Goal: Task Accomplishment & Management: Manage account settings

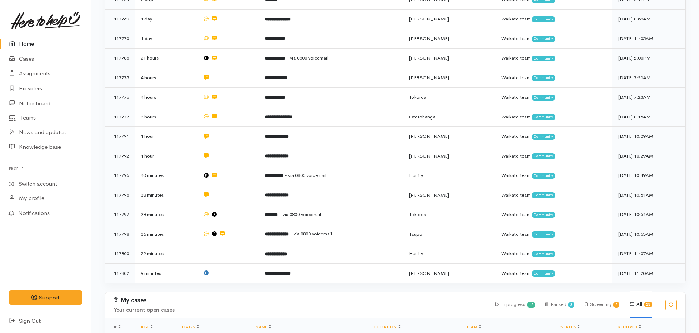
scroll to position [329, 0]
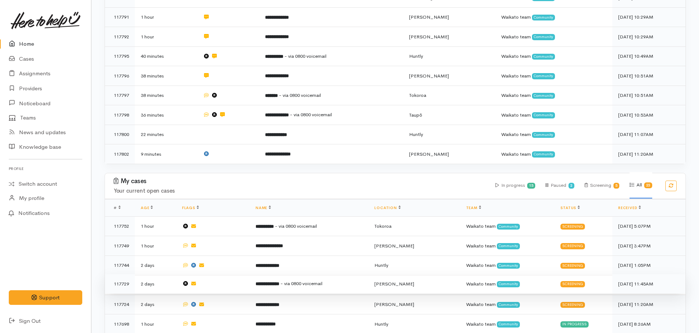
click at [279, 281] on b "**********" at bounding box center [267, 283] width 24 height 5
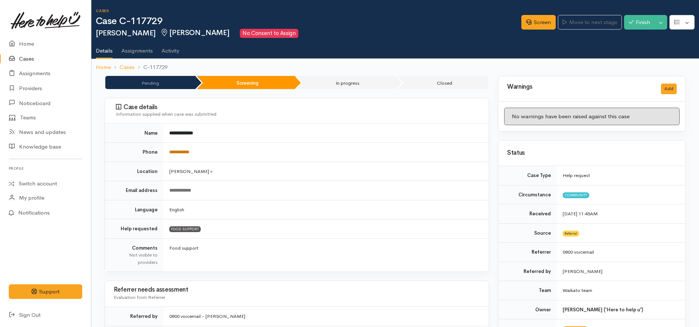
click at [189, 152] on link "**********" at bounding box center [179, 152] width 20 height 5
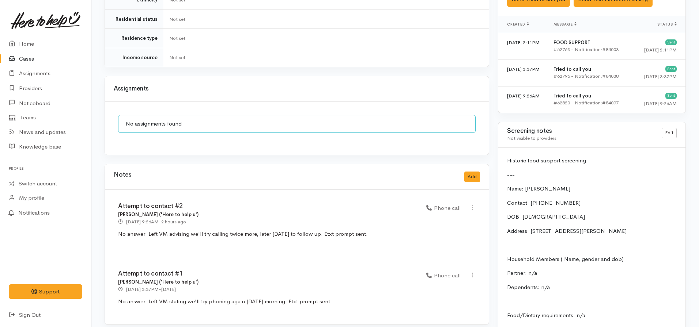
scroll to position [658, 0]
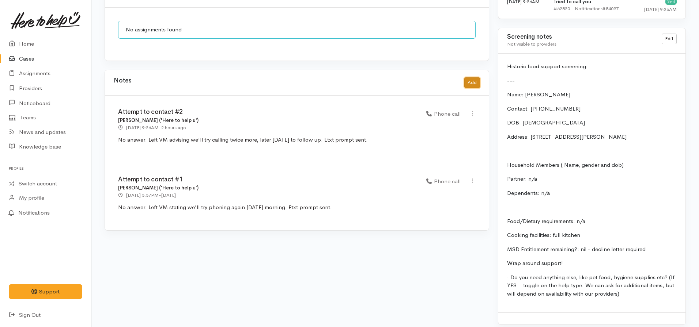
click at [474, 77] on button "Add" at bounding box center [472, 82] width 16 height 11
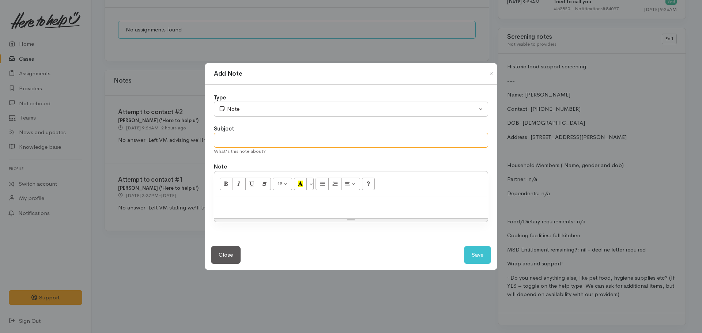
click at [259, 141] on input "text" at bounding box center [351, 140] width 274 height 15
type input "Attempt to contact #3"
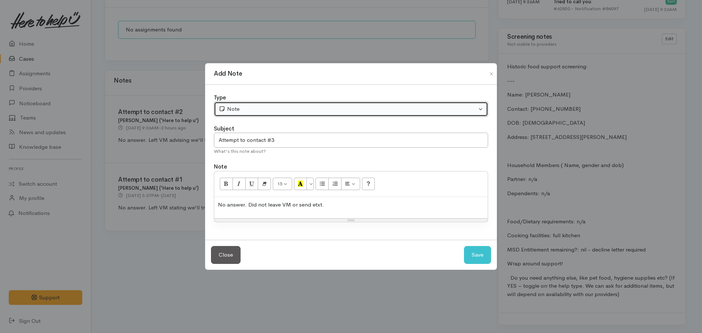
click at [263, 112] on div "Note" at bounding box center [348, 109] width 258 height 8
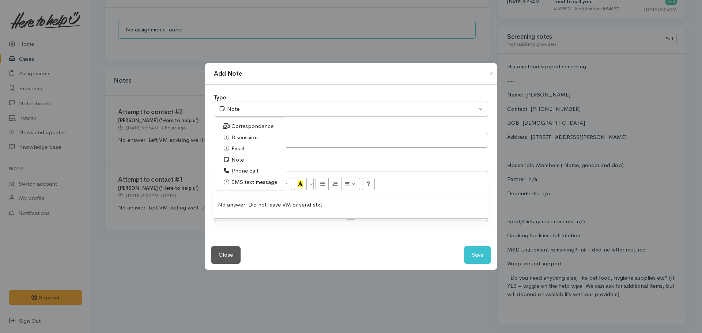
drag, startPoint x: 238, startPoint y: 171, endPoint x: 252, endPoint y: 171, distance: 14.6
click at [238, 171] on span "Phone call" at bounding box center [244, 171] width 27 height 8
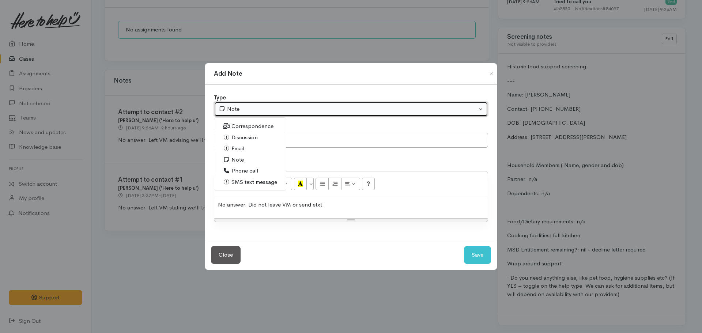
select select "3"
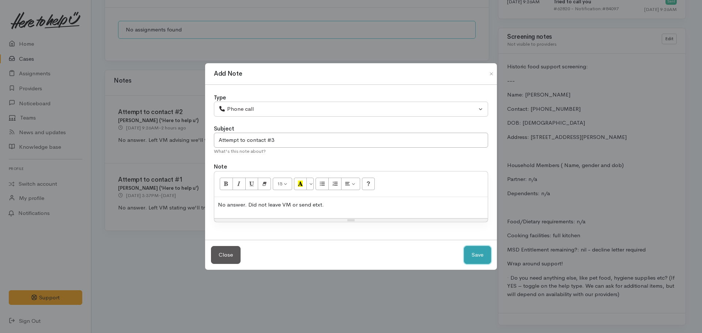
click at [477, 252] on button "Save" at bounding box center [477, 255] width 27 height 18
select select "1"
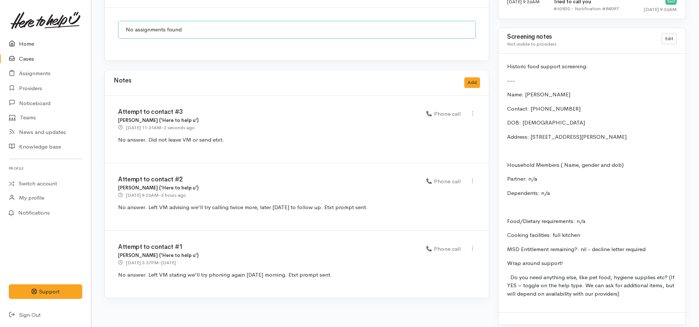
click at [32, 43] on link "Home" at bounding box center [45, 44] width 91 height 15
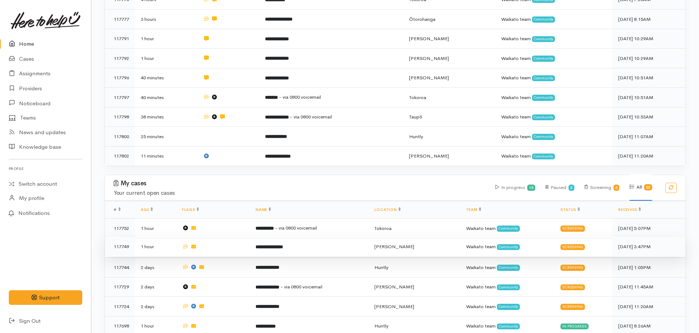
scroll to position [329, 0]
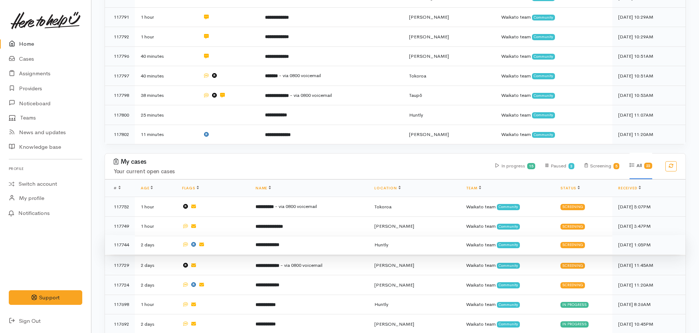
click at [307, 239] on td "**********" at bounding box center [309, 245] width 119 height 20
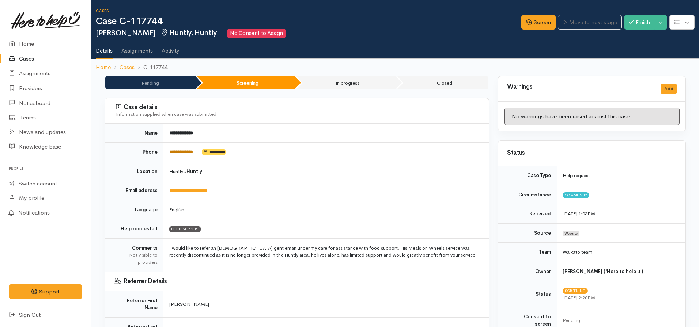
click at [176, 151] on link "**********" at bounding box center [181, 152] width 24 height 5
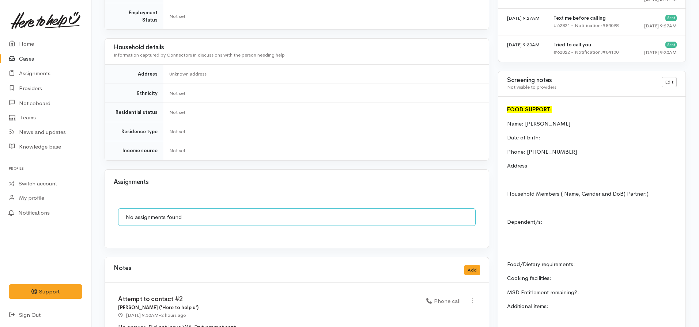
scroll to position [694, 0]
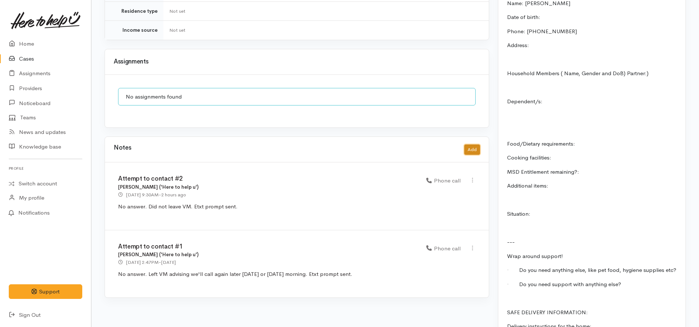
click at [479, 145] on button "Add" at bounding box center [472, 150] width 16 height 11
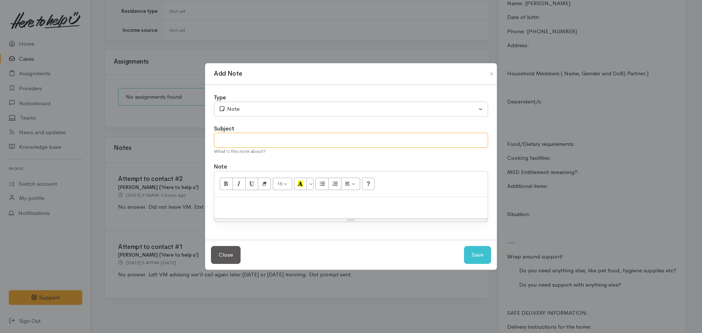
click at [269, 136] on input "text" at bounding box center [351, 140] width 274 height 15
type input "Attempt to contact #3"
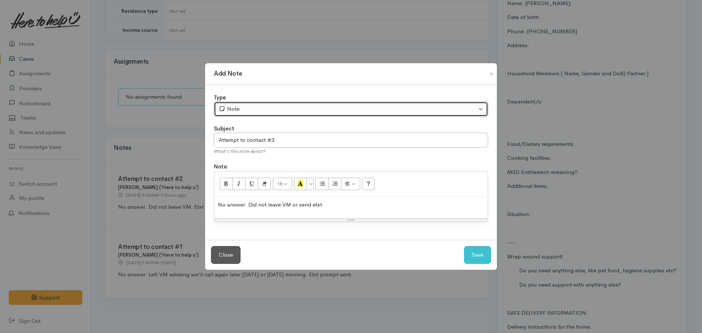
click at [244, 107] on div "Note" at bounding box center [348, 109] width 258 height 8
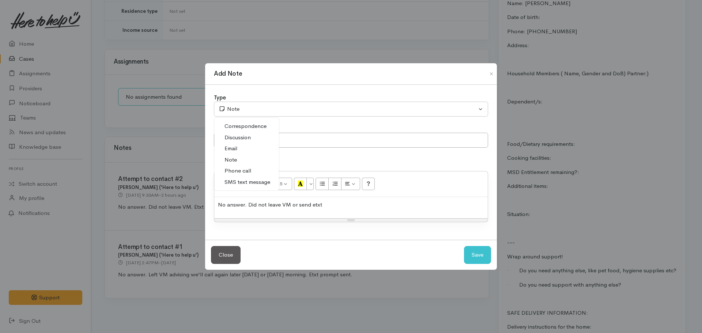
click at [251, 170] on link "Phone call" at bounding box center [246, 170] width 65 height 11
select select "3"
click at [488, 253] on button "Save" at bounding box center [477, 255] width 27 height 18
select select "1"
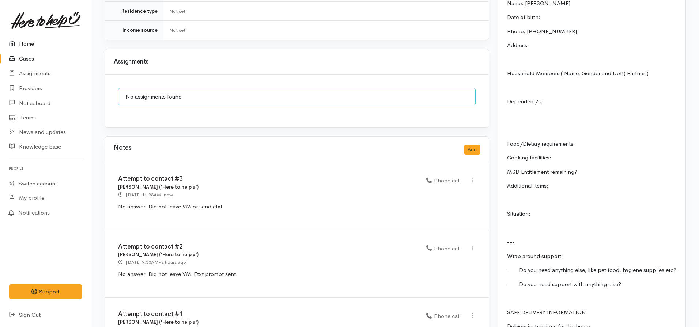
click at [36, 48] on link "Home" at bounding box center [45, 44] width 91 height 15
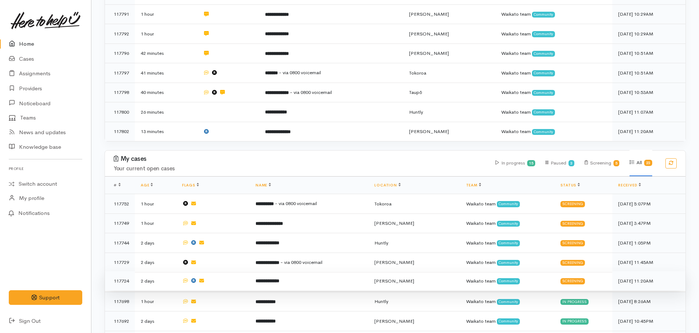
scroll to position [402, 0]
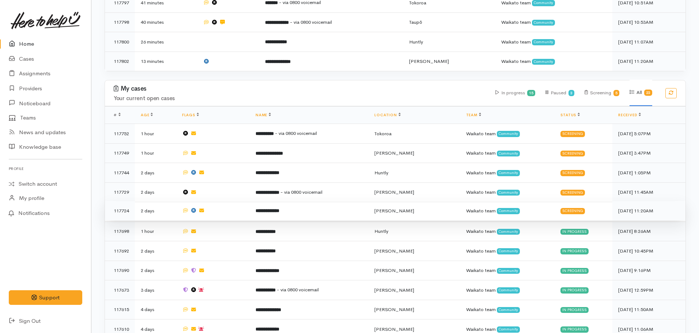
click at [283, 206] on td "**********" at bounding box center [309, 211] width 119 height 20
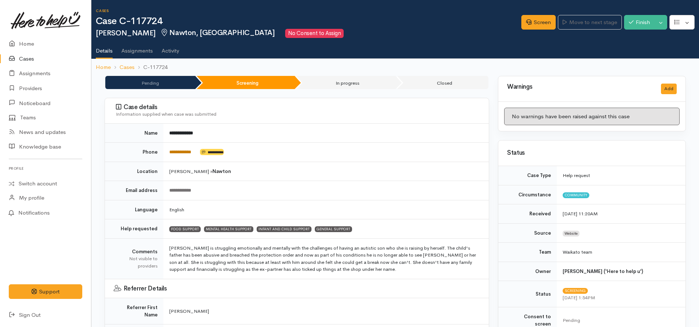
click at [183, 151] on link "**********" at bounding box center [180, 152] width 22 height 5
click at [530, 23] on link "Screen" at bounding box center [538, 22] width 34 height 15
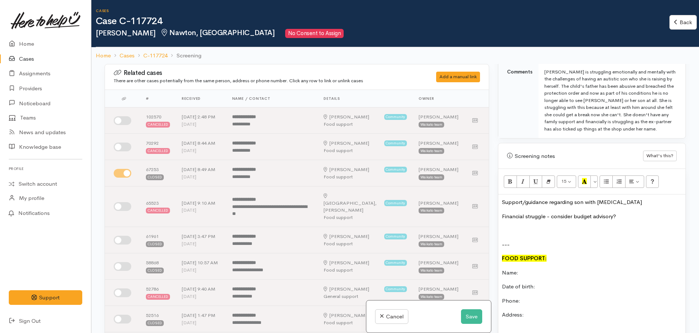
scroll to position [475, 0]
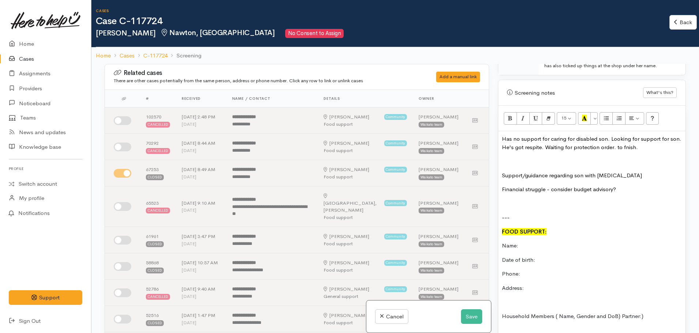
click at [625, 141] on font "Has no support for caring for disabled son. Looking for support for son. He's g…" at bounding box center [591, 142] width 179 height 15
click at [653, 143] on p "Has no support for caring for disabled son. Looking for support for son. He's g…" at bounding box center [592, 143] width 180 height 16
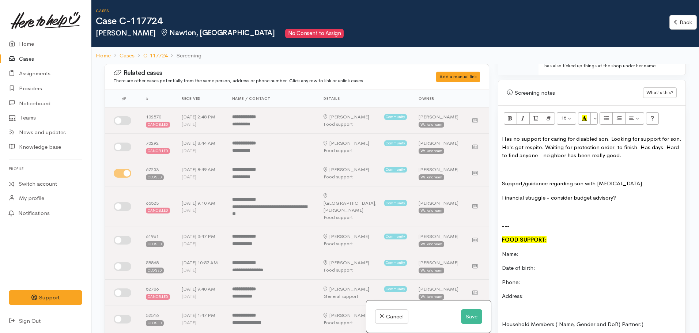
click at [644, 145] on p "Has no support for caring for disabled son. Looking for support for son. He's g…" at bounding box center [592, 147] width 180 height 25
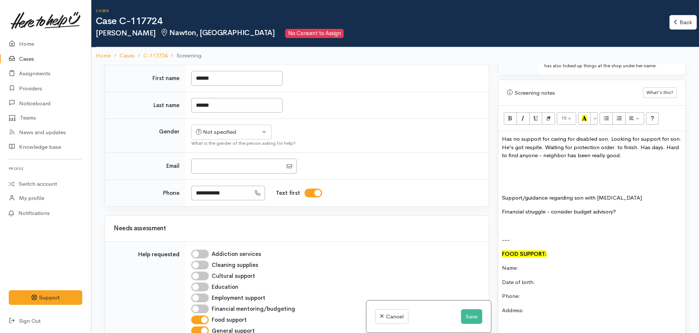
click at [525, 166] on p at bounding box center [592, 170] width 180 height 8
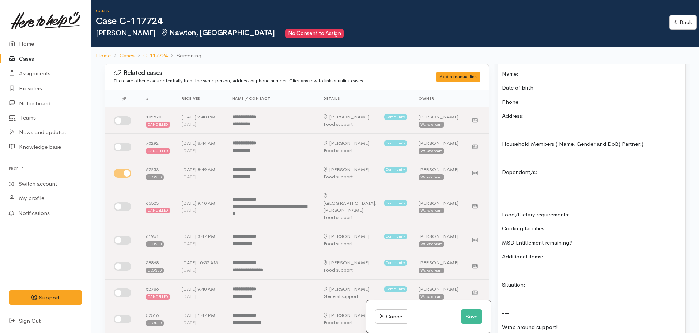
scroll to position [694, 0]
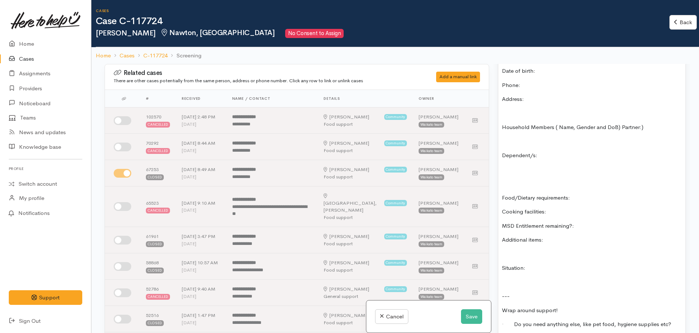
click at [586, 222] on p "MSD Entitlement remaining?:" at bounding box center [592, 226] width 180 height 8
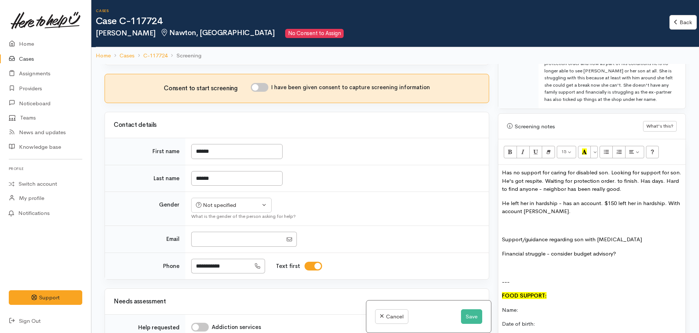
scroll to position [439, 0]
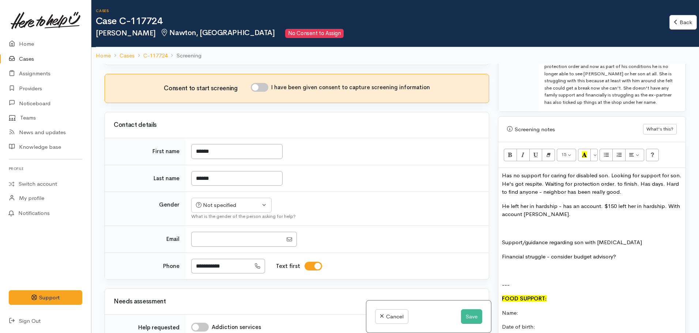
click at [597, 202] on font "He left her in hardship - has an account. $150 left her in hardship. With accou…" at bounding box center [591, 209] width 178 height 15
drag, startPoint x: 621, startPoint y: 206, endPoint x: 564, endPoint y: 208, distance: 57.0
click at [564, 208] on font "He left her in hardship - has an account with the dairy and ticked up $150 left…" at bounding box center [586, 209] width 169 height 15
click at [561, 202] on font "He left her in hardship - has an account with the dairy and ticked up $150 left…" at bounding box center [586, 209] width 169 height 15
click at [466, 317] on button "Save" at bounding box center [471, 316] width 21 height 15
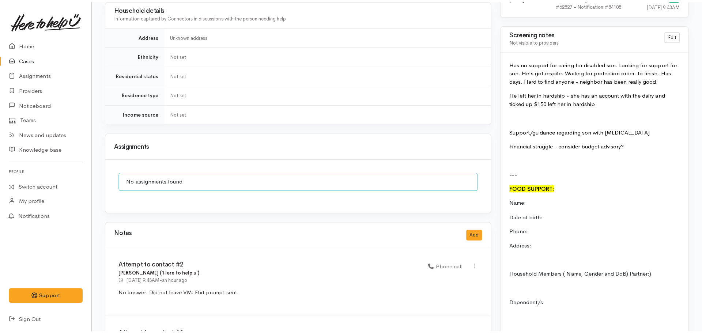
scroll to position [548, 0]
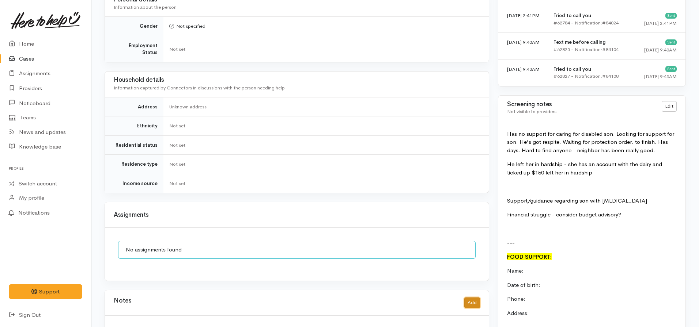
click at [476, 298] on button "Add" at bounding box center [472, 303] width 16 height 11
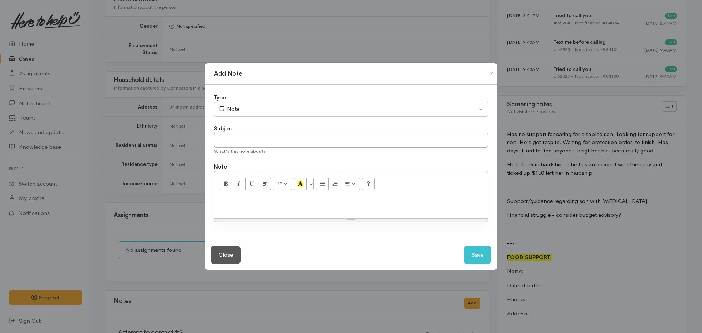
click at [242, 201] on p at bounding box center [351, 205] width 266 height 8
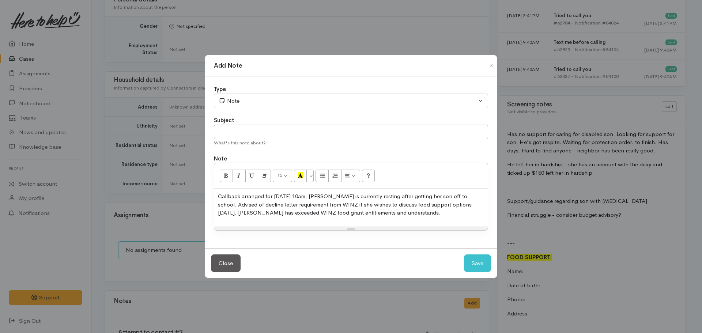
drag, startPoint x: 223, startPoint y: 209, endPoint x: 364, endPoint y: 219, distance: 141.0
click at [388, 221] on div "Callback arranged for [DATE] 10am. [PERSON_NAME] is currently resting after get…" at bounding box center [350, 208] width 273 height 38
click at [229, 214] on p "Callback arranged for 16.09.2025 at 10am. Serena is currently resting after get…" at bounding box center [351, 204] width 266 height 25
drag, startPoint x: 395, startPoint y: 212, endPoint x: 357, endPoint y: 212, distance: 38.0
click at [357, 212] on p "Callback arranged for 16.09.2025 at 10am. Serena is currently resting after get…" at bounding box center [351, 204] width 266 height 25
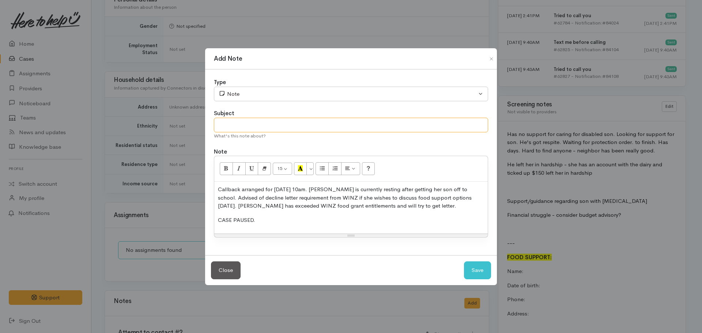
click at [252, 119] on input "text" at bounding box center [351, 125] width 274 height 15
type input "CASE PAUSED - PENDING DECLINE LETTER"
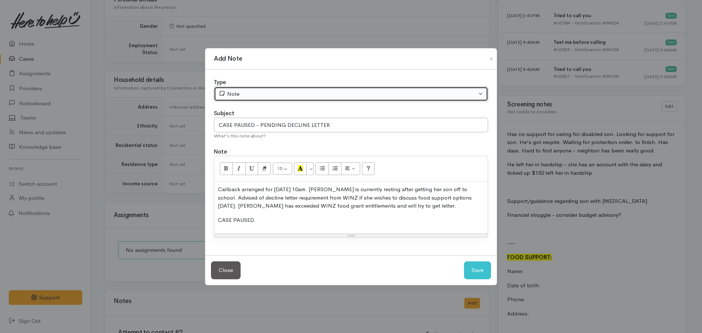
click at [251, 87] on button "Note" at bounding box center [351, 94] width 274 height 15
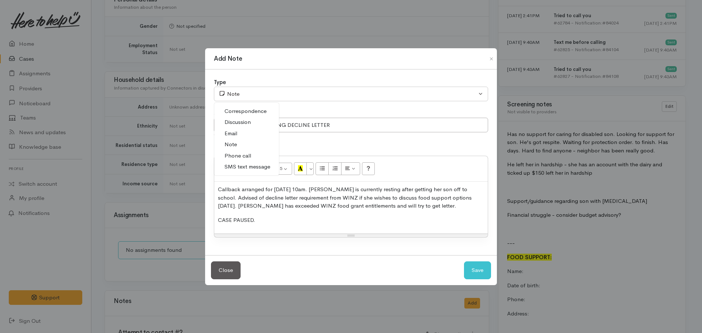
click at [231, 156] on span "Phone call" at bounding box center [237, 156] width 27 height 8
select select "3"
click at [474, 266] on button "Save" at bounding box center [477, 270] width 27 height 18
select select "1"
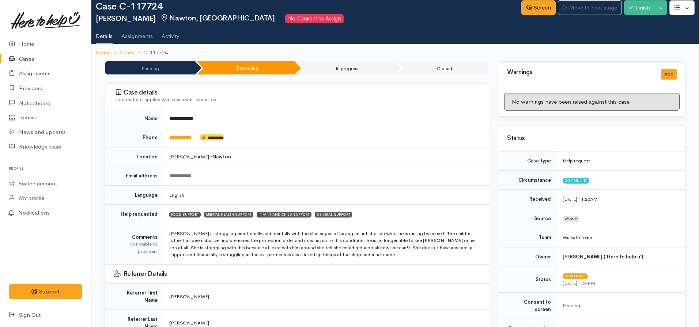
scroll to position [0, 0]
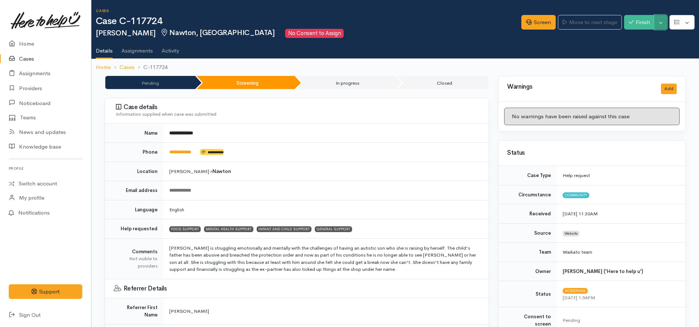
click at [659, 23] on button "Toggle Dropdown" at bounding box center [660, 22] width 13 height 15
click at [633, 39] on link "Pause" at bounding box center [638, 39] width 58 height 11
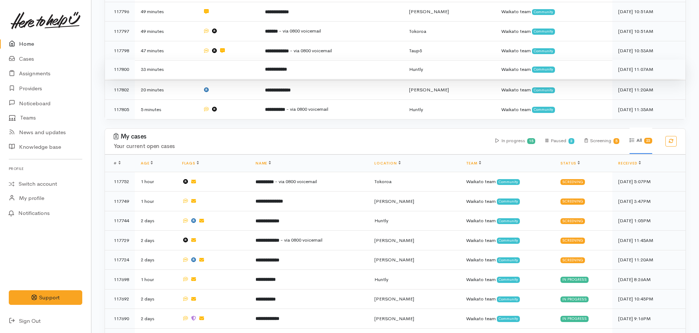
scroll to position [439, 0]
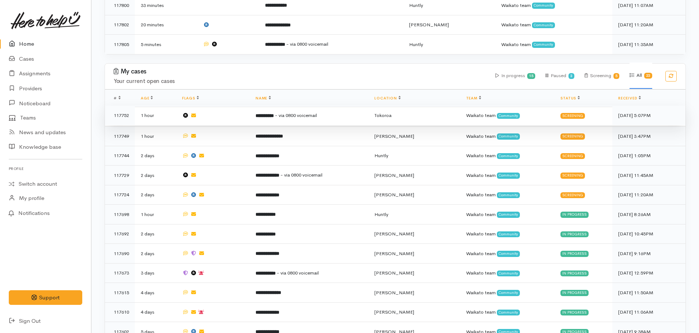
click at [274, 113] on b "**********" at bounding box center [264, 115] width 18 height 5
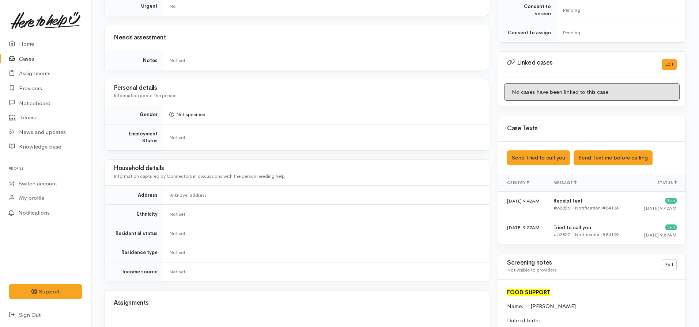
scroll to position [402, 0]
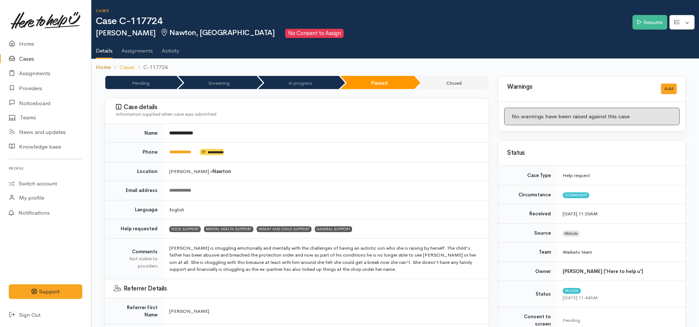
click at [106, 68] on link "Home" at bounding box center [103, 67] width 15 height 8
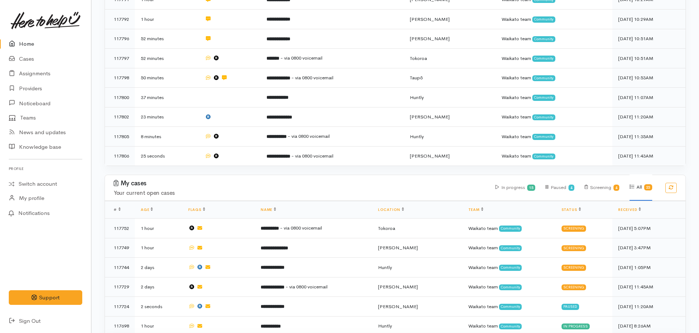
scroll to position [439, 0]
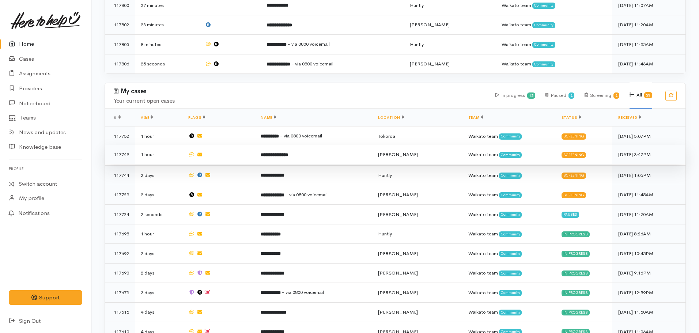
click at [281, 152] on b "**********" at bounding box center [274, 154] width 27 height 5
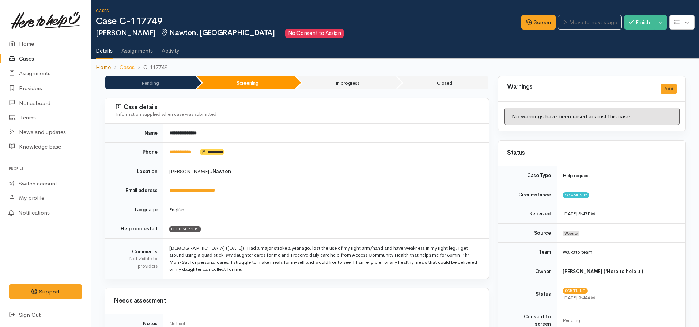
click at [105, 67] on link "Home" at bounding box center [103, 67] width 15 height 8
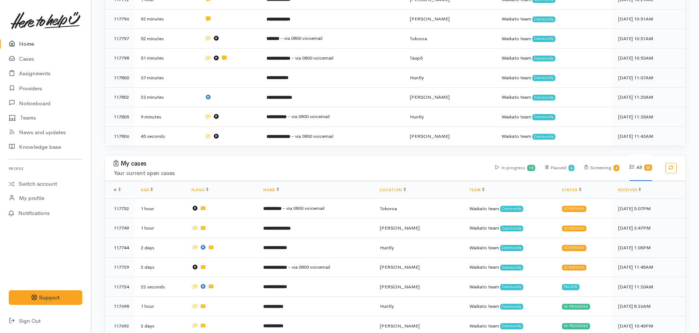
scroll to position [365, 0]
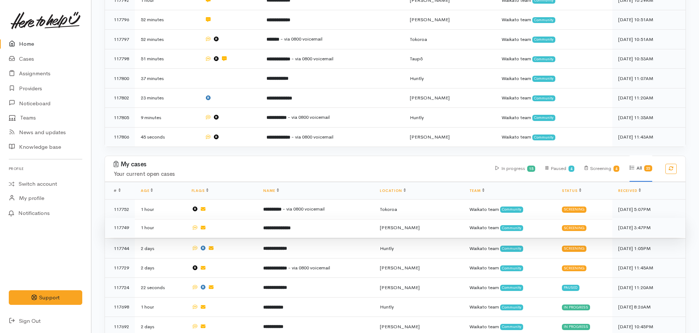
click at [291, 225] on b "**********" at bounding box center [276, 227] width 27 height 5
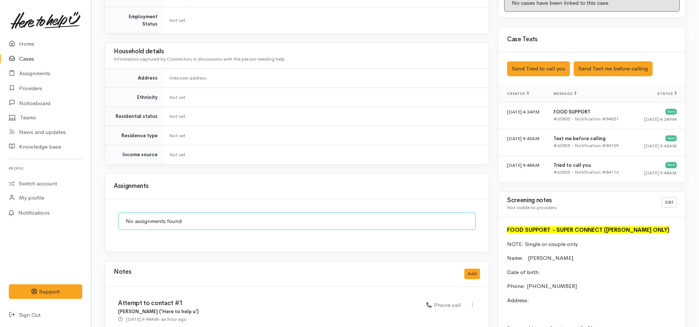
scroll to position [183, 0]
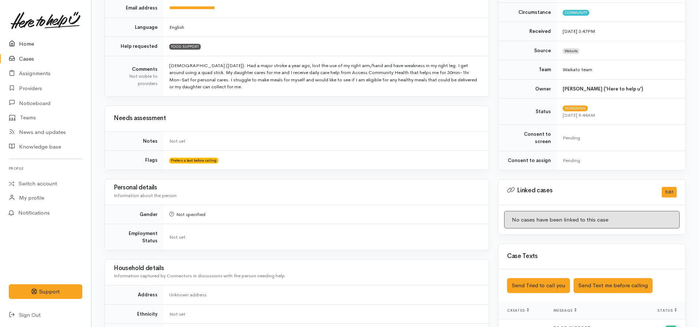
click at [29, 42] on link "Home" at bounding box center [45, 44] width 91 height 15
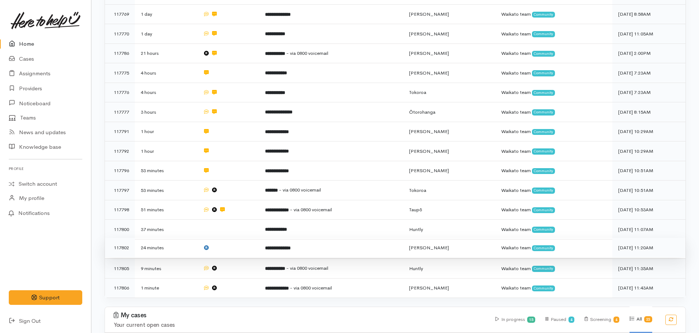
scroll to position [219, 0]
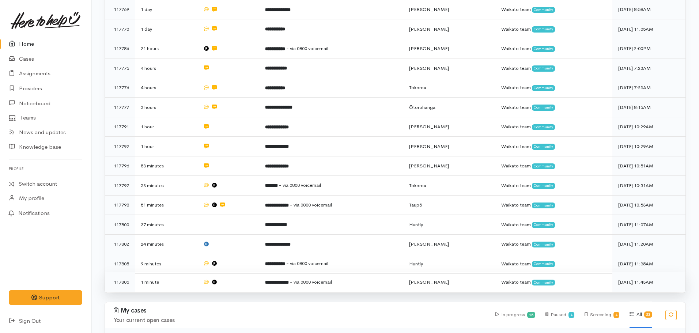
click at [321, 279] on span "- via 0800 voicemail" at bounding box center [311, 282] width 42 height 6
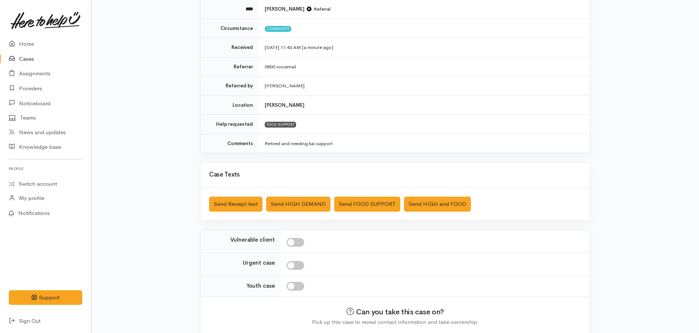
scroll to position [121, 0]
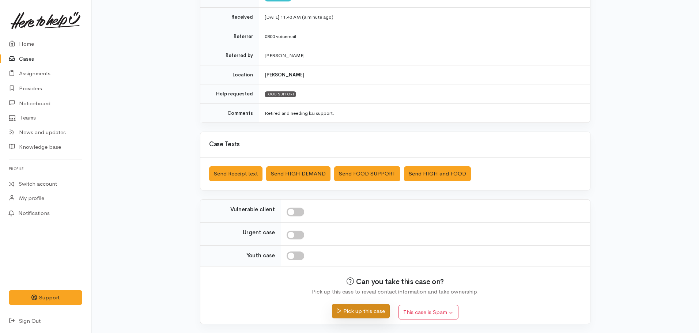
click at [362, 314] on button "Pick up this case" at bounding box center [360, 311] width 57 height 15
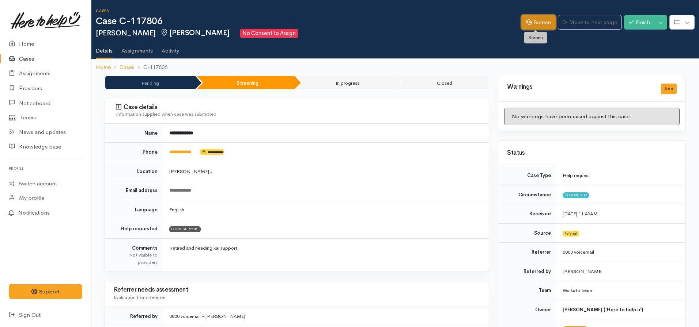
click at [543, 21] on link "Screen" at bounding box center [538, 22] width 34 height 15
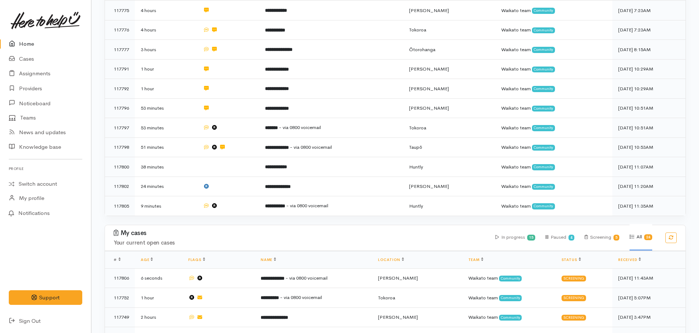
scroll to position [292, 0]
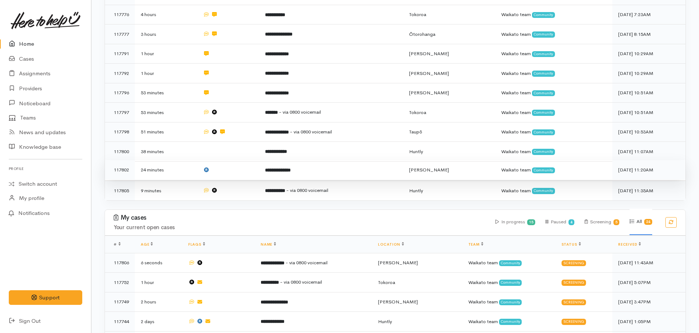
click at [274, 168] on b "**********" at bounding box center [278, 170] width 26 height 5
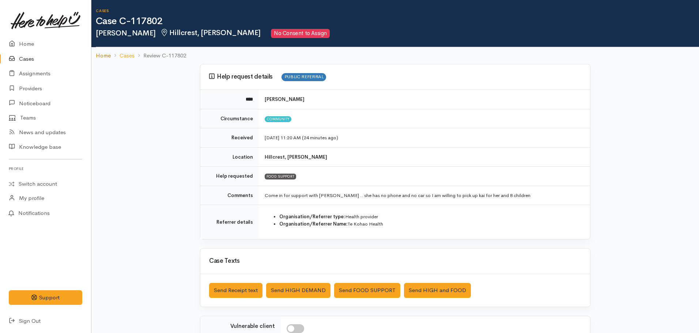
click at [101, 57] on link "Home" at bounding box center [103, 56] width 15 height 8
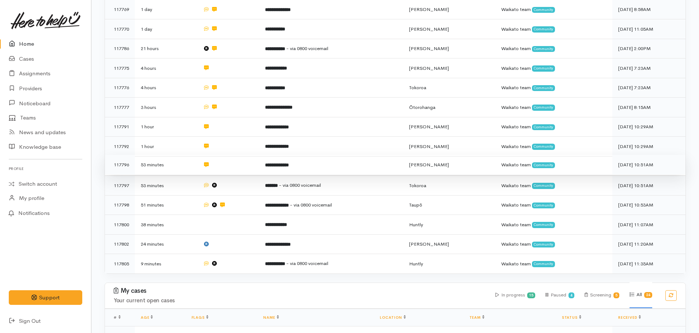
scroll to position [110, 0]
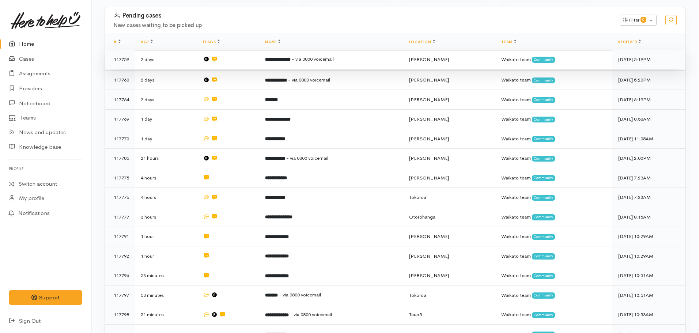
click at [274, 62] on td "**********" at bounding box center [331, 60] width 144 height 20
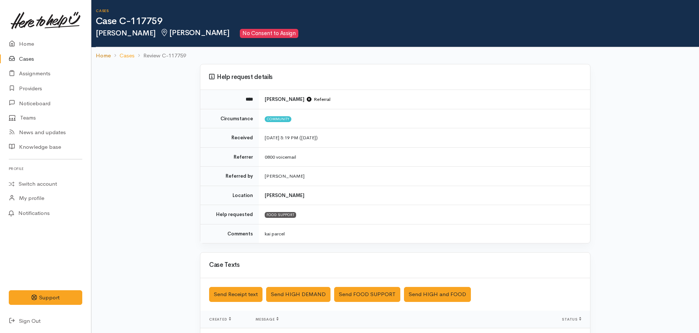
click at [98, 54] on link "Home" at bounding box center [103, 56] width 15 height 8
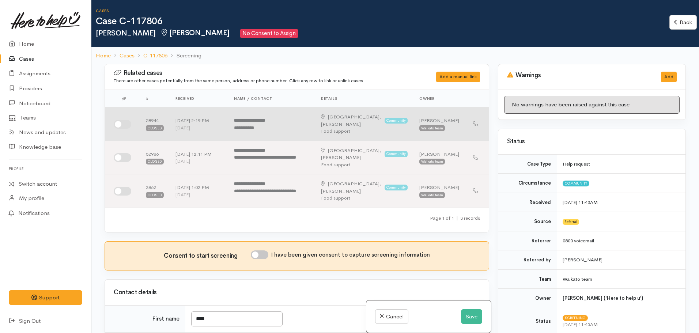
click at [134, 126] on div at bounding box center [124, 124] width 20 height 9
click at [145, 114] on td "58944 Closed" at bounding box center [155, 124] width 30 height 34
drag, startPoint x: 108, startPoint y: 121, endPoint x: 119, endPoint y: 123, distance: 11.6
click at [108, 121] on td at bounding box center [122, 124] width 35 height 34
click at [114, 125] on input "checkbox" at bounding box center [123, 124] width 18 height 9
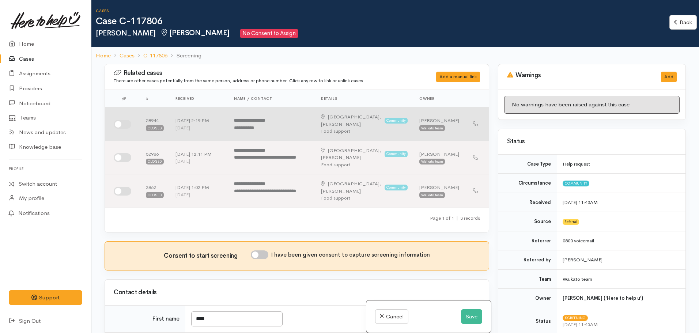
checkbox input "true"
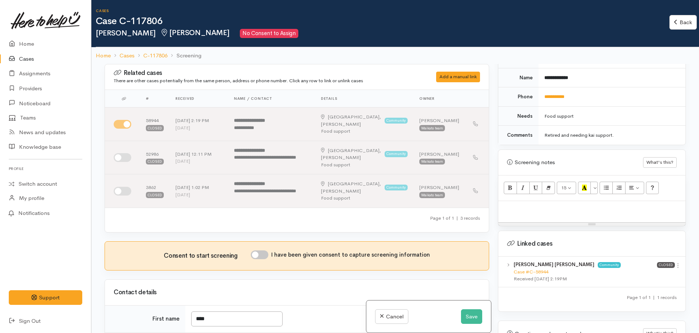
scroll to position [418, 0]
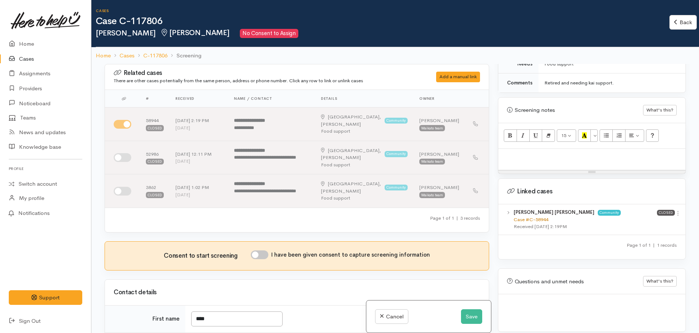
click at [519, 216] on link "Case #C-58944" at bounding box center [530, 219] width 35 height 6
click at [521, 152] on p at bounding box center [592, 156] width 180 height 8
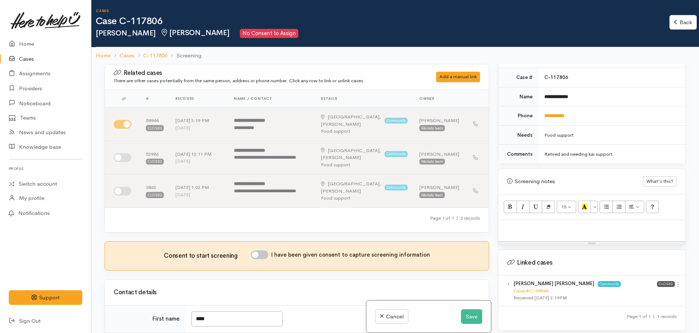
scroll to position [345, 0]
click at [528, 225] on p at bounding box center [592, 229] width 180 height 8
paste div
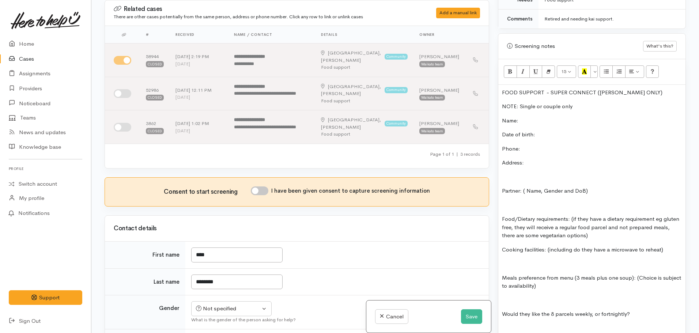
scroll to position [391, 0]
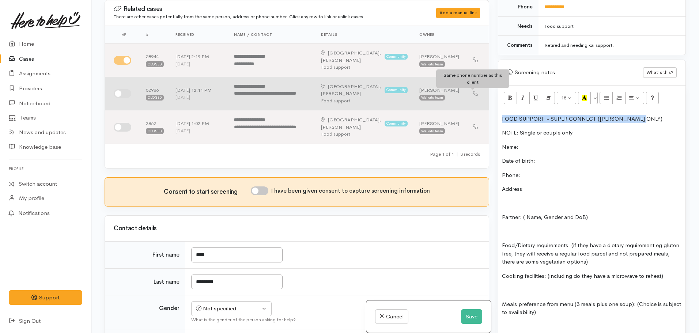
drag, startPoint x: 648, startPoint y: 112, endPoint x: 469, endPoint y: 96, distance: 180.5
click at [469, 96] on div "Related cases There are other cases potentially from the same person, address o…" at bounding box center [395, 166] width 590 height 333
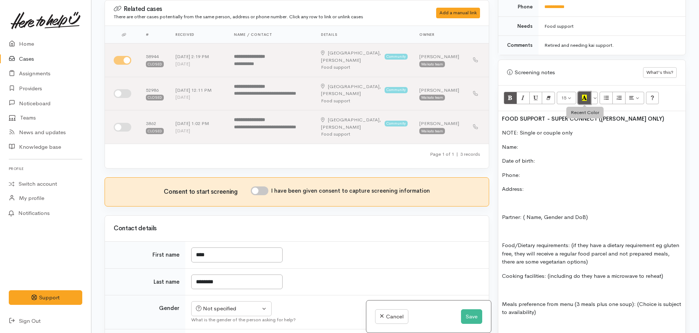
click at [589, 94] on button "Recent Color" at bounding box center [584, 98] width 13 height 12
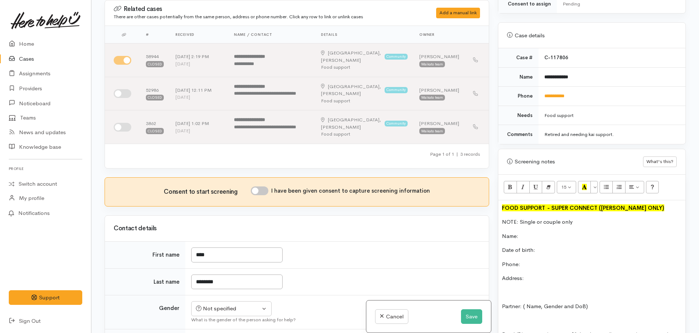
scroll to position [282, 0]
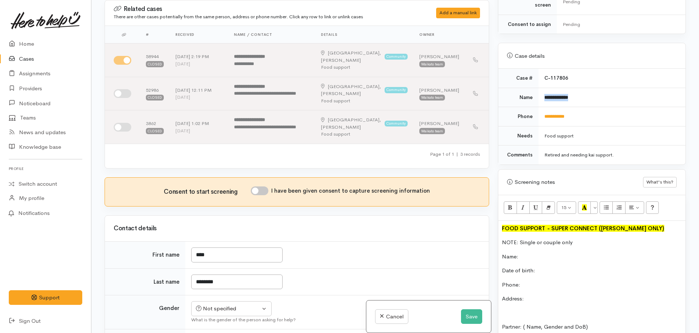
drag, startPoint x: 586, startPoint y: 91, endPoint x: 552, endPoint y: 89, distance: 34.0
click at [533, 88] on tr "**********" at bounding box center [591, 97] width 187 height 19
copy tr "**********"
click at [526, 253] on p "Name:" at bounding box center [592, 257] width 180 height 8
drag, startPoint x: 580, startPoint y: 109, endPoint x: 537, endPoint y: 108, distance: 43.1
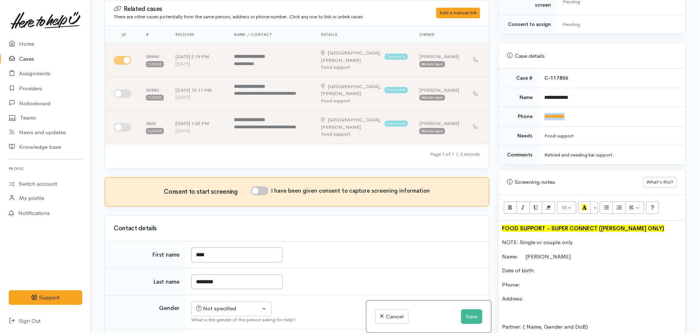
click at [538, 108] on td "**********" at bounding box center [611, 116] width 147 height 19
copy link "**********"
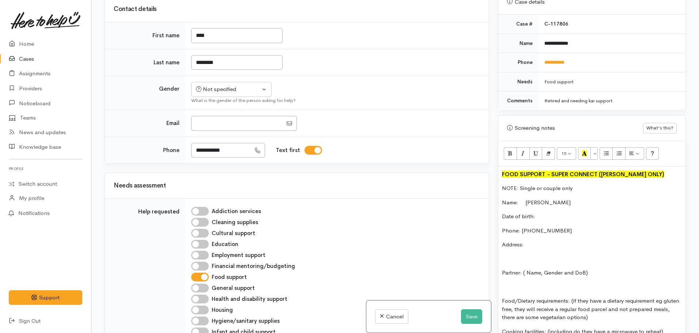
scroll to position [318, 0]
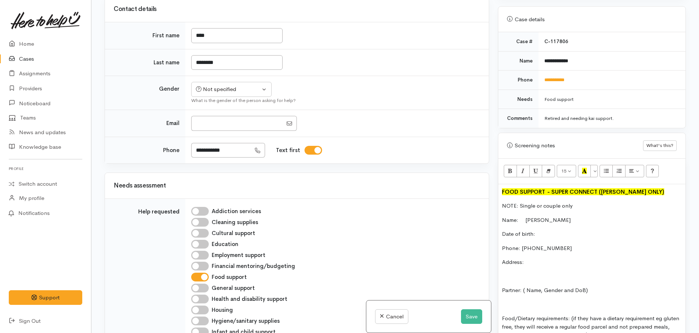
click at [550, 230] on p "Date of birth:" at bounding box center [592, 234] width 180 height 8
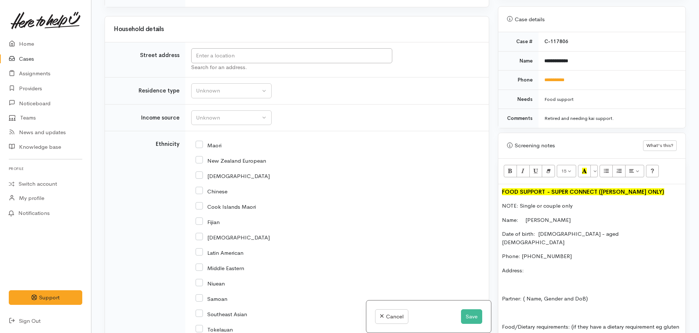
scroll to position [1023, 0]
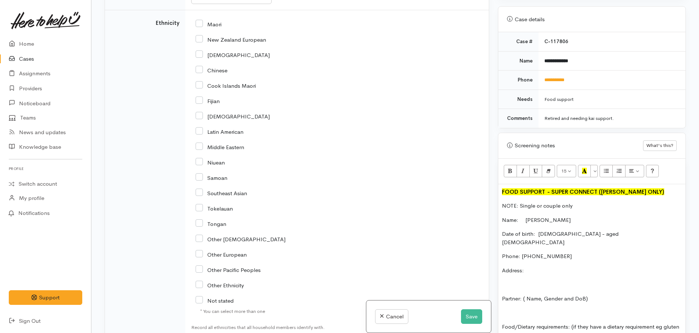
click at [200, 24] on input "Maori" at bounding box center [209, 23] width 26 height 7
checkbox input "true"
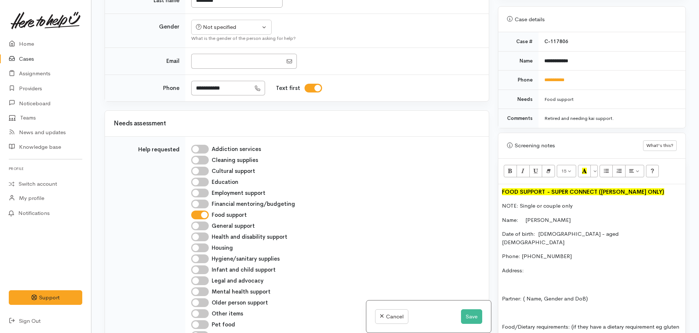
scroll to position [219, 0]
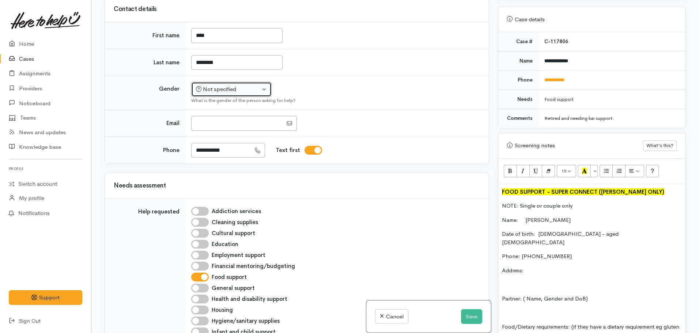
click at [206, 92] on div "Not specified" at bounding box center [228, 89] width 64 height 8
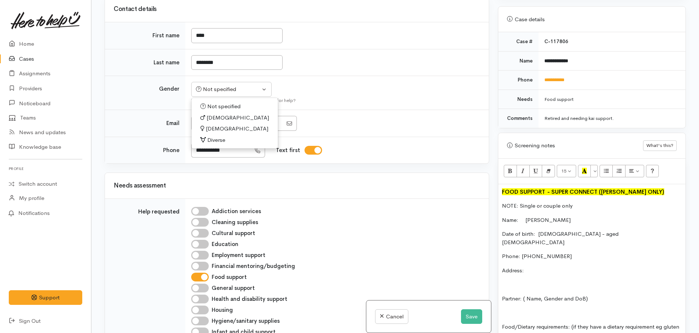
click at [213, 129] on span "Female" at bounding box center [237, 129] width 62 height 8
select select "Female"
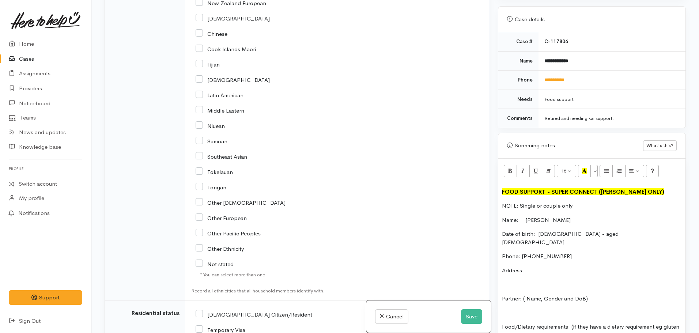
scroll to position [1279, 0]
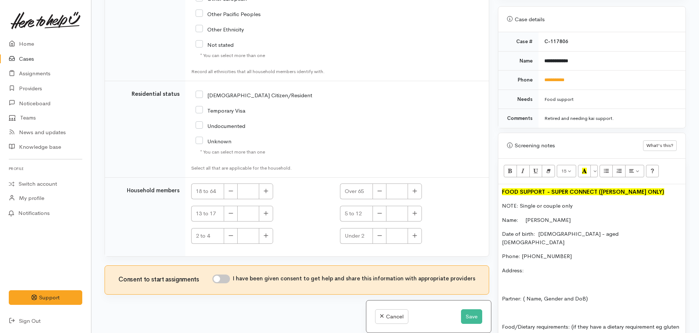
click at [198, 92] on input "NZ Citizen/Resident" at bounding box center [254, 94] width 117 height 7
checkbox input "true"
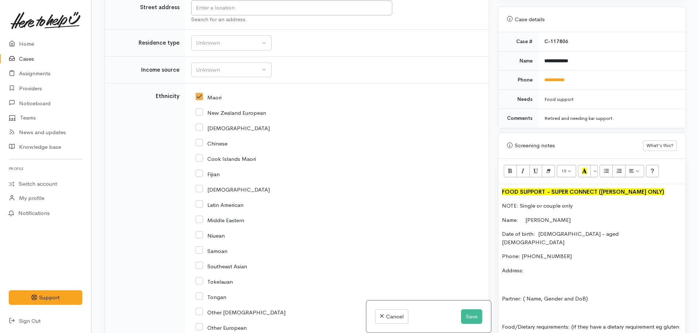
scroll to position [767, 0]
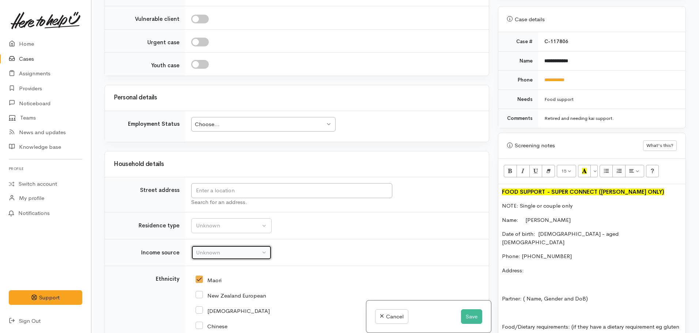
click at [221, 254] on div "Unknown" at bounding box center [228, 253] width 64 height 8
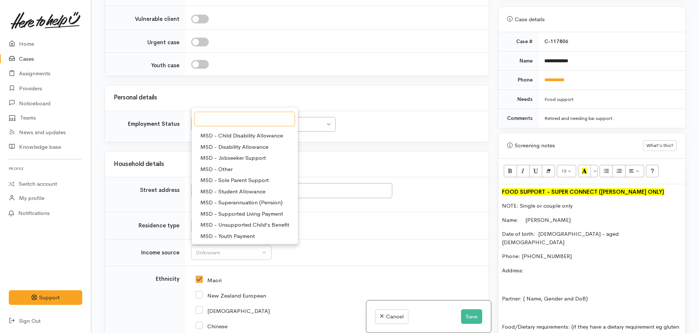
scroll to position [37, 0]
click at [229, 209] on span "MSD - Superannuation (Pension)" at bounding box center [241, 208] width 82 height 8
select select "2"
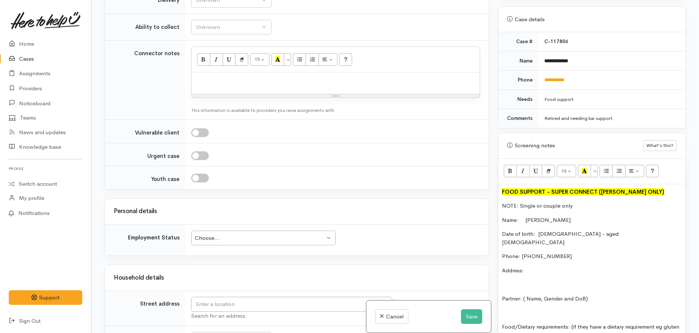
scroll to position [585, 0]
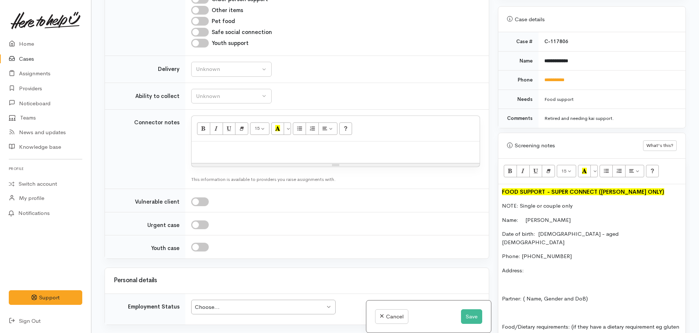
click at [546, 266] on p "Address:" at bounding box center [592, 270] width 180 height 8
click at [542, 266] on p "Address:" at bounding box center [592, 270] width 180 height 8
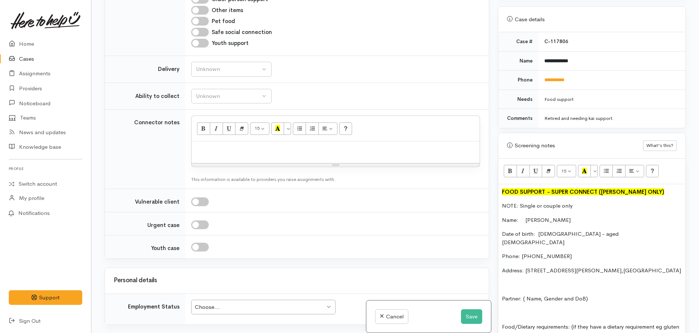
click at [525, 267] on span at bounding box center [524, 270] width 1 height 7
click at [474, 310] on button "Save" at bounding box center [471, 316] width 21 height 15
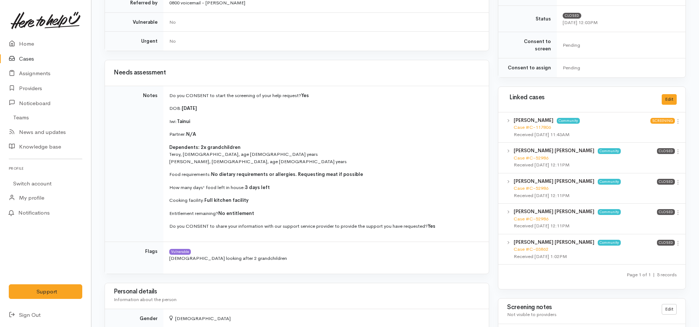
scroll to position [329, 0]
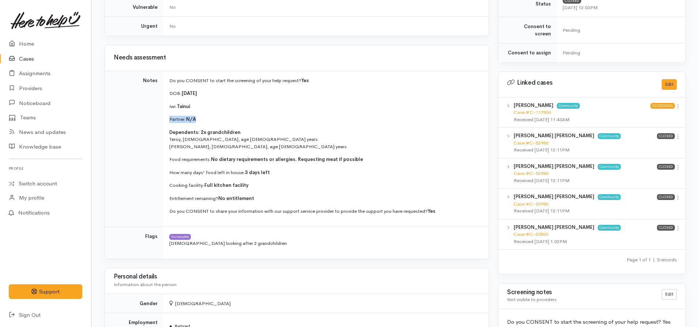
drag, startPoint x: 204, startPoint y: 110, endPoint x: 200, endPoint y: 107, distance: 5.7
click at [200, 107] on td "Do you CONSENT to start the screening of your help request? Yes DOB: 13.2.1950 …" at bounding box center [325, 149] width 325 height 156
click at [214, 100] on td "Do you CONSENT to start the screening of your help request? Yes DOB: 13.2.1950 …" at bounding box center [325, 149] width 325 height 156
drag, startPoint x: 212, startPoint y: 95, endPoint x: 183, endPoint y: 92, distance: 29.3
click at [183, 92] on p "DOB: 13.2.1950" at bounding box center [324, 93] width 311 height 7
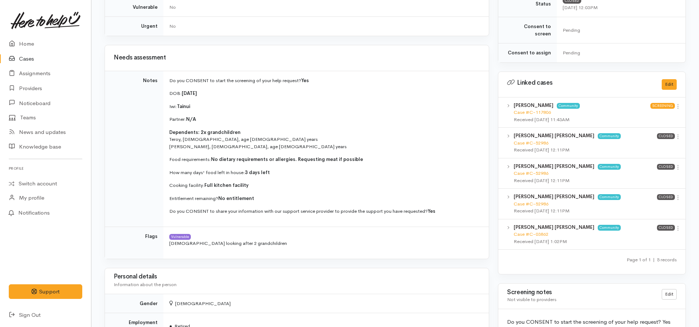
copy strong "13.2.1950"
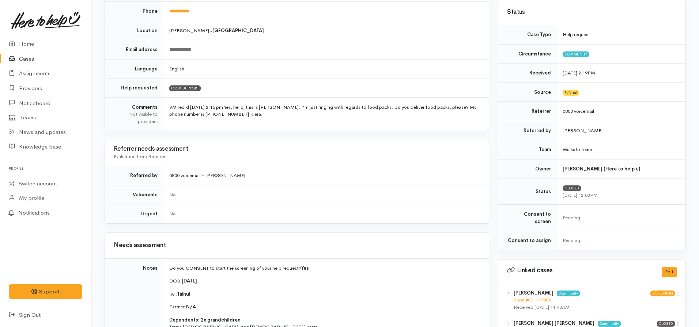
scroll to position [260, 0]
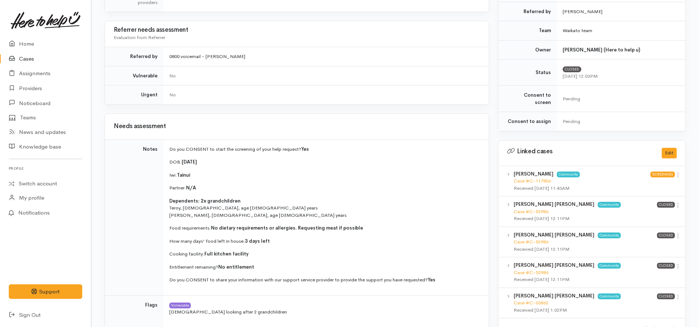
copy strong "13.2.1950"
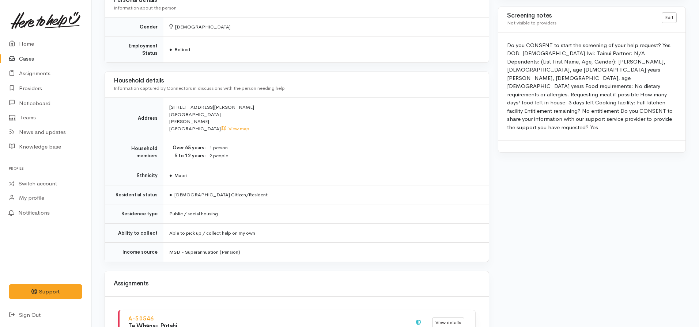
scroll to position [626, 0]
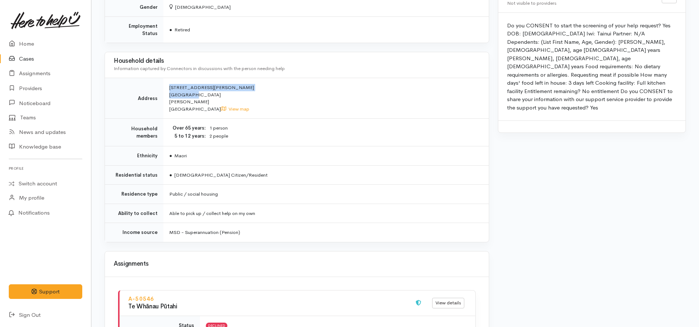
drag, startPoint x: 188, startPoint y: 86, endPoint x: 162, endPoint y: 77, distance: 27.7
click at [162, 78] on tr "Address 37C Claude Street Fairfield Hamilton New Zealand View map" at bounding box center [297, 98] width 384 height 41
copy tr "37C Claude Street Fairfield"
drag, startPoint x: 314, startPoint y: 76, endPoint x: 319, endPoint y: 76, distance: 5.5
click at [315, 78] on td "37C Claude Street Fairfield Hamilton New Zealand View map" at bounding box center [325, 98] width 325 height 41
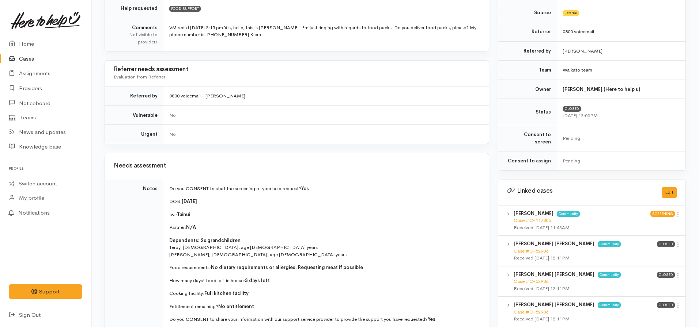
scroll to position [292, 0]
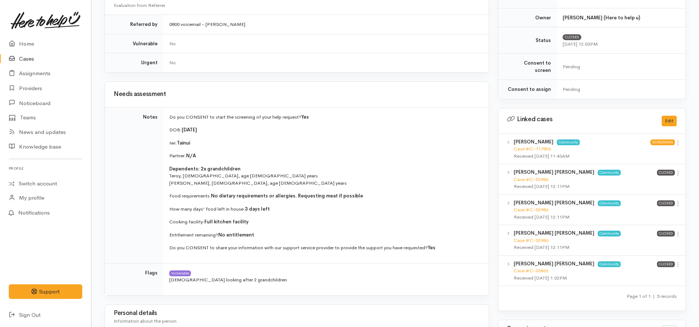
click at [27, 61] on link "Cases" at bounding box center [45, 59] width 91 height 15
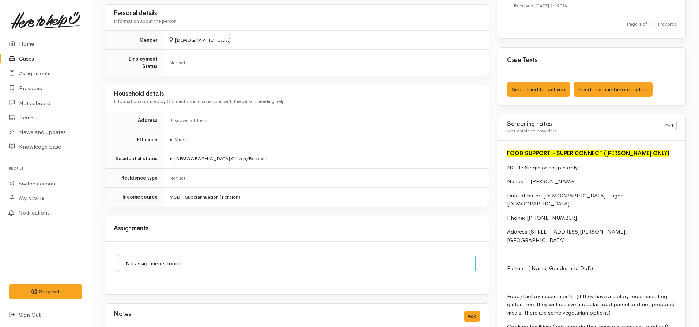
scroll to position [329, 0]
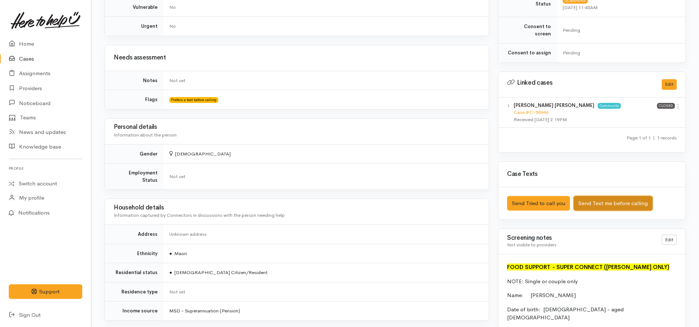
click at [600, 196] on button "Send Text me before calling" at bounding box center [612, 203] width 79 height 15
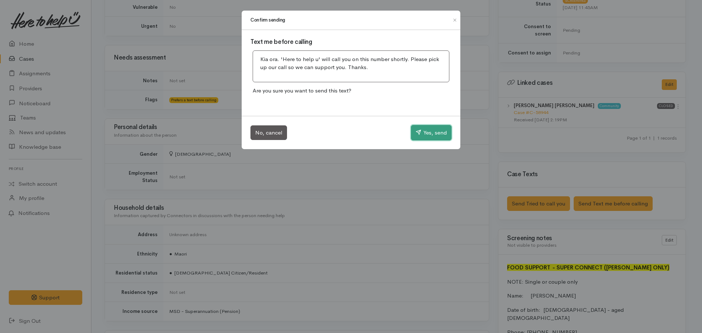
click at [424, 130] on button "Yes, send" at bounding box center [431, 132] width 41 height 15
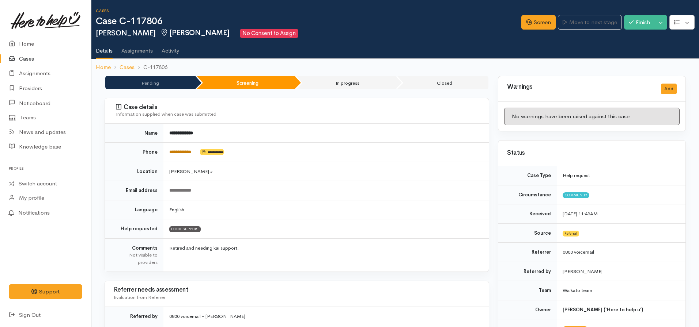
click at [188, 153] on link "**********" at bounding box center [180, 152] width 22 height 5
click at [526, 23] on icon at bounding box center [528, 21] width 5 height 5
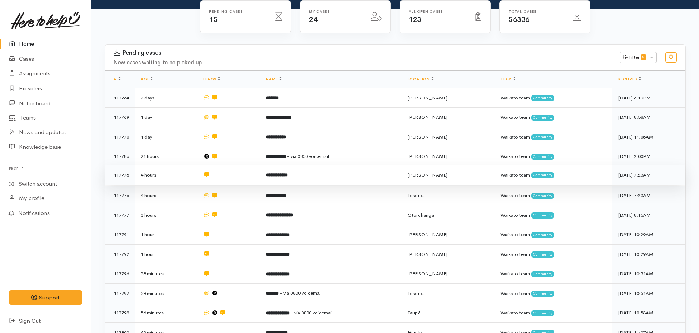
scroll to position [146, 0]
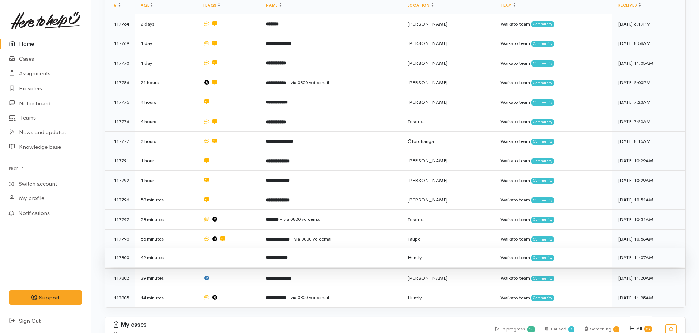
click at [291, 248] on td "**********" at bounding box center [330, 258] width 141 height 20
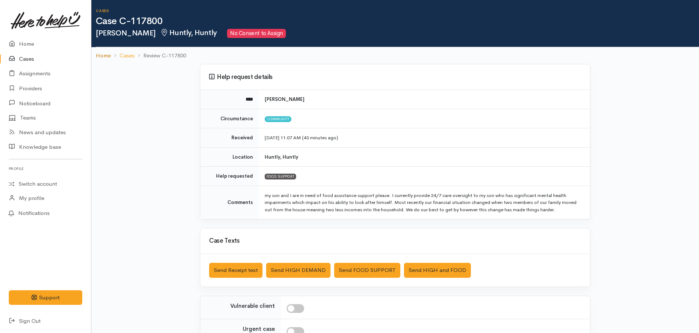
click at [105, 55] on link "Home" at bounding box center [103, 56] width 15 height 8
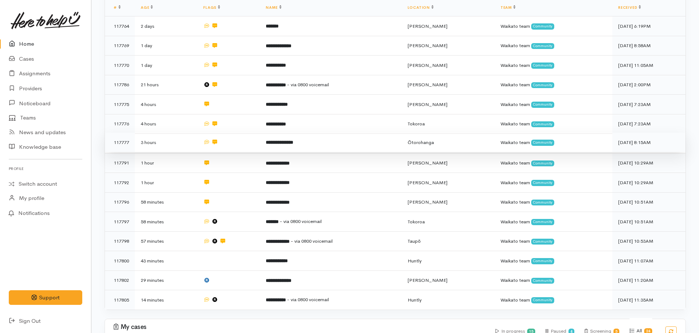
scroll to position [73, 0]
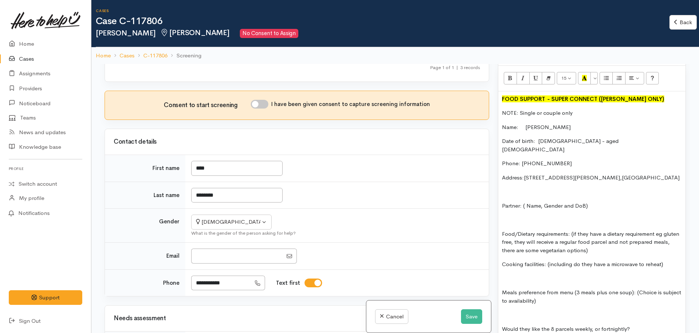
scroll to position [146, 0]
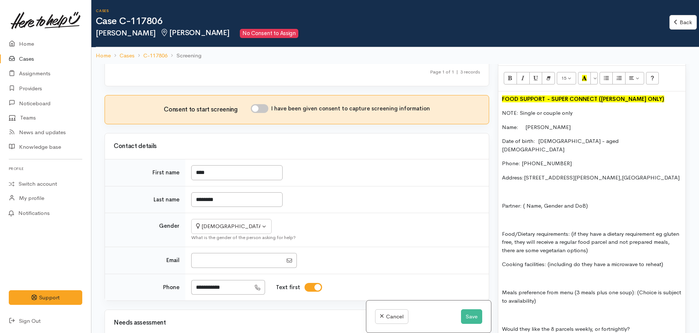
click at [263, 107] on input "I have been given consent to capture screening information" at bounding box center [260, 108] width 18 height 9
checkbox input "true"
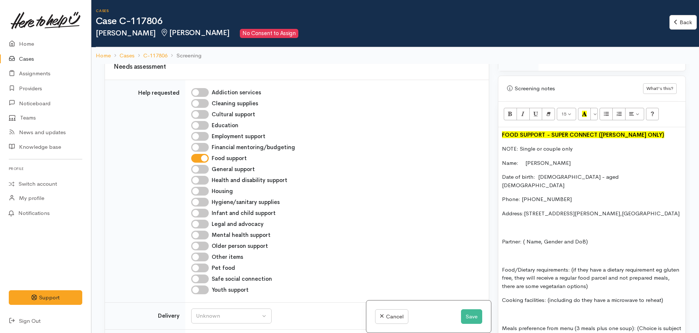
scroll to position [439, 0]
drag, startPoint x: 595, startPoint y: 225, endPoint x: 522, endPoint y: 220, distance: 72.9
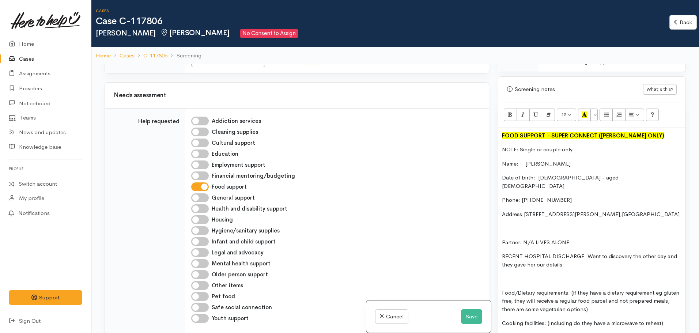
scroll to position [365, 0]
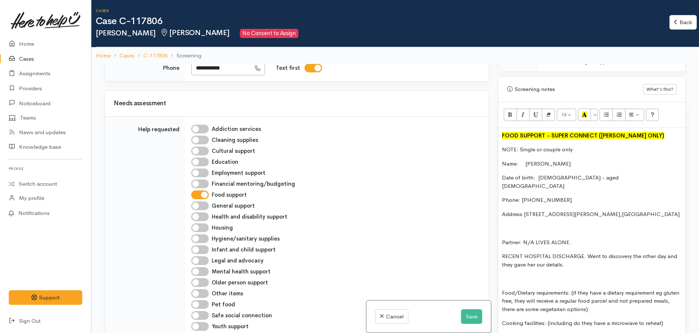
click at [200, 281] on input "Older person support" at bounding box center [200, 282] width 18 height 9
checkbox input "true"
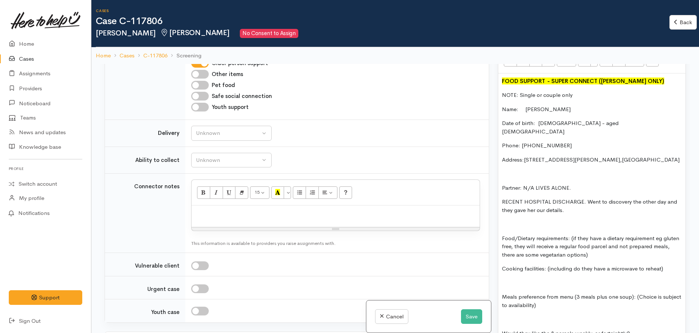
scroll to position [512, 0]
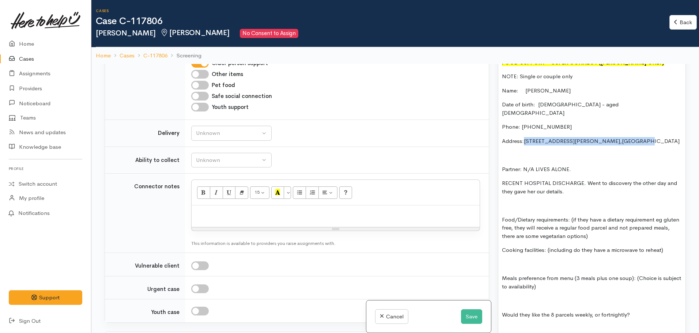
drag, startPoint x: 599, startPoint y: 128, endPoint x: 526, endPoint y: 125, distance: 72.4
click at [526, 137] on p "Address: 37C Claude Street, Fairfield" at bounding box center [592, 141] width 180 height 8
copy p "37C Claude Street, Fairfield"
click at [559, 201] on p at bounding box center [592, 205] width 180 height 8
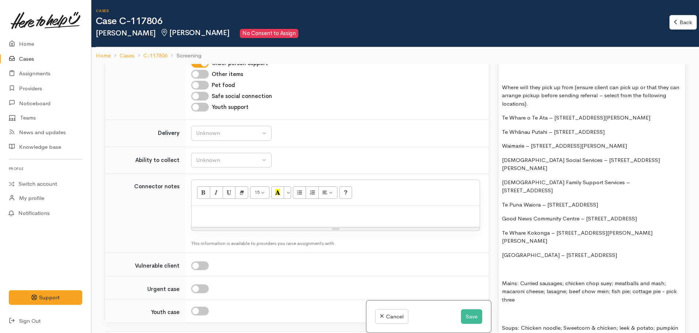
scroll to position [767, 0]
drag, startPoint x: 585, startPoint y: 172, endPoint x: 494, endPoint y: 170, distance: 90.3
click at [494, 170] on div "Warnings Add No warnings have been raised against this case Add Warning Title ●…" at bounding box center [591, 230] width 197 height 333
click at [612, 182] on div "FOOD SUPPORT  - SUPER CONNECT (HAMILTON ONLY) NOTE: Single or couple only Name:…" at bounding box center [591, 74] width 187 height 550
click at [635, 200] on p "Te Puna Waiora – 408 Peachgrove Road, Fairfield" at bounding box center [592, 204] width 180 height 8
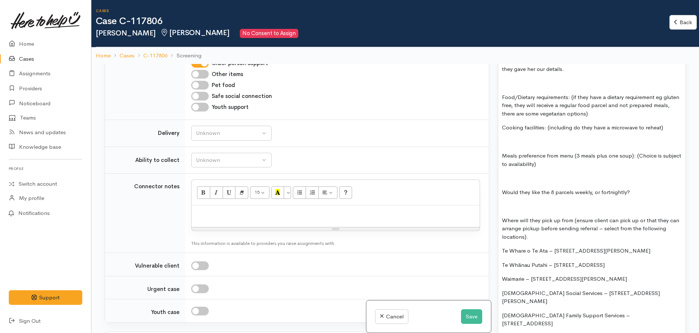
scroll to position [621, 0]
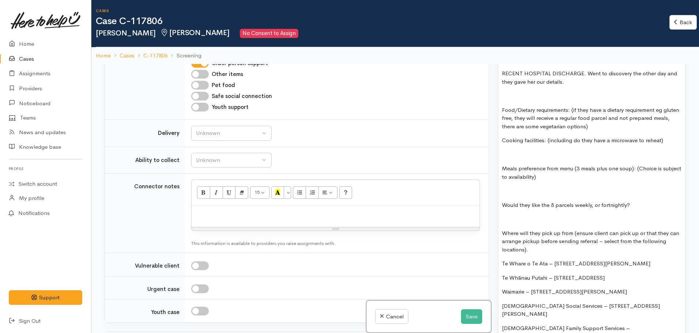
click at [637, 201] on p "Would they like the 8 parcels weekly, or fortnightly?" at bounding box center [592, 205] width 180 height 8
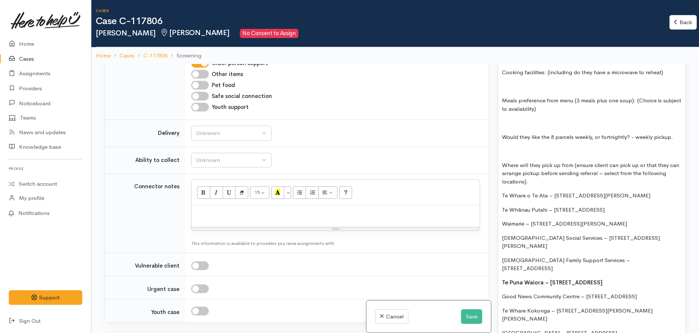
scroll to position [585, 0]
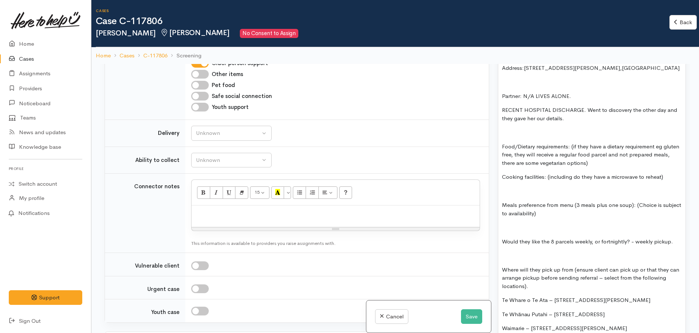
click at [619, 147] on p "Food/Dietary requirements: (if they have a dietary requirement eg gluten free, …" at bounding box center [592, 155] width 180 height 25
click at [671, 173] on p "Cooking facilities: (including do they have a microwave to reheat)" at bounding box center [592, 177] width 180 height 8
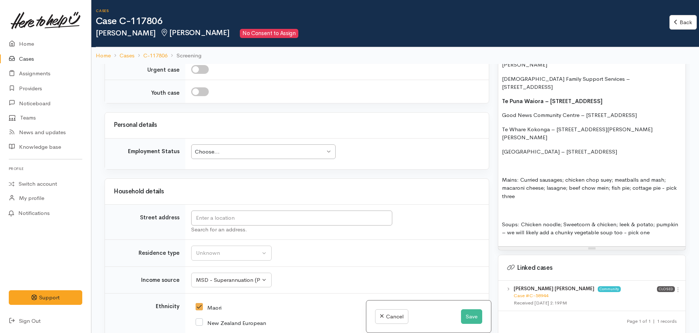
scroll to position [886, 0]
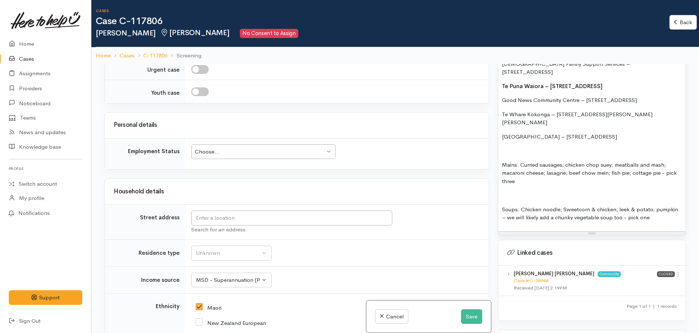
click at [514, 191] on p at bounding box center [592, 195] width 180 height 8
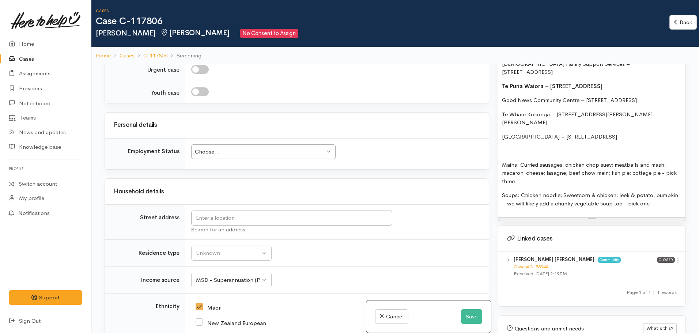
click at [656, 191] on p "Soups: Chicken noodle; Sweetcorn & chicken; leek & potato; pumpkin – we will li…" at bounding box center [592, 199] width 180 height 16
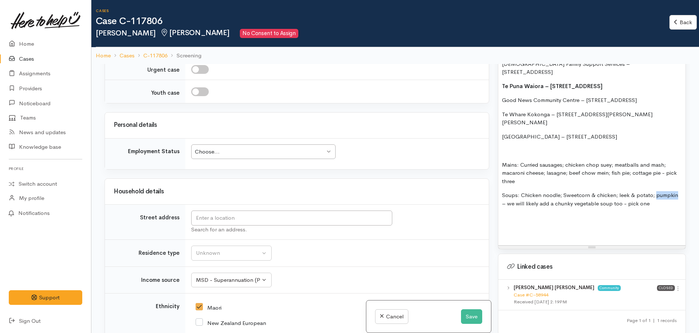
drag, startPoint x: 656, startPoint y: 163, endPoint x: 677, endPoint y: 165, distance: 21.3
click at [677, 191] on p "Soups: Chicken noodle; Sweetcorn & chicken; leek & potato; pumpkin – we will li…" at bounding box center [592, 199] width 180 height 16
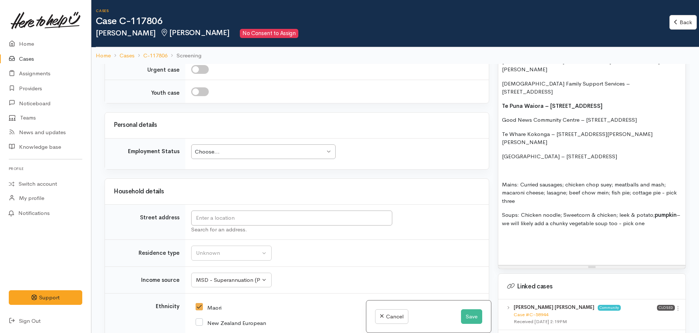
scroll to position [849, 0]
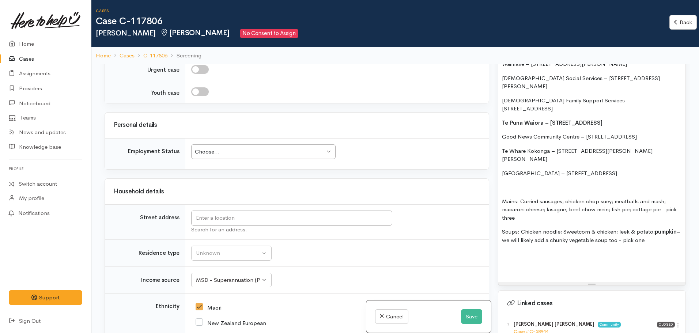
click at [500, 198] on div "FOOD SUPPORT  - SUPER CONNECT (HAMILTON ONLY) NOTE: Single or couple only Name:…" at bounding box center [591, -1] width 187 height 565
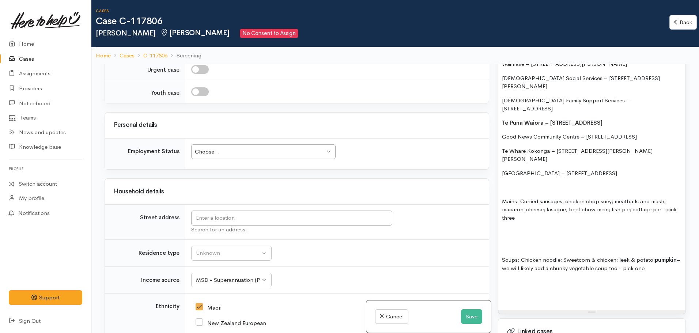
click at [504, 209] on div "FOOD SUPPORT  - SUPER CONNECT (HAMILTON ONLY) NOTE: Single or couple only Name:…" at bounding box center [591, 13] width 187 height 593
click at [503, 292] on p at bounding box center [592, 296] width 180 height 8
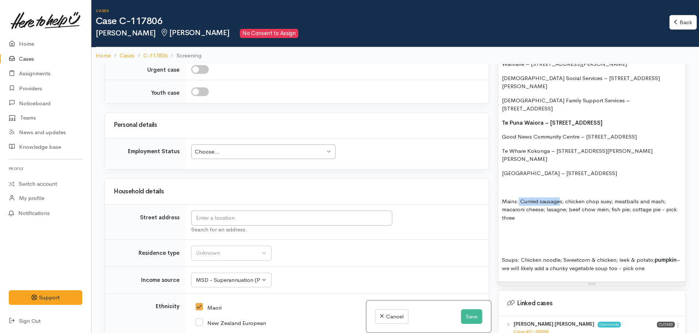
drag, startPoint x: 519, startPoint y: 168, endPoint x: 560, endPoint y: 169, distance: 41.3
click at [560, 197] on p "Mains: Curried sausages; chicken chop suey; meatballs and mash; macaroni cheese…" at bounding box center [592, 209] width 180 height 25
click at [576, 197] on p "Mains: Curried sausages; chicken chop suey; meatballs and mash; macaroni cheese…" at bounding box center [592, 209] width 180 height 25
click at [565, 228] on p at bounding box center [592, 232] width 180 height 8
click at [525, 197] on p "Mains: Curried sausages; chicken chop suey; meatballs and mash; macaroni cheese…" at bounding box center [592, 209] width 180 height 25
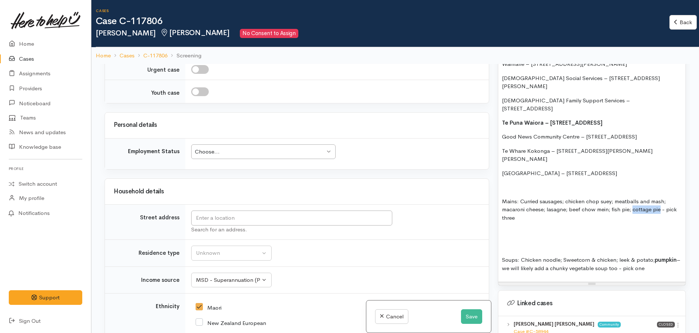
drag, startPoint x: 632, startPoint y: 180, endPoint x: 660, endPoint y: 179, distance: 27.4
click at [660, 197] on p "Mains: Curried sausages; chicken chop suey; meatballs and mash; macaroni cheese…" at bounding box center [592, 209] width 180 height 25
drag, startPoint x: 616, startPoint y: 170, endPoint x: 670, endPoint y: 165, distance: 54.3
click at [670, 197] on p "Mains: Curried sausages; chicken chop suey; meatballs and mash; macaroni cheese…" at bounding box center [592, 209] width 180 height 25
click at [634, 197] on p "Mains: Curried sausages; chicken chop suey; meatballs and mash; macaroni cheese…" at bounding box center [592, 209] width 180 height 25
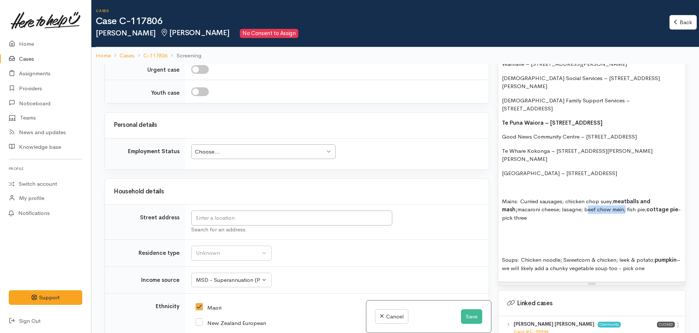
drag, startPoint x: 569, startPoint y: 176, endPoint x: 608, endPoint y: 178, distance: 39.5
click at [608, 197] on p "Mains: Curried sausages; chicken chop suey; meatballs and mash; macaroni cheese…" at bounding box center [592, 209] width 180 height 25
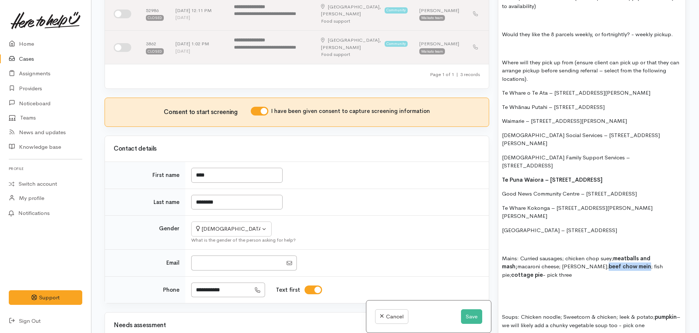
scroll to position [739, 0]
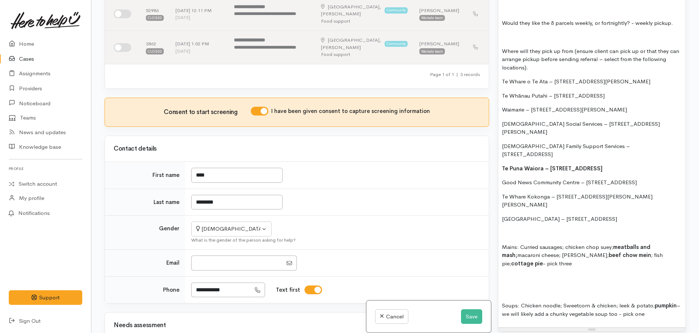
click at [657, 240] on div "FOOD SUPPORT  - SUPER CONNECT (HAMILTON ONLY) NOTE: Single or couple only Name:…" at bounding box center [591, 45] width 187 height 565
click at [606, 265] on div "FOOD SUPPORT  - SUPER CONNECT (HAMILTON ONLY) NOTE: Single or couple only Name:…" at bounding box center [591, 45] width 187 height 565
click at [508, 288] on p at bounding box center [592, 292] width 180 height 8
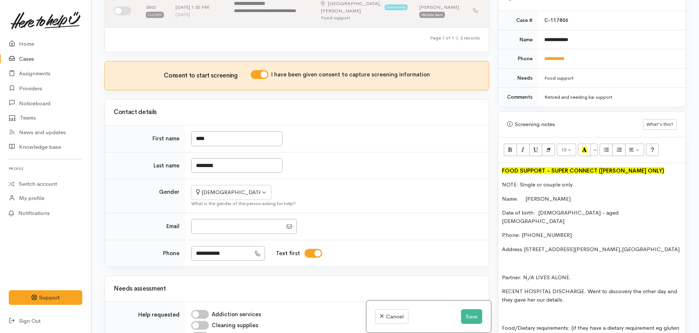
scroll to position [410, 0]
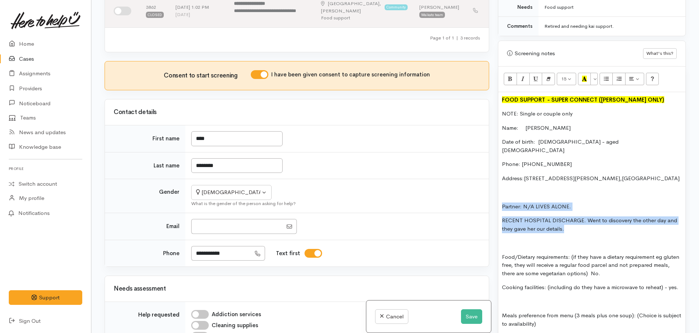
drag, startPoint x: 557, startPoint y: 209, endPoint x: 497, endPoint y: 194, distance: 61.9
click at [497, 194] on div "Warnings Add No warnings have been raised against this case Add Warning Title ●…" at bounding box center [591, 166] width 197 height 333
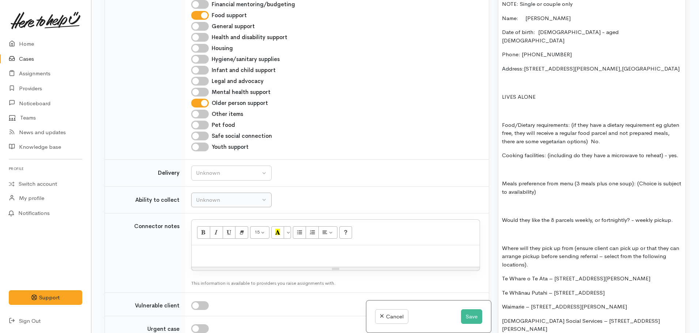
scroll to position [482, 0]
click at [236, 173] on div "Unknown" at bounding box center [228, 172] width 64 height 8
click at [207, 238] on span "No" at bounding box center [204, 240] width 8 height 8
select select "1"
click at [217, 204] on button "Unknown" at bounding box center [231, 199] width 80 height 15
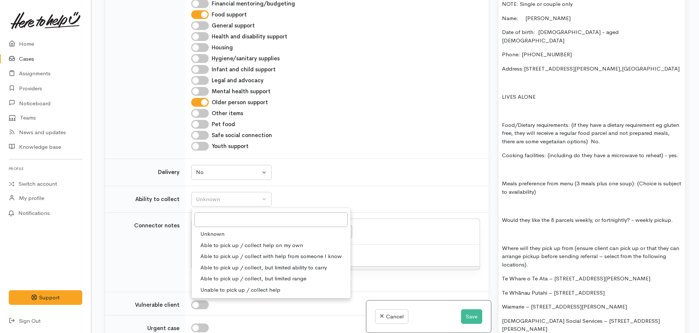
click at [226, 240] on link "Able to pick up / collect help on my own" at bounding box center [271, 245] width 159 height 11
select select "2"
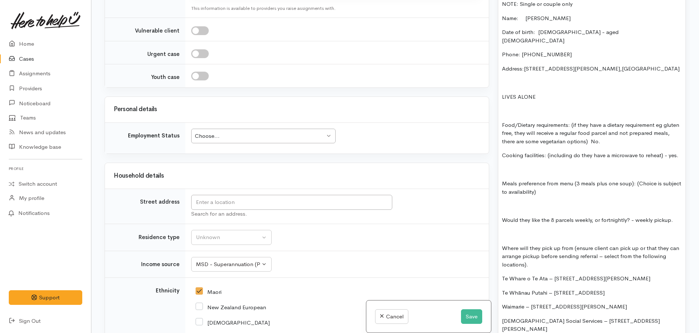
scroll to position [847, 0]
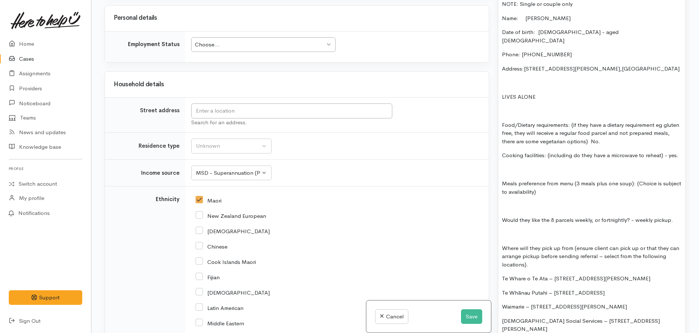
click at [217, 45] on div "Choose..." at bounding box center [260, 45] width 130 height 8
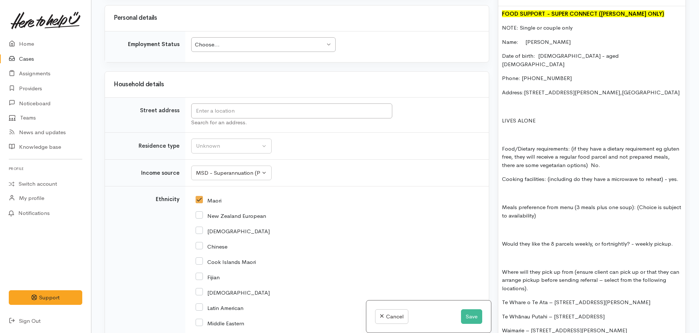
scroll to position [484, 0]
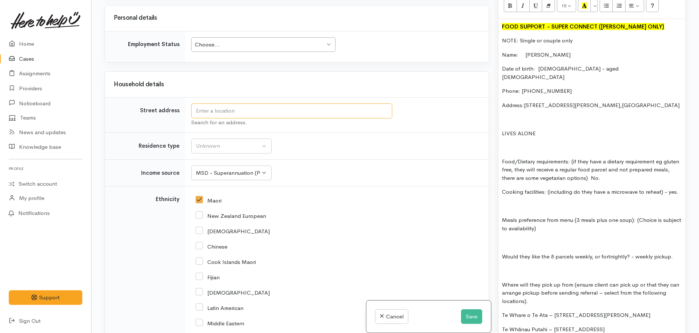
click at [264, 114] on input "text" at bounding box center [291, 110] width 201 height 15
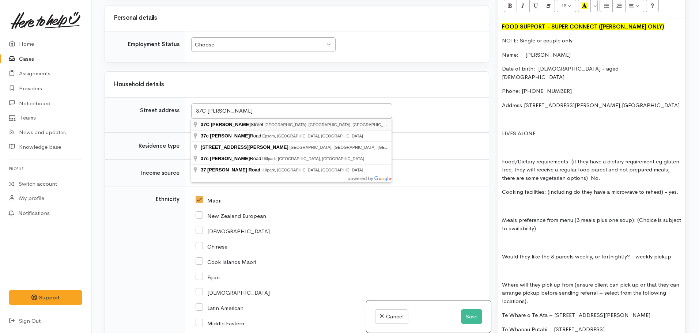
type input "37C Claude Street, Fairfield, Hamilton, New Zealand"
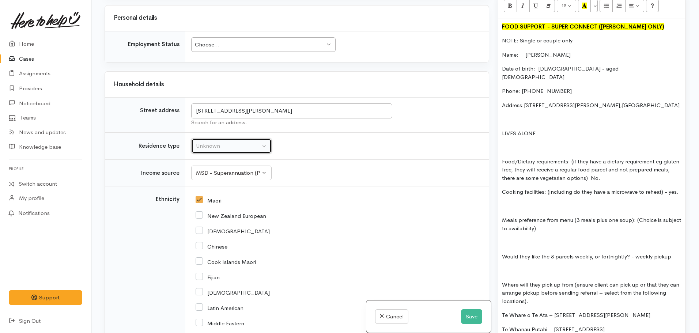
scroll to position [847, 0]
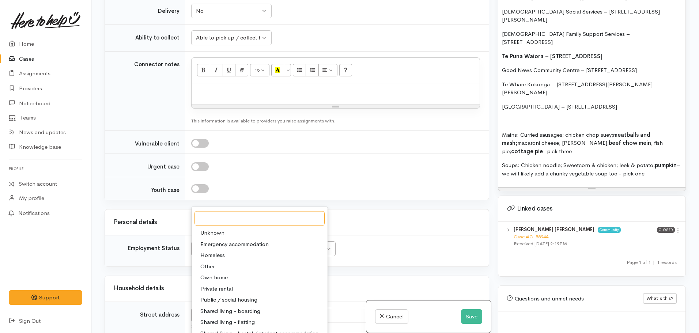
scroll to position [886, 0]
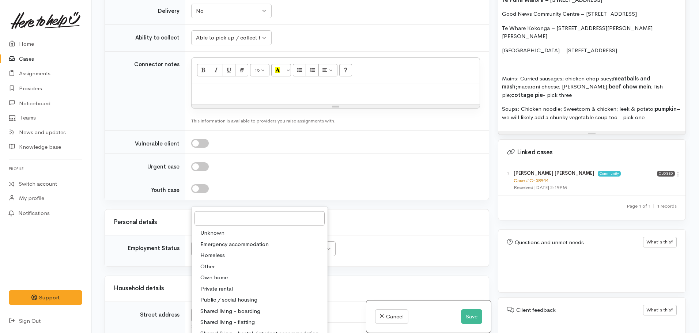
click at [535, 177] on link "Case #C-58944" at bounding box center [530, 180] width 35 height 6
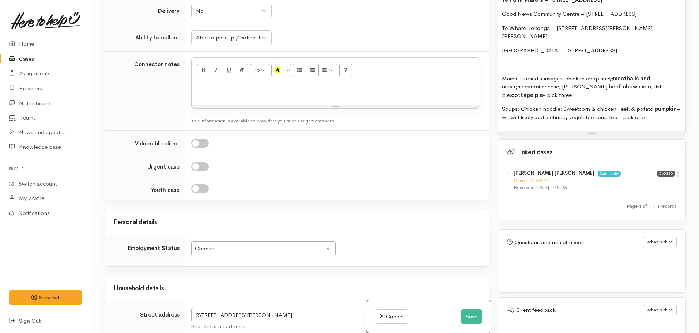
click at [229, 241] on div "Choose... Choose..." at bounding box center [263, 248] width 144 height 15
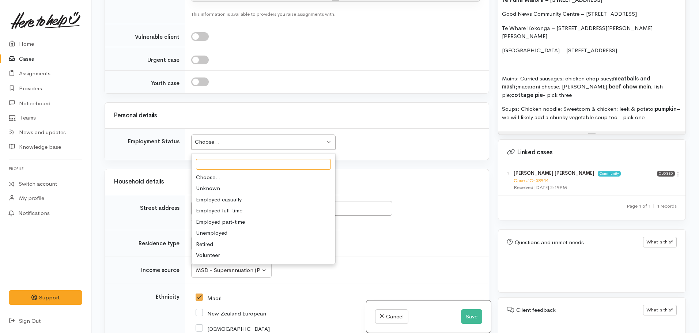
scroll to position [774, 0]
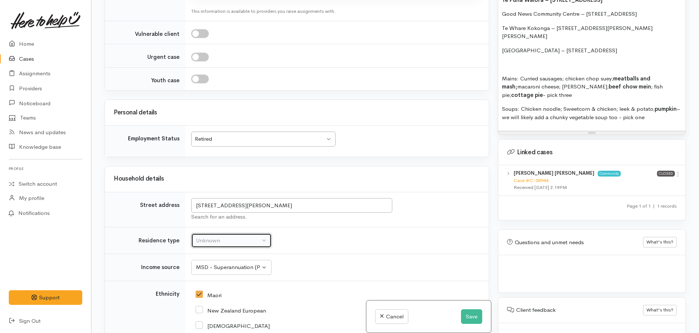
click at [202, 236] on div "Unknown" at bounding box center [228, 240] width 64 height 8
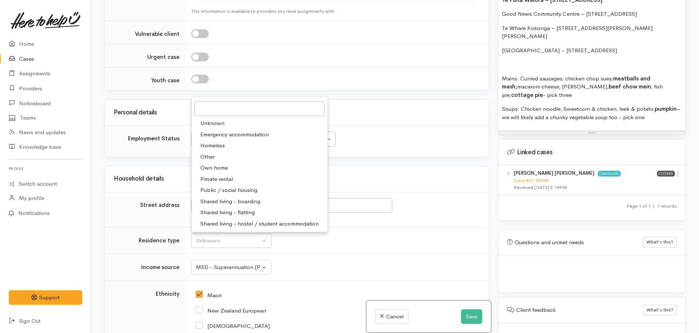
click at [237, 186] on span "Public / social housing" at bounding box center [228, 190] width 57 height 8
select select "3"
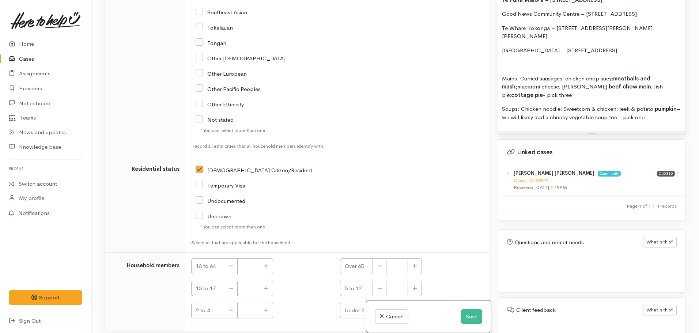
scroll to position [1286, 0]
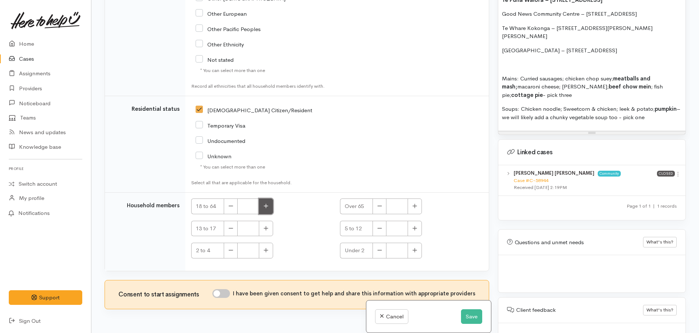
click at [265, 198] on button "button" at bounding box center [266, 206] width 14 height 16
type input "1"
click at [223, 289] on input "I have been given consent to get help and share this information with appropria…" at bounding box center [221, 293] width 18 height 9
checkbox input "true"
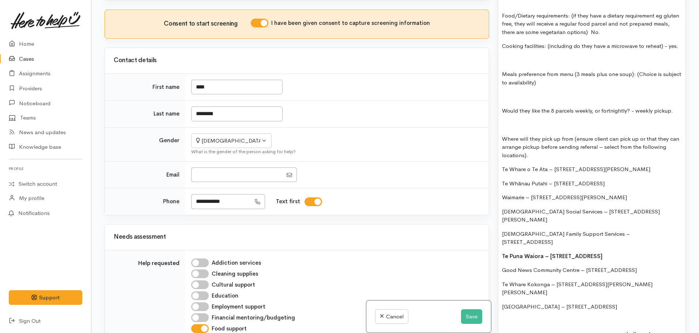
scroll to position [630, 0]
drag, startPoint x: 499, startPoint y: 100, endPoint x: 686, endPoint y: 103, distance: 187.1
click at [686, 103] on div "Warnings Add No warnings have been raised against this case Add Warning Title ●…" at bounding box center [591, 166] width 197 height 333
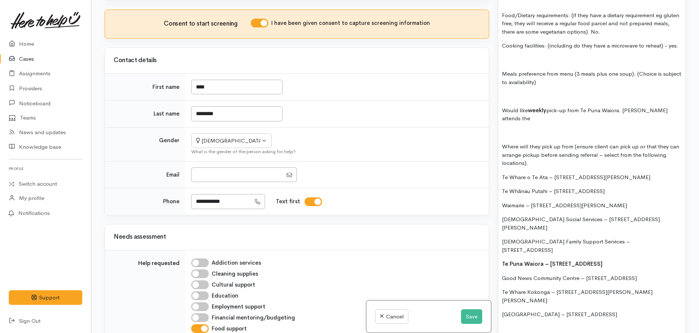
click at [672, 106] on p "Would like weekly pick-up from Te Puna Waiora. Mata attends the" at bounding box center [592, 114] width 180 height 16
click at [675, 106] on p "Would like weekly pick-up from Te Puna Waiora. Mata visits the Dis" at bounding box center [592, 114] width 180 height 16
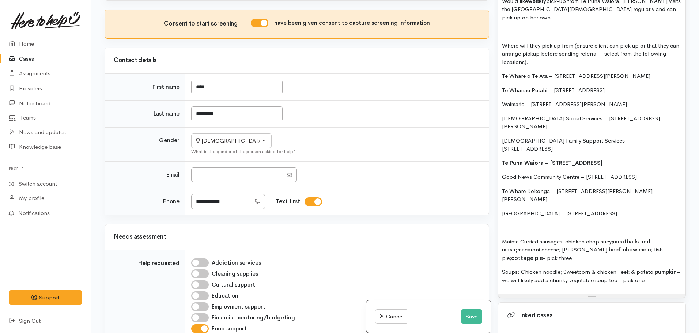
scroll to position [739, 0]
drag, startPoint x: 642, startPoint y: 177, endPoint x: 503, endPoint y: 16, distance: 212.2
click at [503, 16] on div "FOOD SUPPORT  - SUPER CONNECT (HAMILTON ONLY) NOTE: Single or couple only Name:…" at bounding box center [591, 28] width 187 height 531
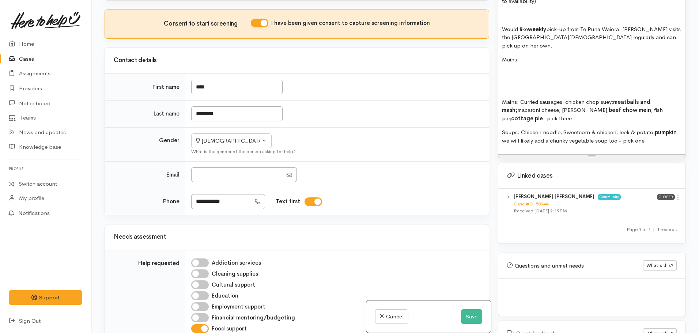
scroll to position [666, 0]
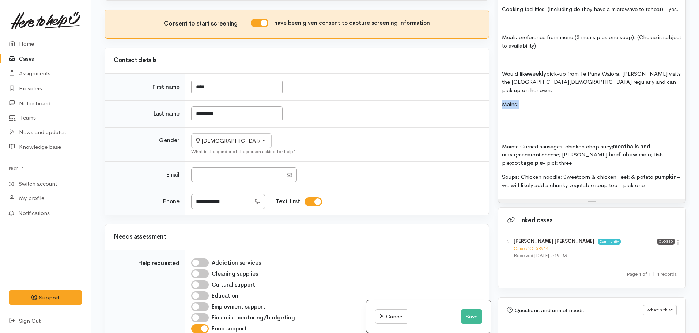
drag, startPoint x: 530, startPoint y: 83, endPoint x: 481, endPoint y: 82, distance: 49.0
click at [481, 82] on div "Related cases There are other cases potentially from the same person, address o…" at bounding box center [395, 166] width 590 height 333
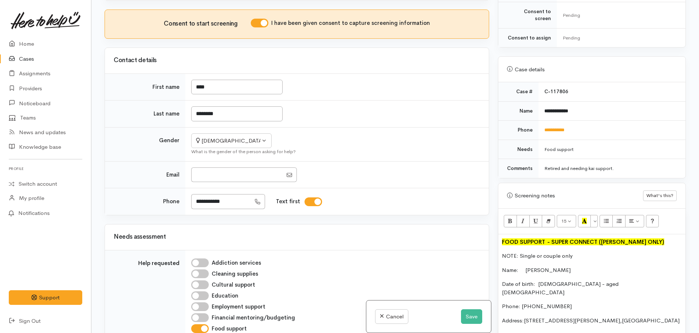
scroll to position [228, 0]
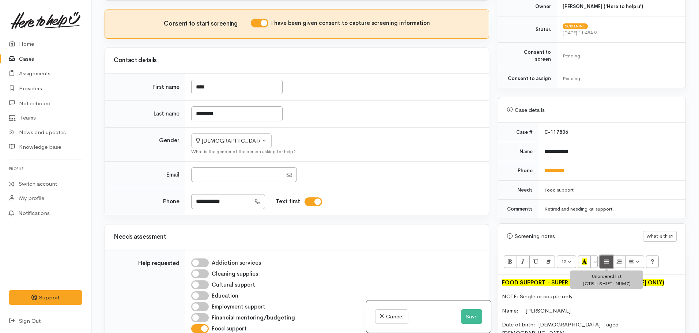
click at [604, 258] on icon "Unordered list (CTRL+SHIFT+NUM7)" at bounding box center [606, 261] width 5 height 6
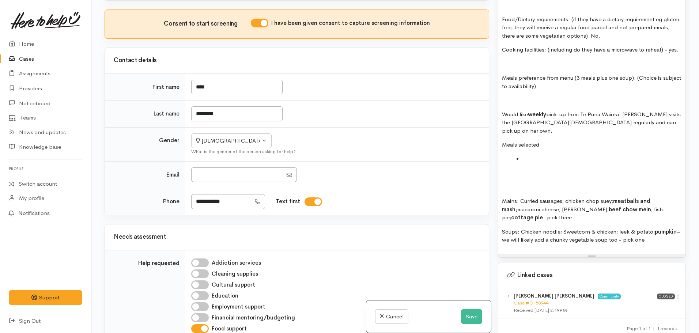
scroll to position [639, 0]
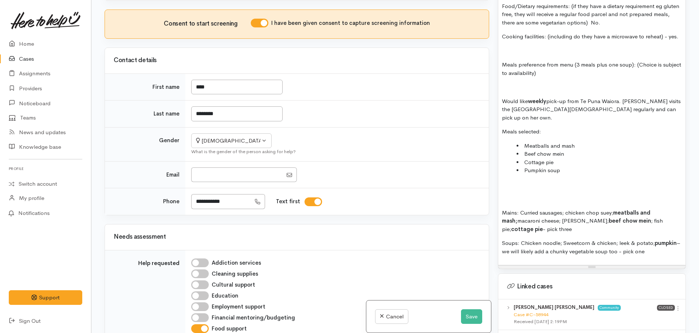
drag, startPoint x: 611, startPoint y: 218, endPoint x: 483, endPoint y: 167, distance: 137.9
click at [483, 167] on div "Related cases There are other cases potentially from the same person, address o…" at bounding box center [395, 166] width 590 height 333
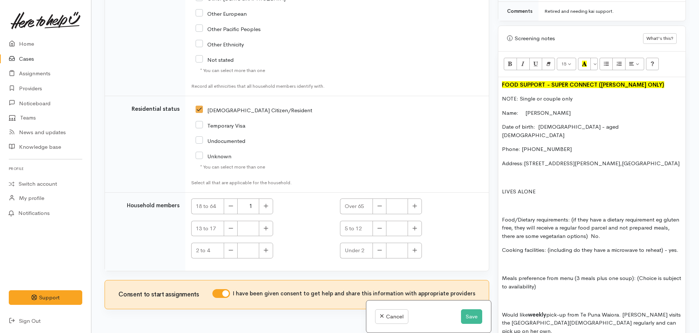
scroll to position [420, 0]
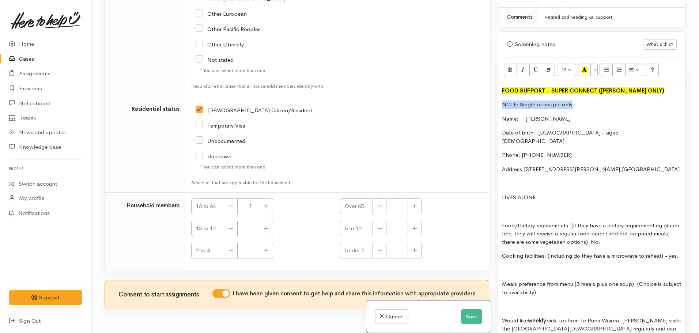
drag, startPoint x: 581, startPoint y: 98, endPoint x: 482, endPoint y: 96, distance: 99.4
click at [482, 96] on div "Related cases There are other cases potentially from the same person, address o…" at bounding box center [395, 166] width 590 height 333
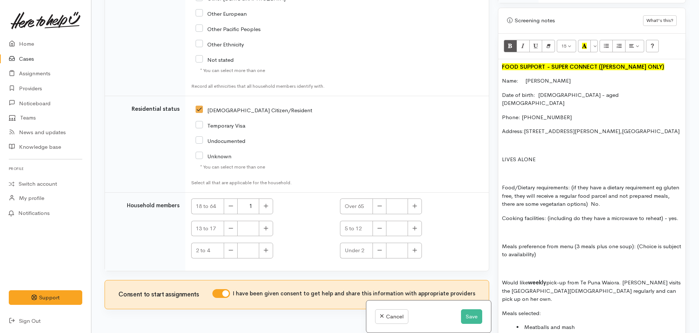
scroll to position [456, 0]
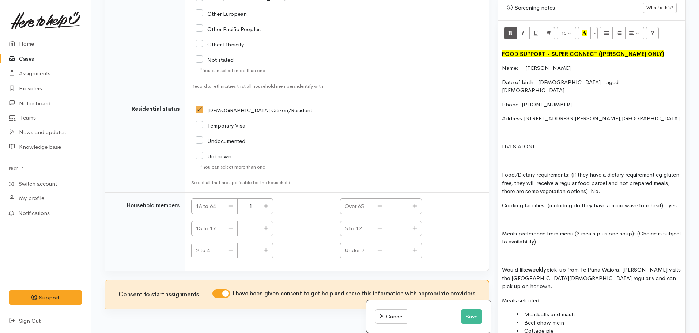
drag, startPoint x: 572, startPoint y: 158, endPoint x: 630, endPoint y: 179, distance: 62.2
click at [630, 179] on p "Food/Dietary requirements: (if they have a dietary requirement eg gluten free, …" at bounding box center [592, 183] width 180 height 25
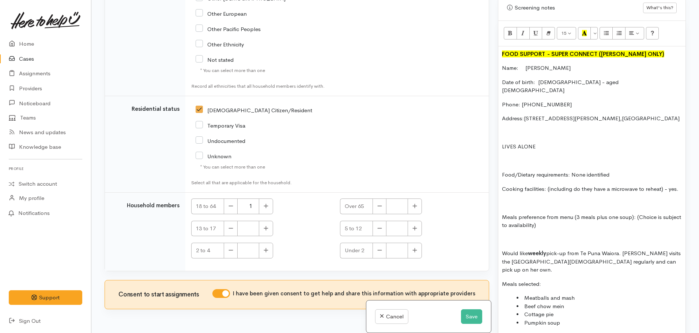
drag, startPoint x: 547, startPoint y: 173, endPoint x: 573, endPoint y: 185, distance: 28.8
click at [573, 185] on p "Cooking facilities: (including do they have a microwave to reheat) - yes." at bounding box center [592, 189] width 180 height 8
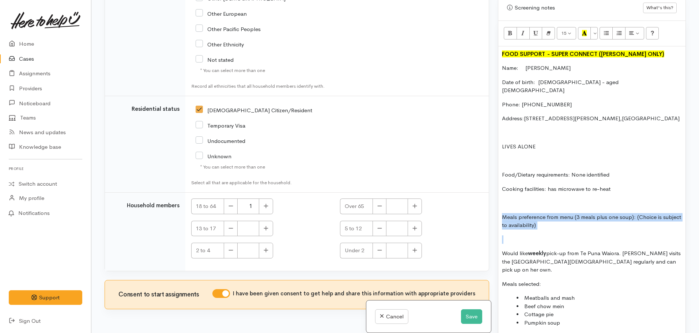
drag, startPoint x: 564, startPoint y: 217, endPoint x: 485, endPoint y: 198, distance: 81.0
click at [485, 198] on div "Related cases There are other cases potentially from the same person, address o…" at bounding box center [395, 166] width 590 height 333
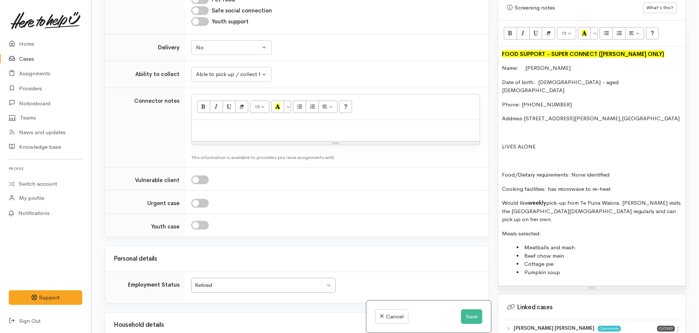
scroll to position [409, 0]
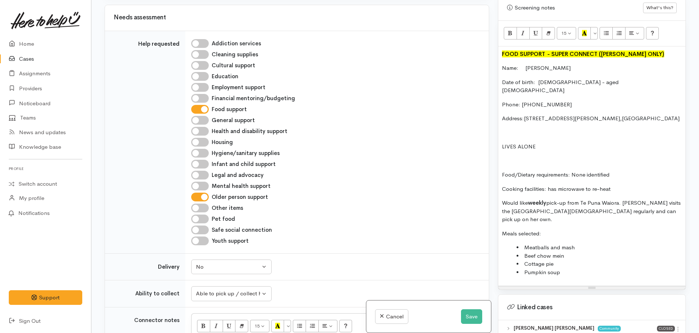
click at [559, 171] on p "Food/Dietary requirements: None identified" at bounding box center [592, 175] width 180 height 8
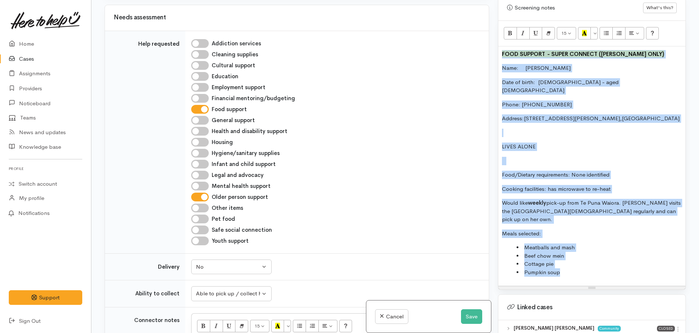
copy div "FOOD SUPPORT  - SUPER CONNECT (HAMILTON ONLY) Name: Mata Robinson Date of birth…"
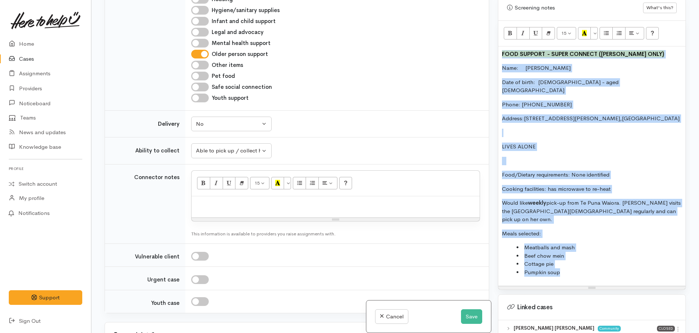
scroll to position [628, 0]
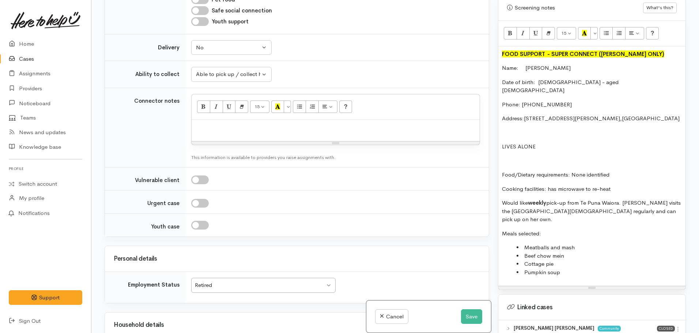
click at [205, 120] on div at bounding box center [336, 131] width 288 height 22
paste div
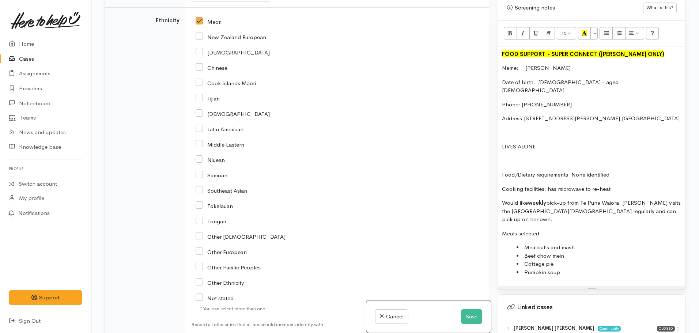
scroll to position [1468, 0]
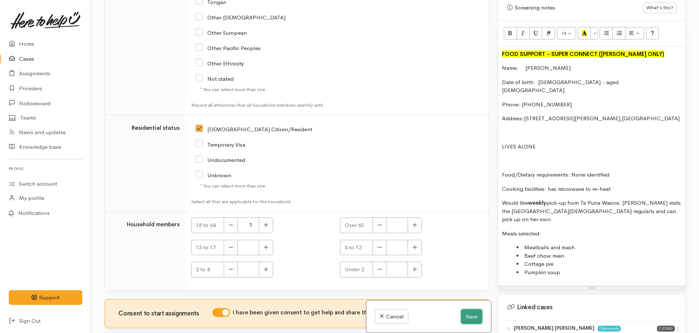
click at [461, 314] on button "Save" at bounding box center [471, 316] width 21 height 15
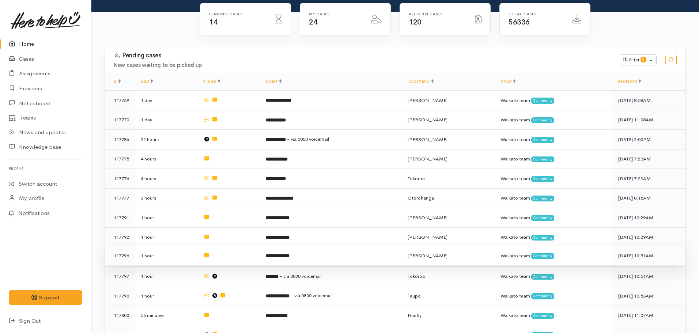
scroll to position [219, 0]
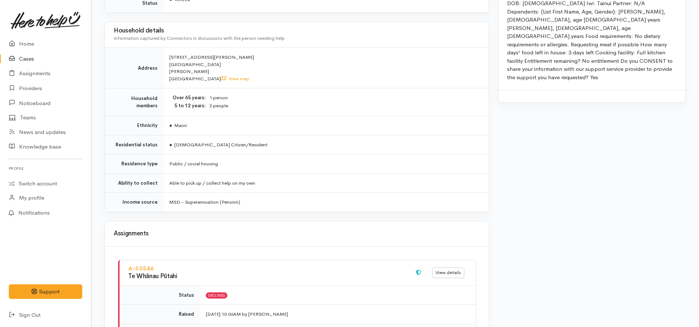
scroll to position [658, 0]
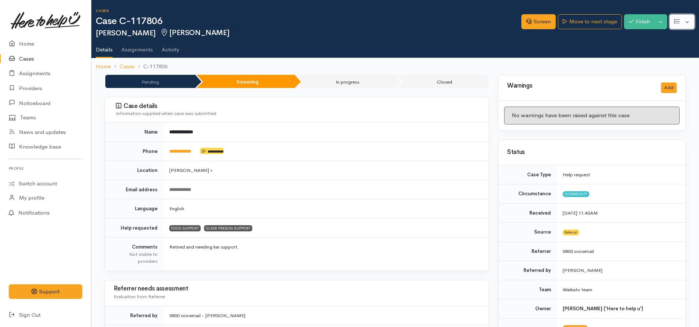
click at [676, 22] on icon "button" at bounding box center [676, 21] width 5 height 5
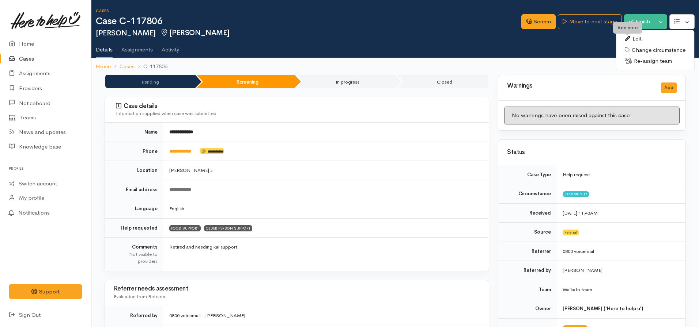
click at [629, 38] on icon at bounding box center [627, 38] width 5 height 5
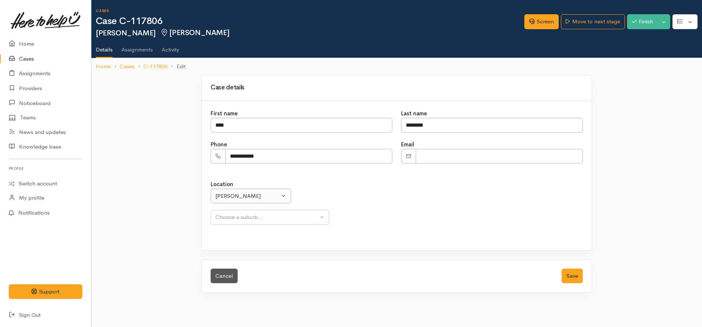
select select
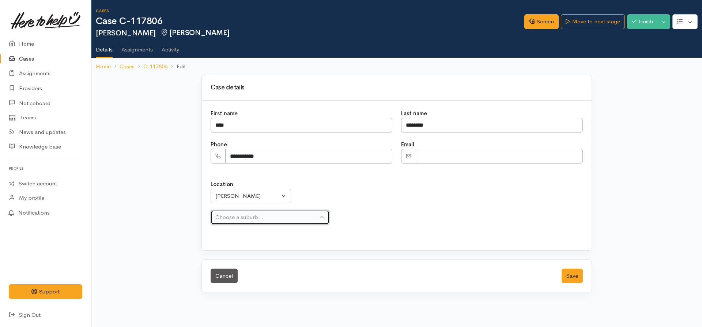
click at [243, 213] on div "Choose a suburb..." at bounding box center [266, 217] width 103 height 8
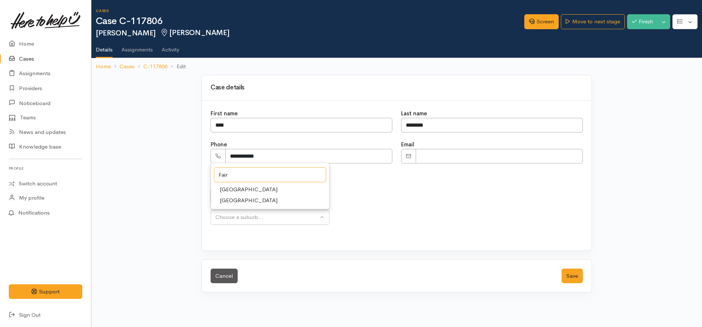
type input "Fair"
click at [239, 185] on link "[GEOGRAPHIC_DATA]" at bounding box center [270, 189] width 118 height 11
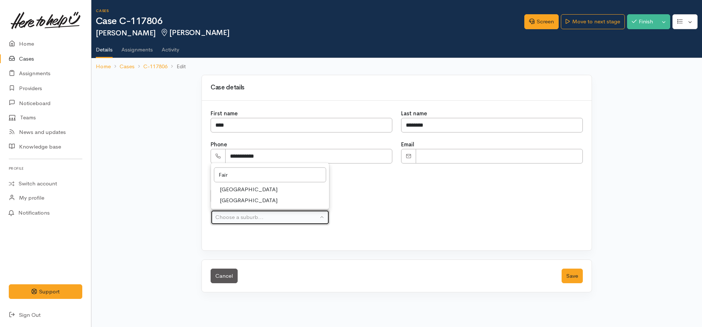
select select "12"
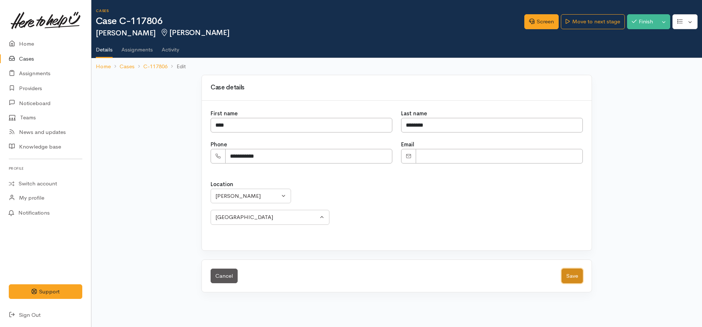
click at [576, 272] on button "Save" at bounding box center [571, 276] width 21 height 15
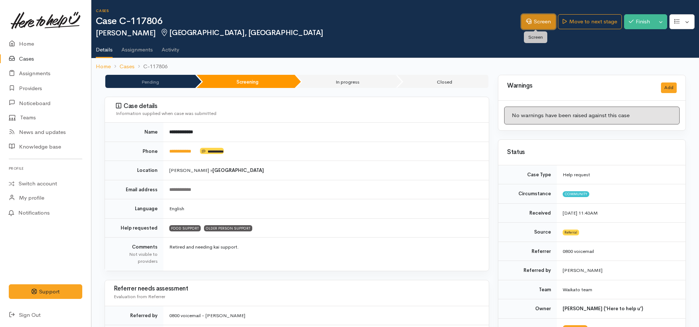
click at [533, 20] on link "Screen" at bounding box center [538, 21] width 34 height 15
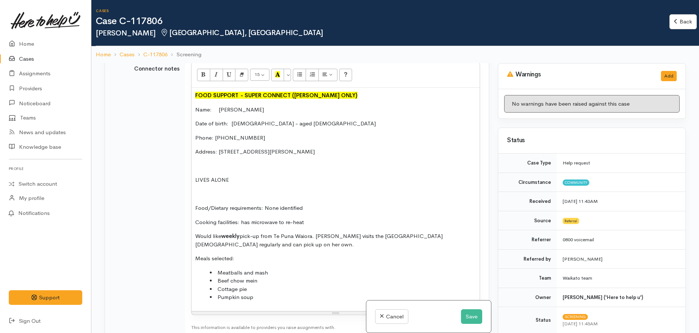
scroll to position [840, 0]
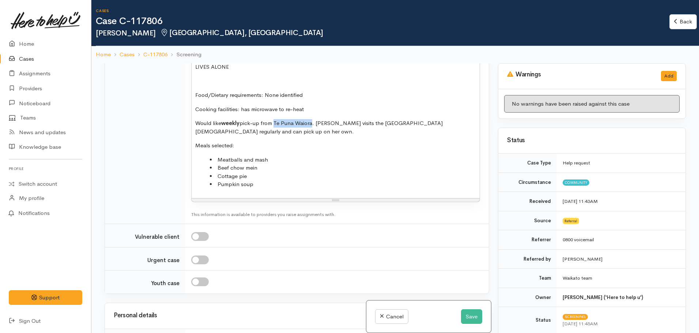
drag, startPoint x: 276, startPoint y: 102, endPoint x: 312, endPoint y: 101, distance: 36.2
click at [312, 119] on p "Would like weekly pick-up from Te Puna Waiora. Mata visits the Discovery Christ…" at bounding box center [335, 127] width 281 height 16
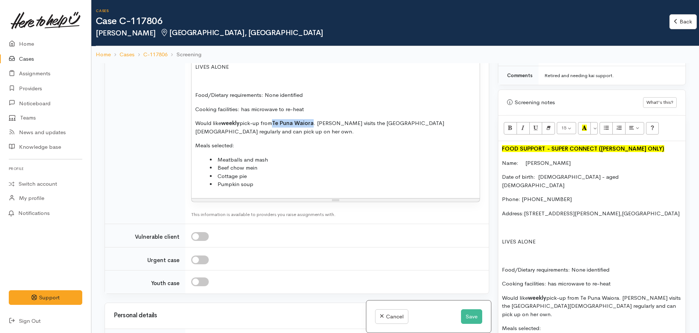
scroll to position [548, 0]
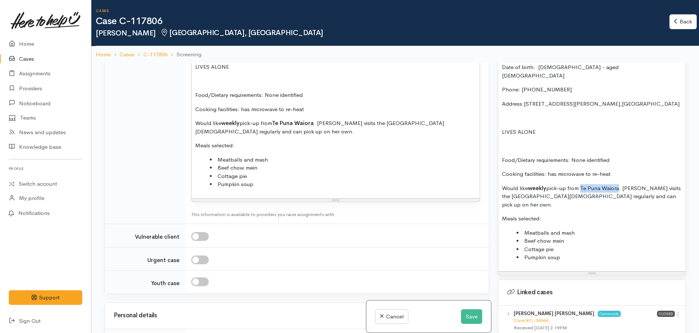
drag, startPoint x: 582, startPoint y: 179, endPoint x: 619, endPoint y: 177, distance: 37.3
click at [619, 184] on p "Would like weekly pick-up from Te Puna Waiora. Mata visits the Discovery Christ…" at bounding box center [592, 196] width 180 height 25
click at [607, 215] on p "Meals selected:" at bounding box center [592, 219] width 180 height 8
click at [466, 312] on button "Save" at bounding box center [471, 316] width 21 height 15
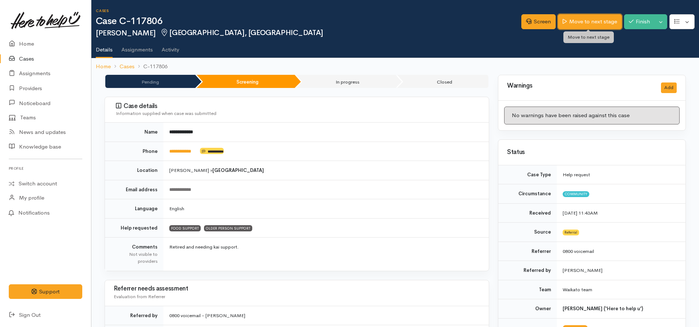
click at [568, 18] on link "Move to next stage" at bounding box center [590, 21] width 64 height 15
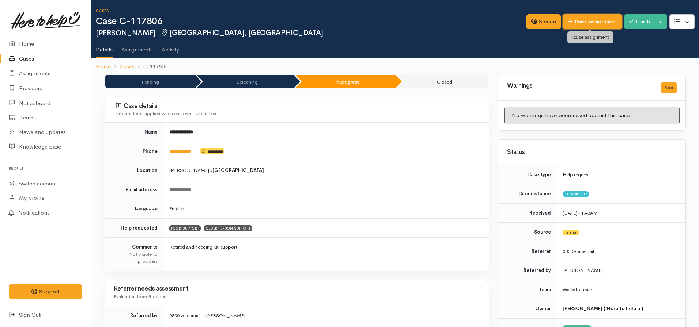
click at [586, 24] on link "Raise assignment" at bounding box center [592, 21] width 59 height 15
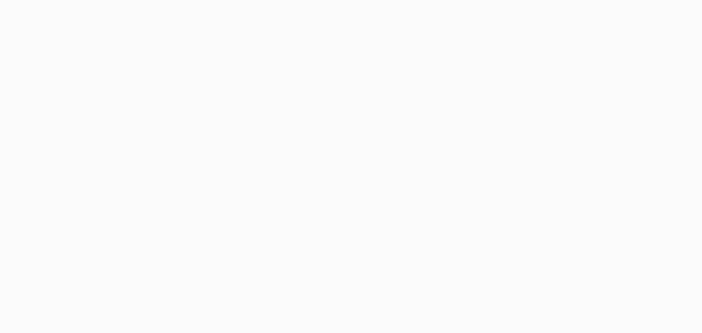
select select
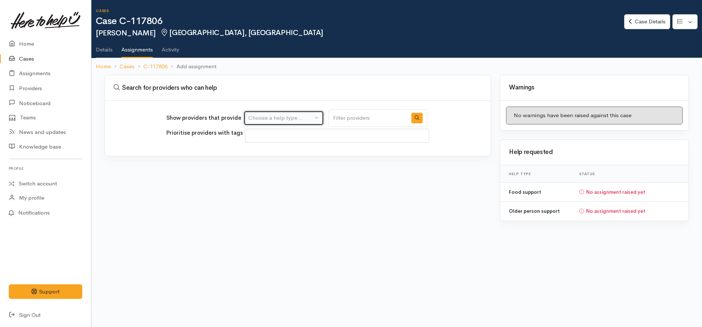
click at [297, 119] on div "Choose a help type..." at bounding box center [280, 118] width 64 height 8
click at [272, 153] on span "Food support" at bounding box center [270, 153] width 34 height 8
select select "3"
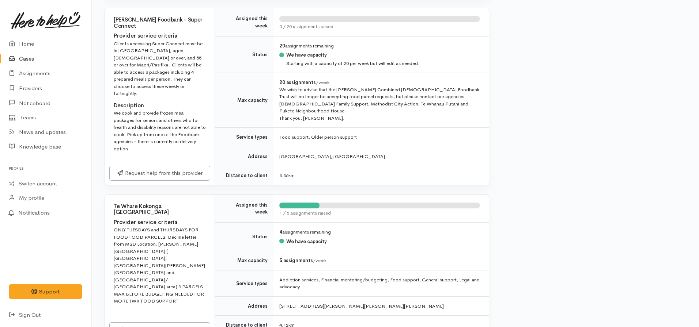
scroll to position [987, 0]
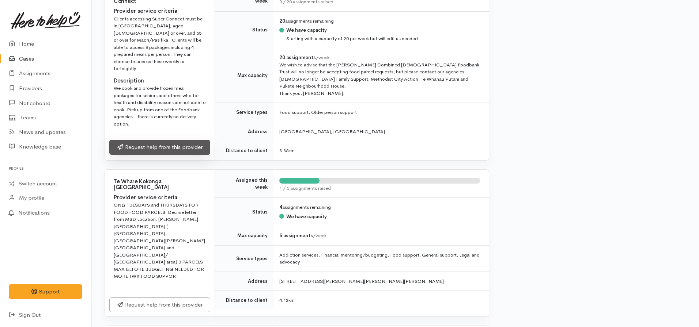
click at [147, 141] on link "Request help from this provider" at bounding box center [159, 147] width 101 height 15
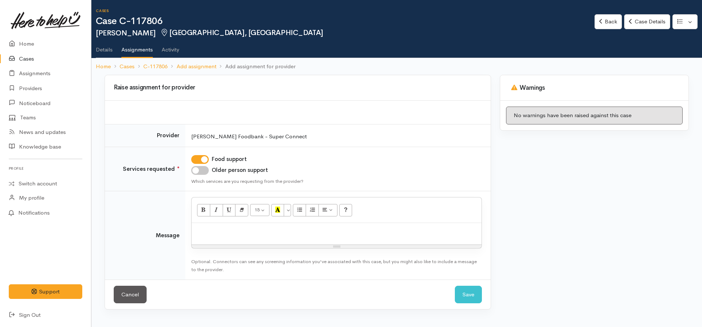
click at [198, 171] on input "Older person support" at bounding box center [200, 170] width 18 height 9
checkbox input "true"
click at [217, 230] on p at bounding box center [336, 231] width 283 height 8
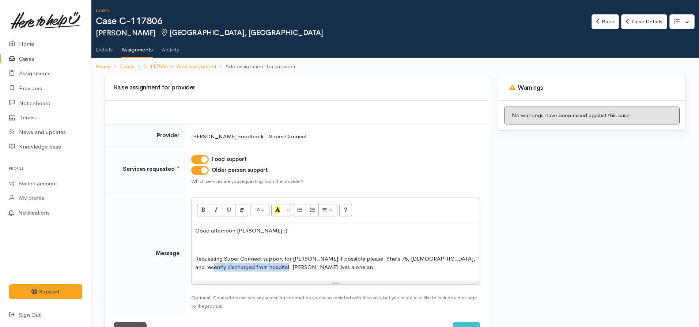
drag, startPoint x: 272, startPoint y: 270, endPoint x: 164, endPoint y: 278, distance: 108.1
click at [164, 278] on tr "Message <p>Good afternoon [PERSON_NAME] :)</p><p><br></p><p>Requesting Super Co…" at bounding box center [297, 254] width 384 height 125
drag, startPoint x: 254, startPoint y: 268, endPoint x: 329, endPoint y: 267, distance: 75.3
click at [329, 267] on p "Requesting Super Connect support for [PERSON_NAME] if possible please. She's 75…" at bounding box center [335, 263] width 281 height 16
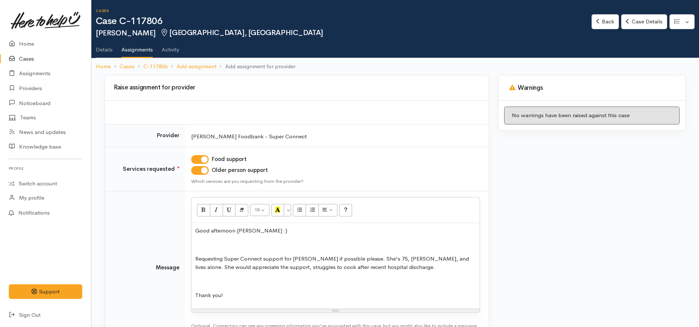
click at [429, 268] on p "Requesting Super Connect support for [PERSON_NAME] if possible please. She's 75…" at bounding box center [335, 263] width 281 height 16
click at [240, 306] on p "Thank you!" at bounding box center [335, 304] width 281 height 8
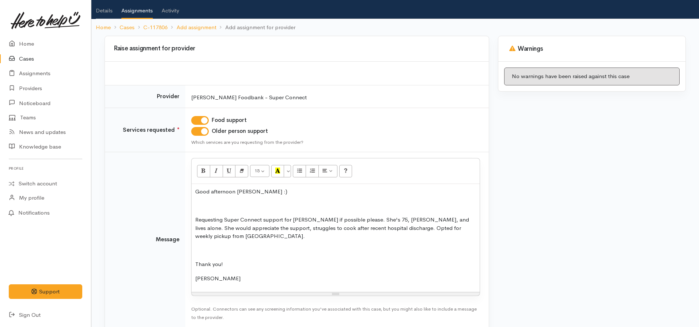
scroll to position [78, 0]
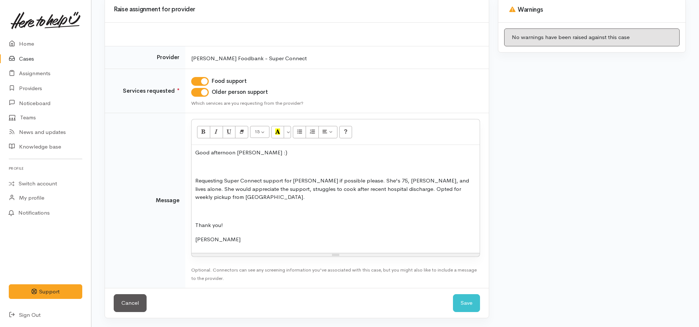
click at [224, 200] on p "Requesting Super Connect support for [PERSON_NAME] if possible please. She's 75…" at bounding box center [335, 189] width 281 height 25
click button "Save" at bounding box center [466, 304] width 27 height 18
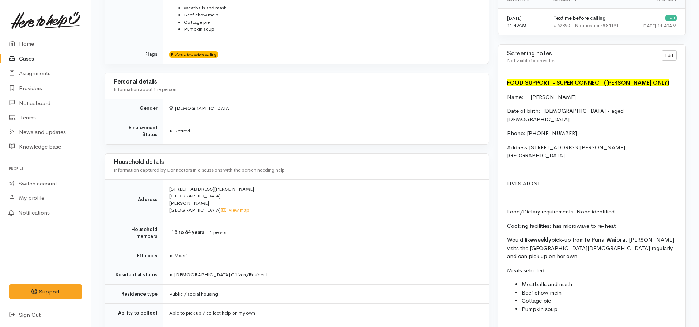
scroll to position [694, 0]
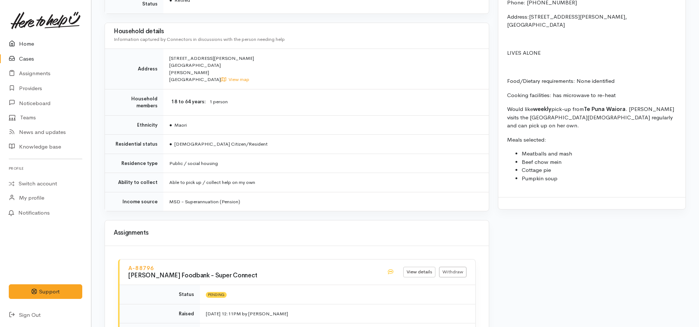
click at [23, 43] on link "Home" at bounding box center [45, 44] width 91 height 15
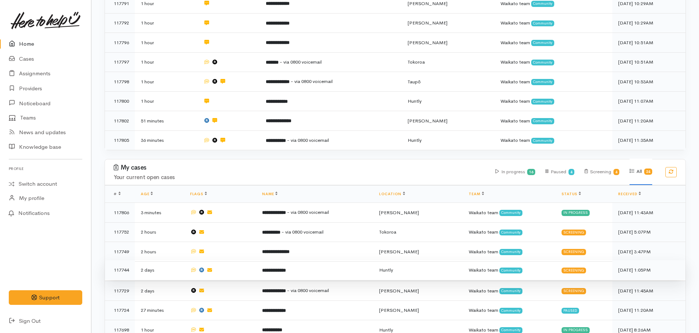
scroll to position [402, 0]
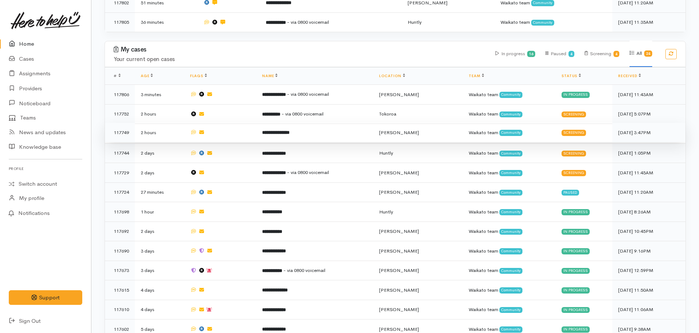
click at [293, 130] on td "**********" at bounding box center [314, 133] width 117 height 20
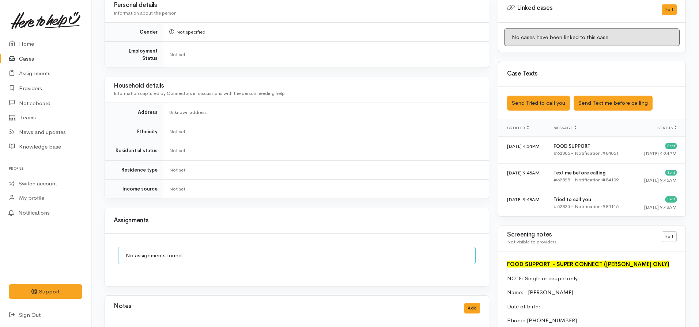
scroll to position [512, 0]
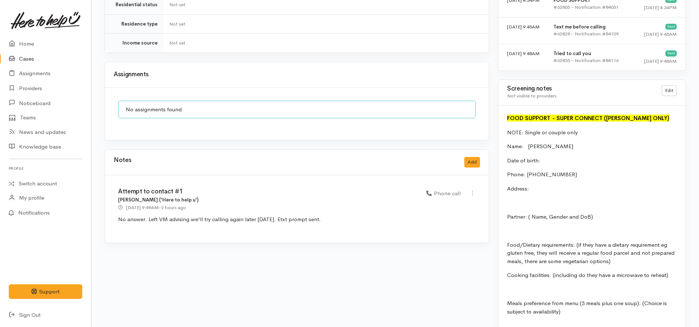
click at [34, 62] on link "Cases" at bounding box center [45, 59] width 91 height 15
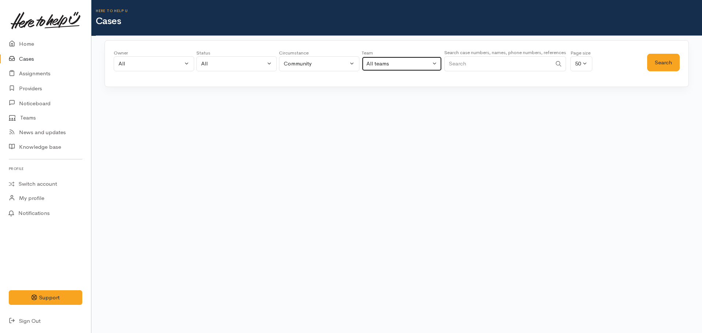
click at [439, 62] on button "All teams" at bounding box center [401, 63] width 80 height 15
click at [462, 61] on input "Search" at bounding box center [497, 63] width 107 height 15
type input "02041211273"
click at [666, 65] on button "Search" at bounding box center [663, 63] width 33 height 18
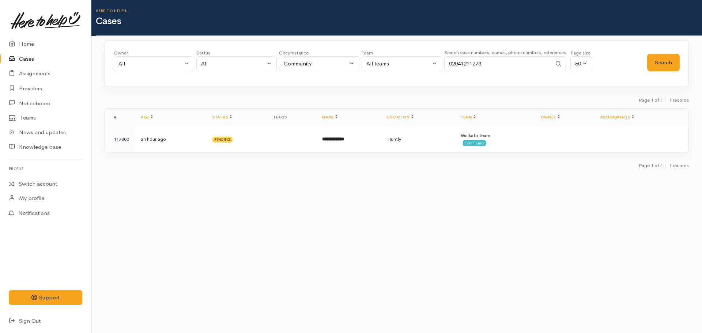
drag, startPoint x: 490, startPoint y: 59, endPoint x: 428, endPoint y: 67, distance: 62.6
click at [428, 67] on div "Owner All My cases [PERSON_NAME] ('Here to help u') [PERSON_NAME] ('Here to hel…" at bounding box center [380, 62] width 533 height 26
type input "0274162190"
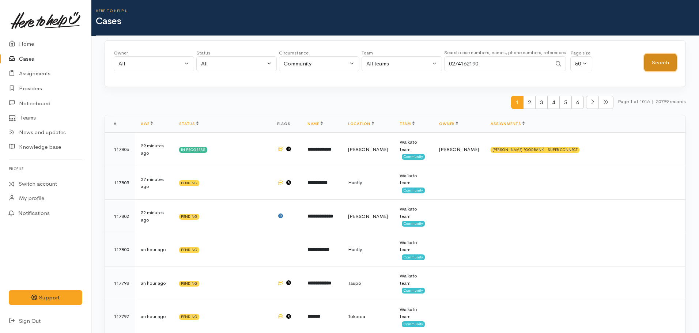
click at [650, 63] on button "Search" at bounding box center [660, 63] width 33 height 18
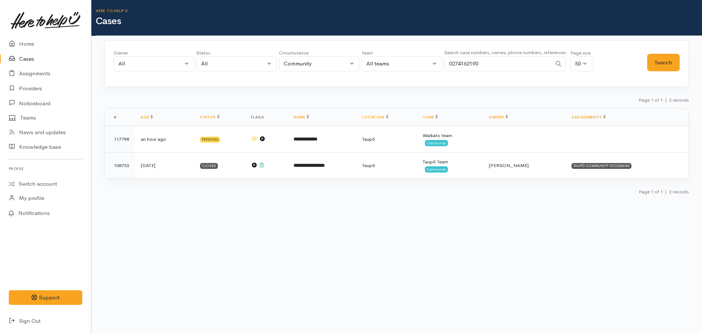
drag, startPoint x: 507, startPoint y: 63, endPoint x: 436, endPoint y: 60, distance: 70.2
click at [438, 60] on div "Owner All My cases [PERSON_NAME] ('Here to help u') [PERSON_NAME] ('Here to hel…" at bounding box center [380, 62] width 533 height 26
click at [476, 60] on input "Search" at bounding box center [497, 63] width 107 height 15
type input "0224534212"
click at [657, 64] on button "Search" at bounding box center [663, 63] width 33 height 18
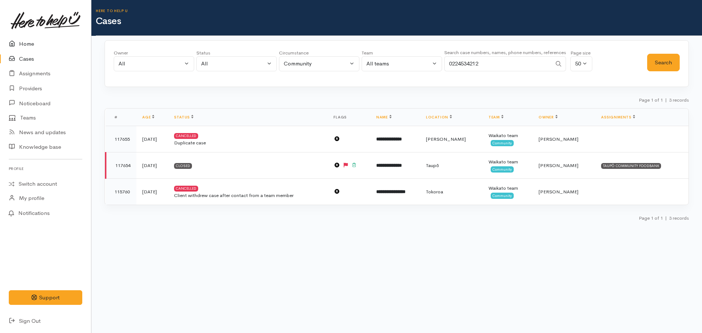
click at [26, 43] on link "Home" at bounding box center [45, 44] width 91 height 15
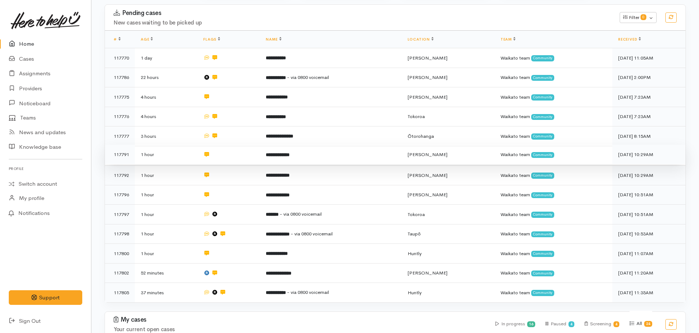
scroll to position [110, 0]
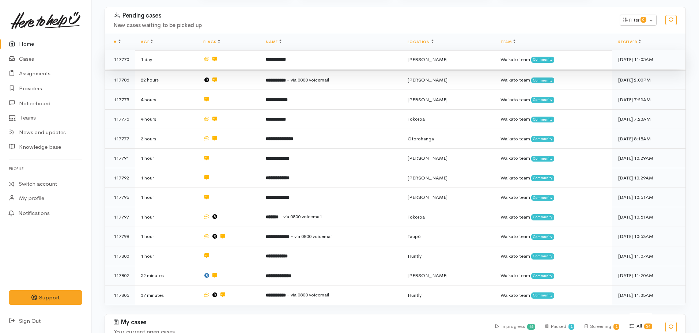
click at [283, 62] on b "**********" at bounding box center [276, 59] width 20 height 5
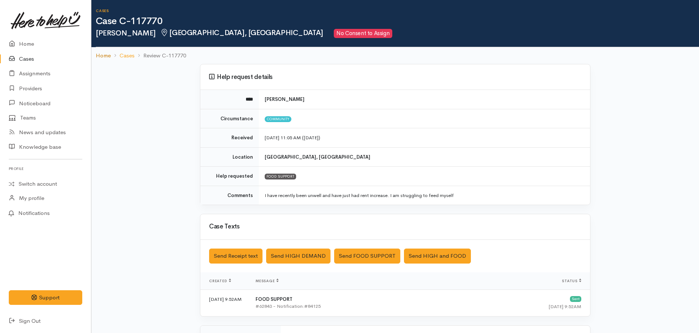
click at [105, 52] on link "Home" at bounding box center [103, 56] width 15 height 8
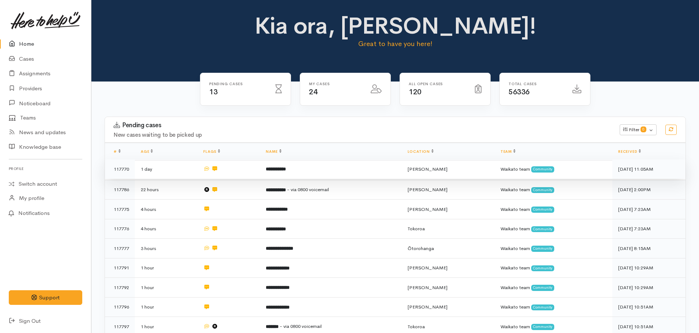
click at [271, 163] on td "**********" at bounding box center [330, 169] width 141 height 20
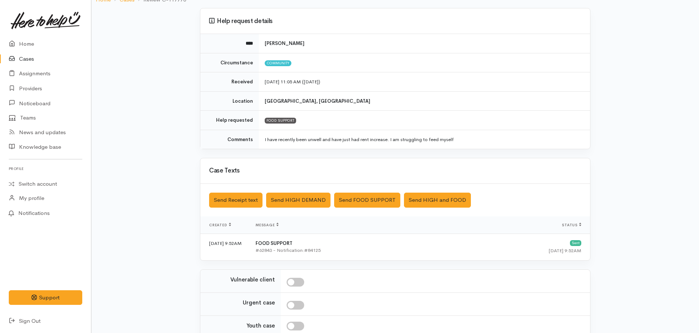
scroll to position [126, 0]
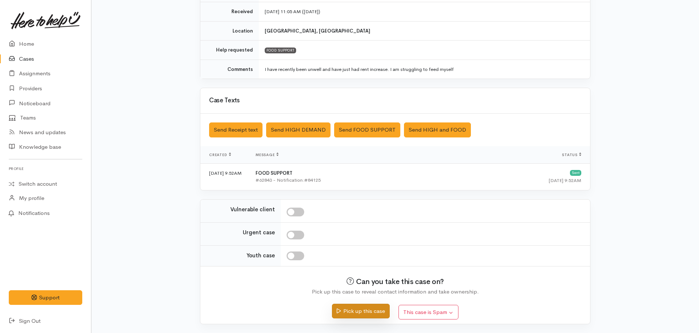
drag, startPoint x: 346, startPoint y: 314, endPoint x: 346, endPoint y: 310, distance: 4.4
click at [346, 310] on button "Pick up this case" at bounding box center [360, 311] width 57 height 15
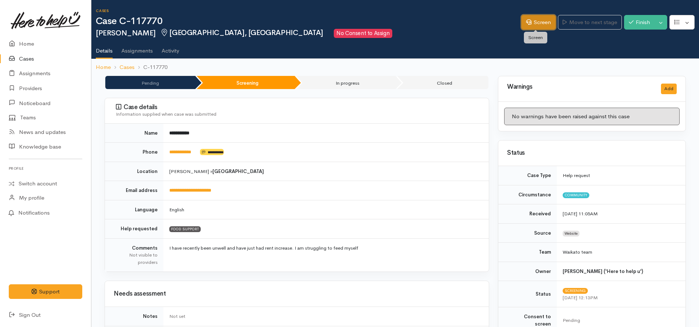
click at [522, 17] on link "Screen" at bounding box center [538, 22] width 34 height 15
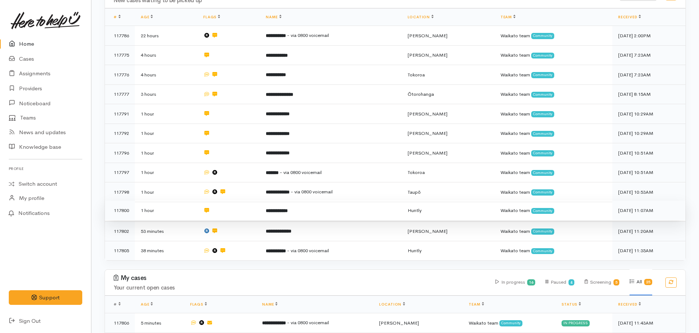
scroll to position [76, 0]
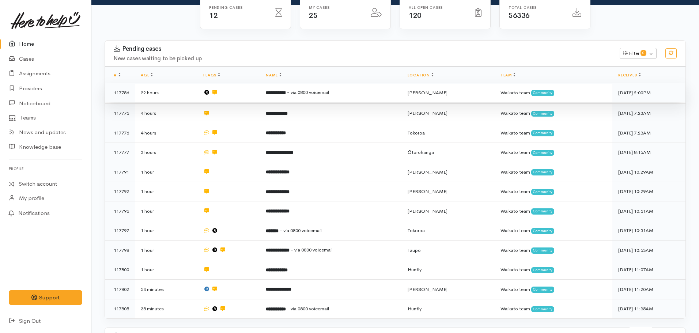
click at [280, 92] on b "**********" at bounding box center [276, 92] width 20 height 5
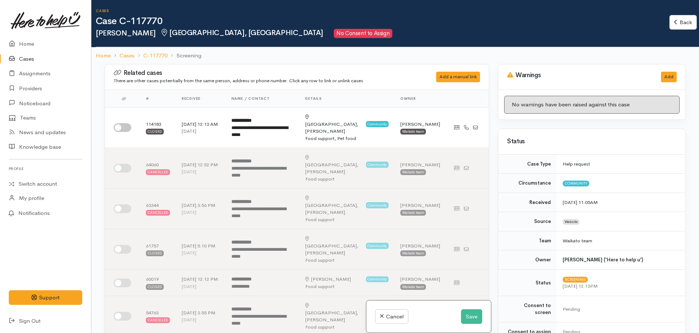
click at [105, 123] on div "Related cases There are other cases potentially from the same person, address o…" at bounding box center [297, 300] width 384 height 473
click at [122, 125] on input "checkbox" at bounding box center [123, 127] width 18 height 9
checkbox input "true"
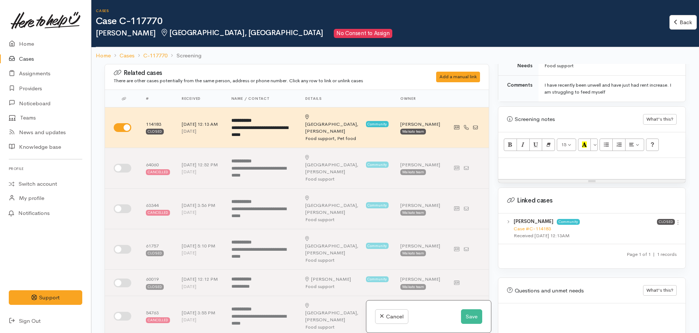
scroll to position [402, 0]
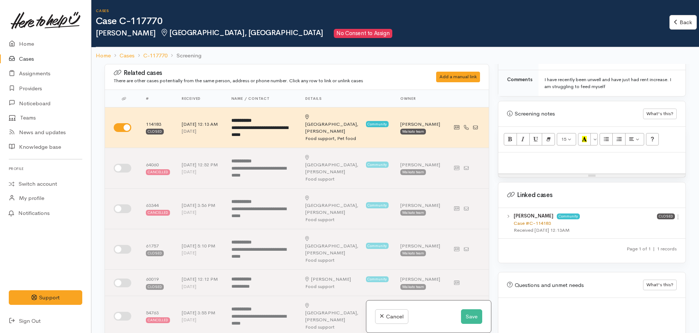
click at [540, 220] on link "Case #C-114183" at bounding box center [531, 223] width 37 height 6
click at [539, 156] on p at bounding box center [592, 160] width 180 height 8
paste div
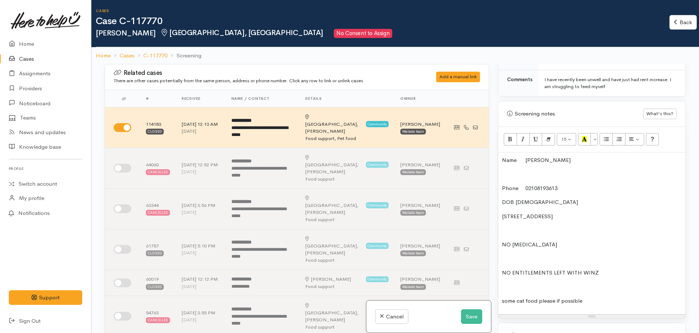
click at [500, 264] on div "Name Janene Mann Phone 02108193613 DOB 22/05/1963 15 Tranmere Road, Fairfield, …" at bounding box center [591, 233] width 187 height 162
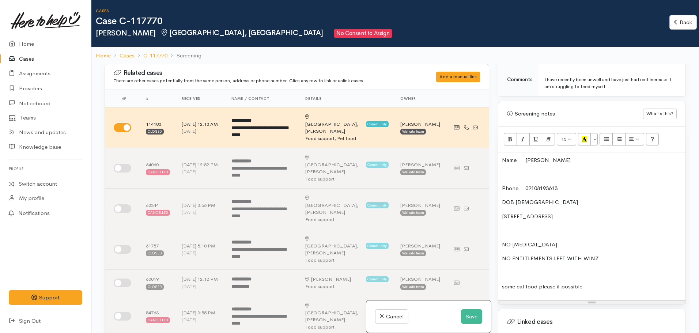
click at [588, 283] on p "some cat food please if possible" at bounding box center [592, 287] width 180 height 8
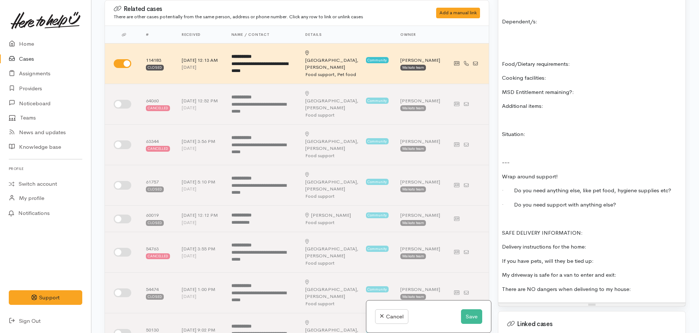
scroll to position [842, 0]
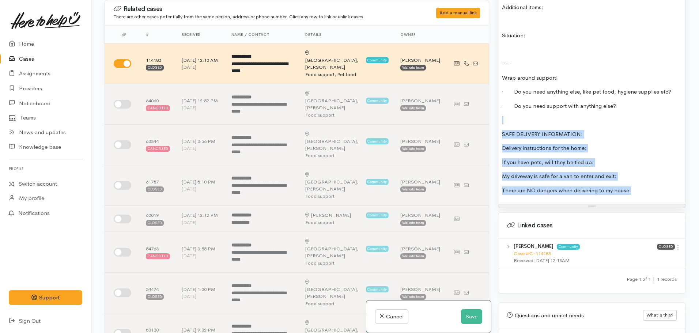
drag, startPoint x: 640, startPoint y: 185, endPoint x: 508, endPoint y: 110, distance: 152.2
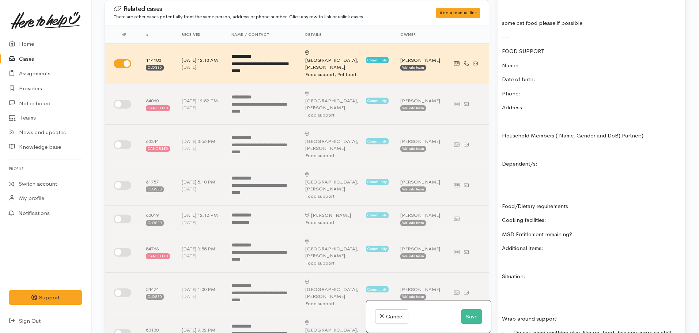
scroll to position [587, 0]
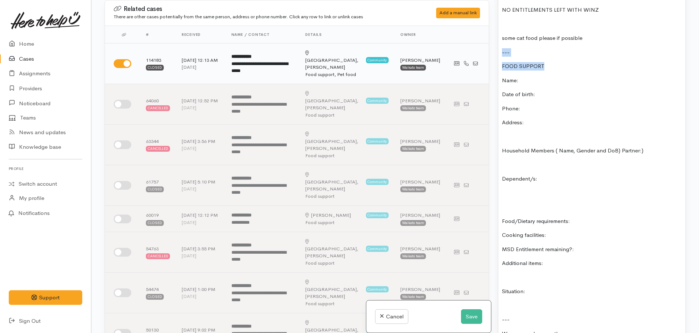
drag, startPoint x: 549, startPoint y: 57, endPoint x: 479, endPoint y: 49, distance: 71.1
click at [479, 49] on div "Related cases There are other cases potentially from the same person, address o…" at bounding box center [395, 166] width 590 height 333
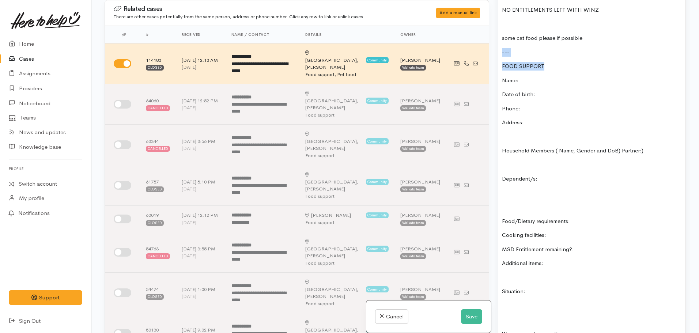
click at [536, 54] on div "Name Janene Mann Phone 02108193613 DOB 22/05/1963 15 Tranmere Road, Fairfield, …" at bounding box center [591, 140] width 187 height 472
click at [560, 62] on p "FOOD SUPPORT" at bounding box center [592, 66] width 180 height 8
drag, startPoint x: 560, startPoint y: 60, endPoint x: 491, endPoint y: 56, distance: 68.9
click at [491, 56] on div "Related cases There are other cases potentially from the same person, address o…" at bounding box center [395, 166] width 590 height 333
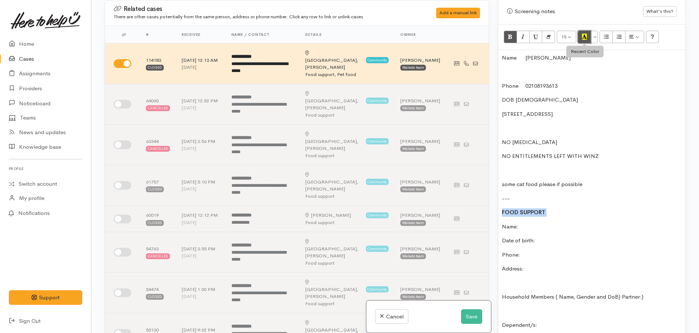
click at [581, 34] on button "Recent Color" at bounding box center [584, 37] width 13 height 12
click at [537, 223] on p "Name:" at bounding box center [592, 227] width 180 height 8
drag, startPoint x: 560, startPoint y: 54, endPoint x: 522, endPoint y: 47, distance: 38.8
click at [522, 54] on p "Name Janene Mann" at bounding box center [592, 58] width 180 height 8
copy p "Janene Mann"
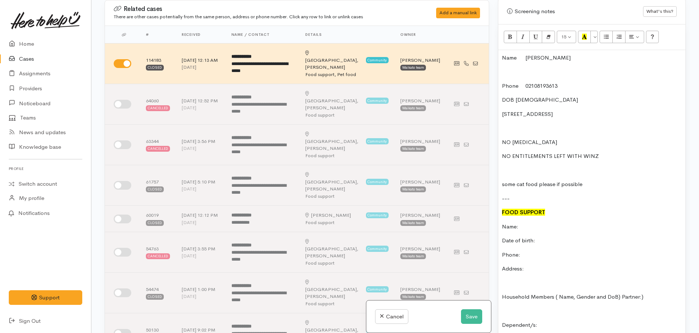
click at [531, 209] on font "FOOD SUPPORT" at bounding box center [523, 212] width 43 height 7
click at [529, 212] on div "Name Janene Mann Phone 02108193613 DOB 22/05/1963 15 Tranmere Road, Fairfield, …" at bounding box center [591, 286] width 187 height 472
click at [542, 241] on div "Name Janene Mann Phone 02108193613 DOB 22/05/1963 15 Tranmere Road, Fairfield, …" at bounding box center [591, 286] width 187 height 472
drag, startPoint x: 564, startPoint y: 77, endPoint x: 523, endPoint y: 75, distance: 40.3
click at [523, 82] on p "Phone 02108193613" at bounding box center [592, 86] width 180 height 8
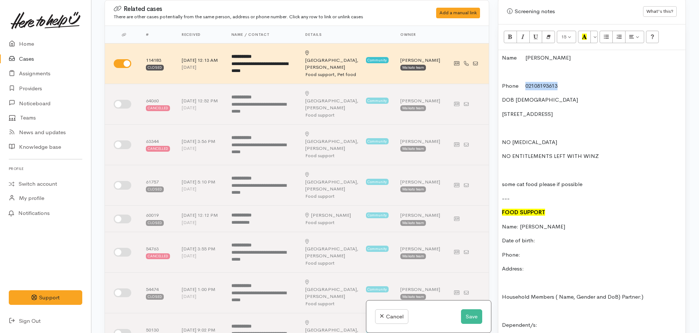
copy p "02108193613"
click at [534, 243] on div "Name Janene Mann Phone 02108193613 DOB 22/05/1963 15 Tranmere Road, Fairfield, …" at bounding box center [591, 286] width 187 height 472
drag, startPoint x: 648, startPoint y: 108, endPoint x: 495, endPoint y: 109, distance: 152.4
click at [495, 109] on div "Warnings Add No warnings have been raised against this case Add Warning Title ●…" at bounding box center [591, 166] width 197 height 333
copy p "15 Tranmere Road, Fairfield, Hamilton, New Zealand"
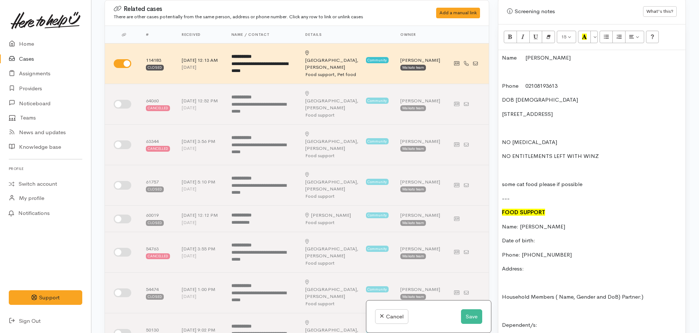
click at [533, 265] on p "Address:" at bounding box center [592, 269] width 180 height 8
drag, startPoint x: 548, startPoint y: 89, endPoint x: 516, endPoint y: 94, distance: 32.1
click at [516, 96] on p "DOB 22/05/1963" at bounding box center [592, 100] width 180 height 8
copy p "22/05/1963"
click at [546, 236] on p "Date of birth:" at bounding box center [592, 240] width 180 height 8
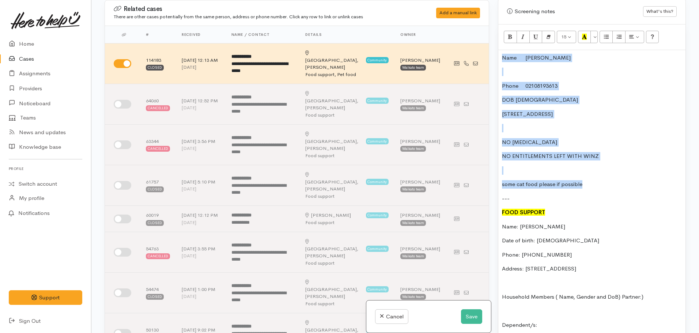
drag, startPoint x: 594, startPoint y: 178, endPoint x: 483, endPoint y: 37, distance: 179.9
click at [483, 37] on div "Related cases There are other cases potentially from the same person, address o…" at bounding box center [395, 166] width 590 height 333
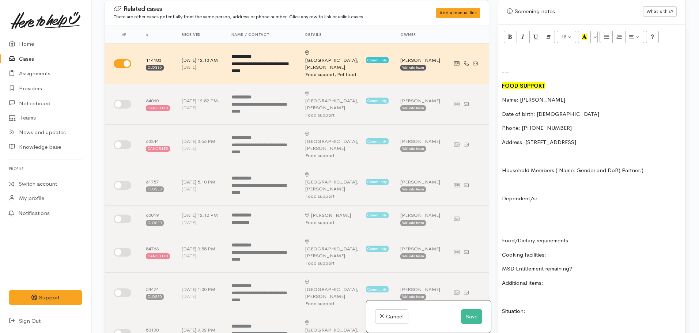
click at [511, 69] on p "---" at bounding box center [592, 72] width 180 height 8
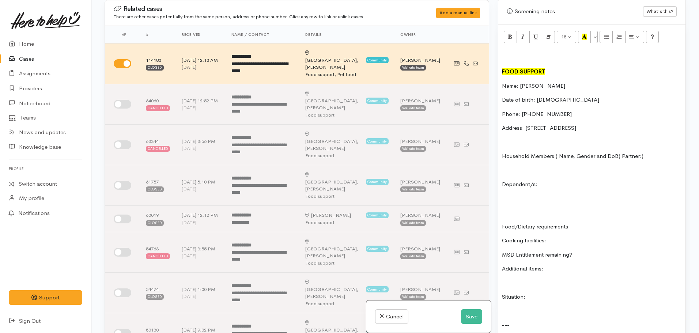
click at [500, 65] on div "FOOD SUPPORT Name: Janene Mann Date of birth: 22/05/1963 Phone: 02108193613 Add…" at bounding box center [591, 215] width 187 height 331
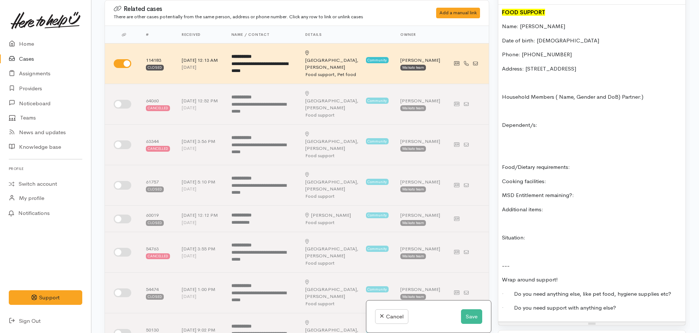
scroll to position [513, 0]
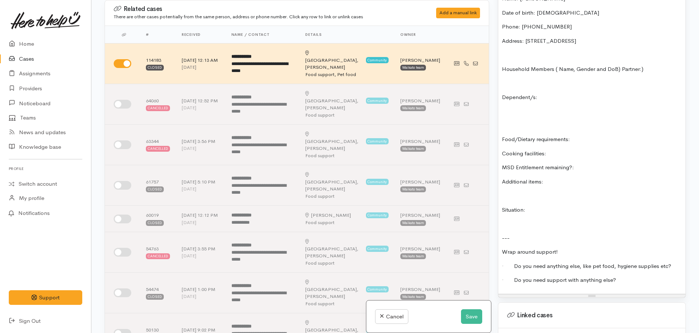
click at [602, 155] on div "FOOD SUPPORT Name: Janene Mann Date of birth: 22/05/1963 Phone: 02108193613 Add…" at bounding box center [591, 135] width 187 height 317
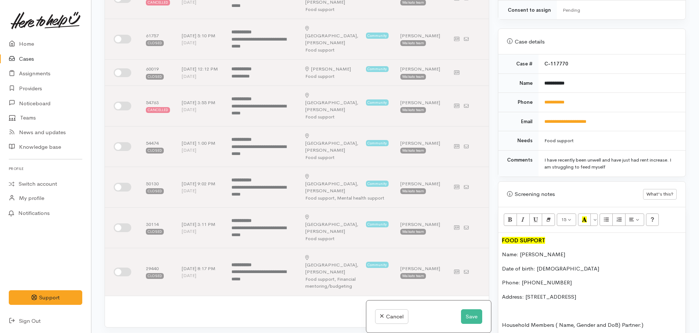
scroll to position [439, 0]
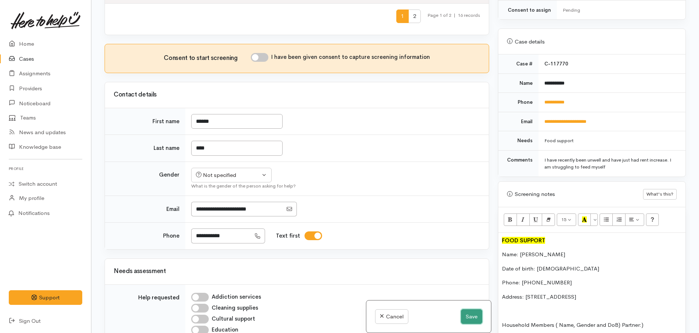
click at [471, 320] on button "Save" at bounding box center [471, 316] width 21 height 15
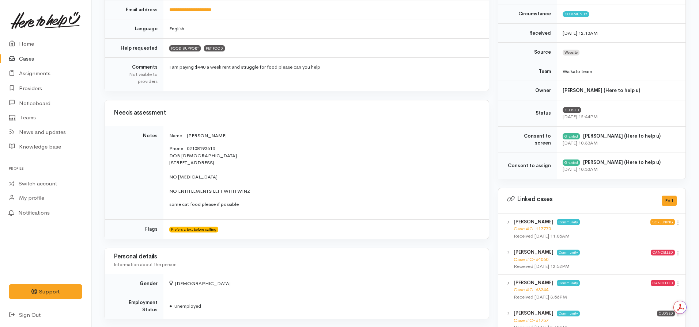
scroll to position [183, 0]
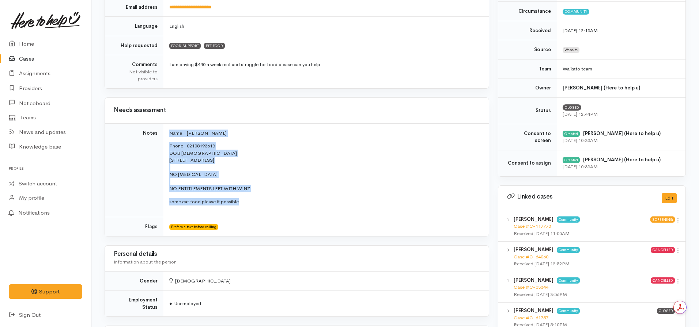
drag, startPoint x: 243, startPoint y: 201, endPoint x: 167, endPoint y: 131, distance: 103.5
click at [167, 129] on td "Name [PERSON_NAME] Phone [PHONE_NUMBER] DOB [DEMOGRAPHIC_DATA] [STREET_ADDRESS]…" at bounding box center [325, 171] width 325 height 94
copy td "Name [PERSON_NAME] Phone [PHONE_NUMBER] DOB [DEMOGRAPHIC_DATA] [STREET_ADDRESS]…"
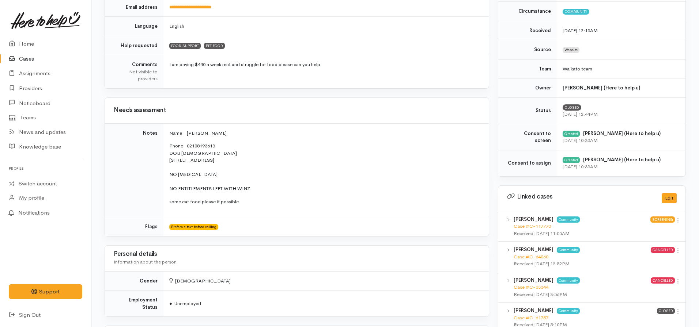
click at [258, 113] on h3 "Needs assessment" at bounding box center [297, 110] width 366 height 7
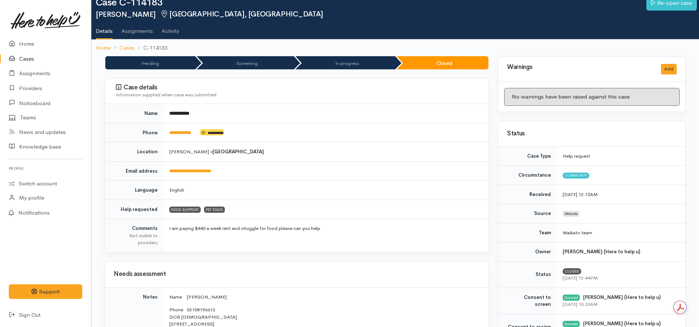
scroll to position [0, 0]
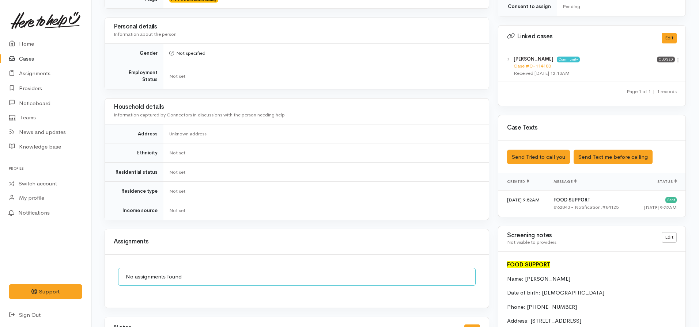
scroll to position [329, 0]
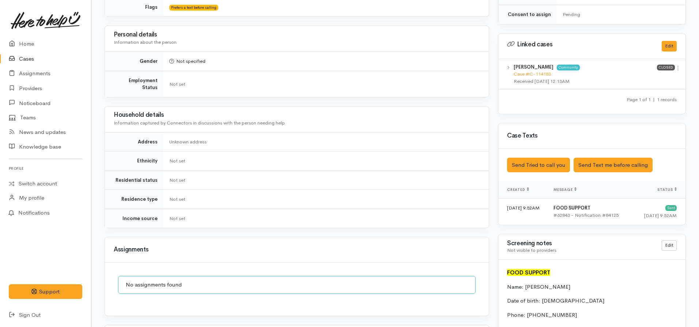
click at [610, 149] on div "Saved The text message has been queued. An error occurred Send Tried to call yo…" at bounding box center [591, 165] width 187 height 33
click at [626, 158] on button "Send Text me before calling" at bounding box center [612, 165] width 79 height 15
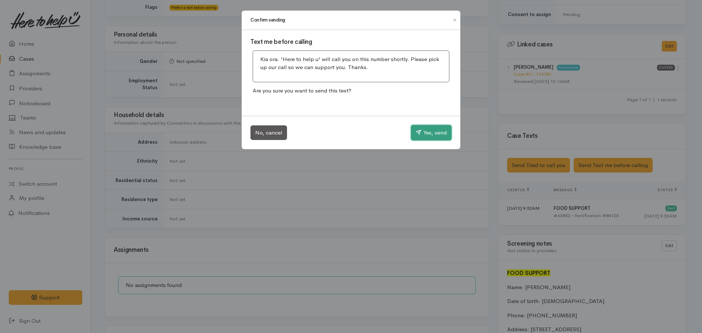
click at [427, 132] on button "Yes, send" at bounding box center [431, 132] width 41 height 15
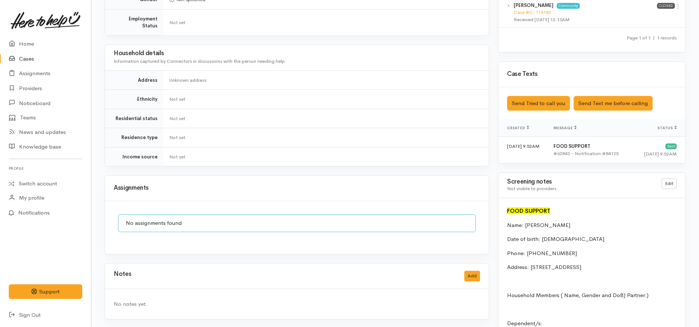
scroll to position [292, 0]
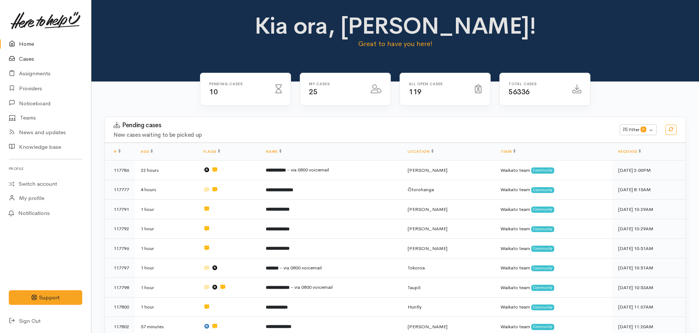
click at [45, 56] on link "Cases" at bounding box center [45, 59] width 91 height 15
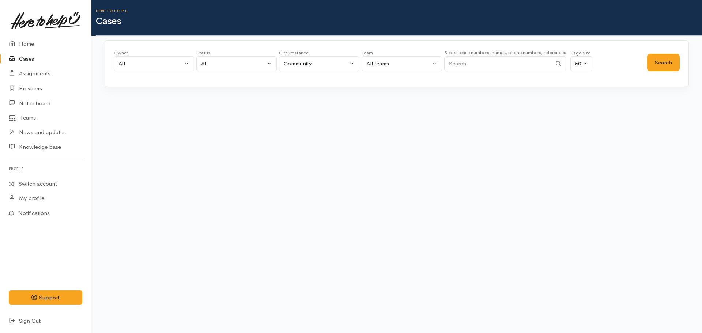
click at [490, 63] on input "Search" at bounding box center [497, 63] width 107 height 15
type input "[PERSON_NAME]"
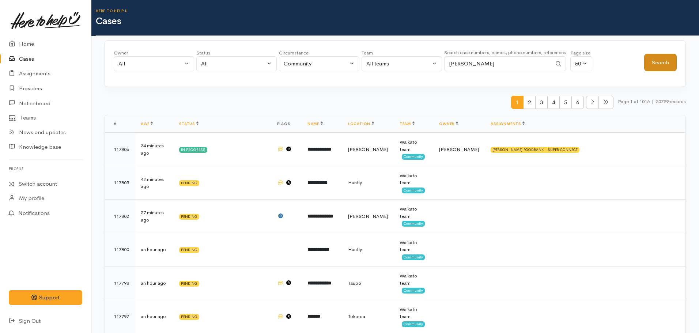
click at [651, 53] on div "Search" at bounding box center [660, 62] width 33 height 26
click at [667, 61] on button "Search" at bounding box center [660, 63] width 33 height 18
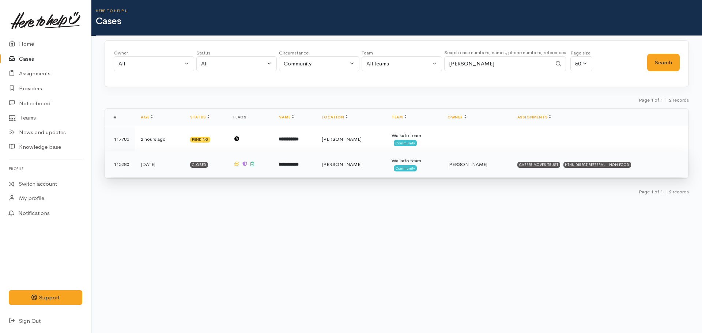
click at [305, 167] on td "**********" at bounding box center [294, 164] width 43 height 26
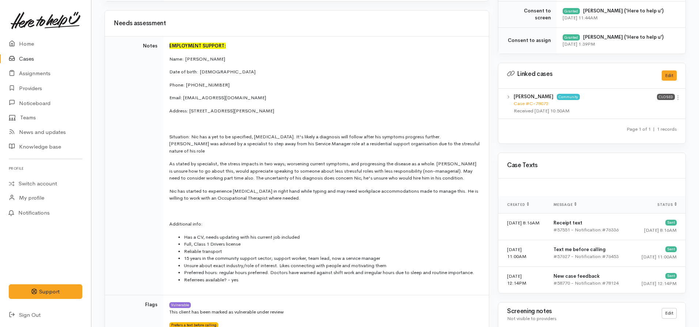
scroll to position [379, 0]
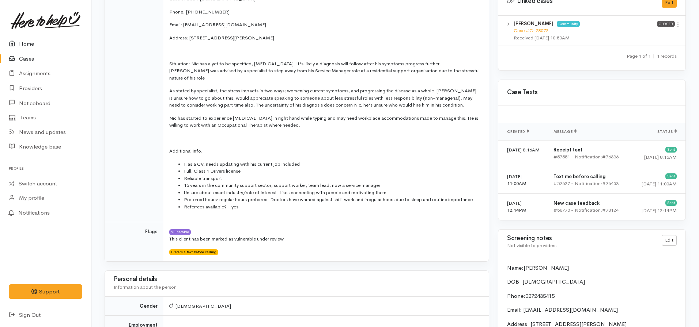
click at [35, 41] on link "Home" at bounding box center [45, 44] width 91 height 15
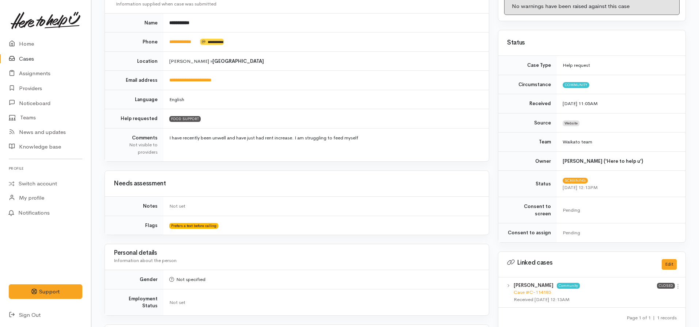
scroll to position [37, 0]
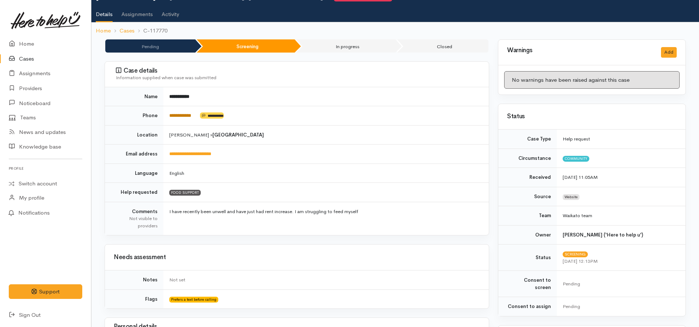
click at [182, 113] on link "**********" at bounding box center [180, 115] width 22 height 5
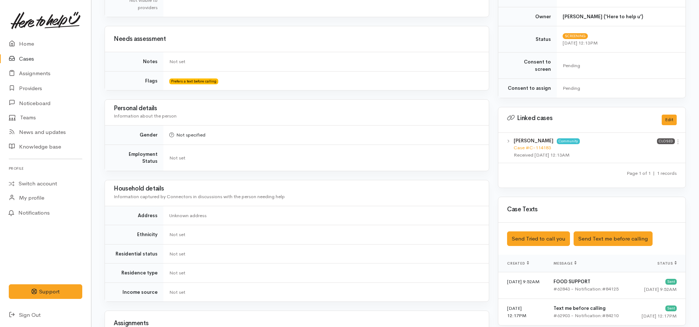
scroll to position [402, 0]
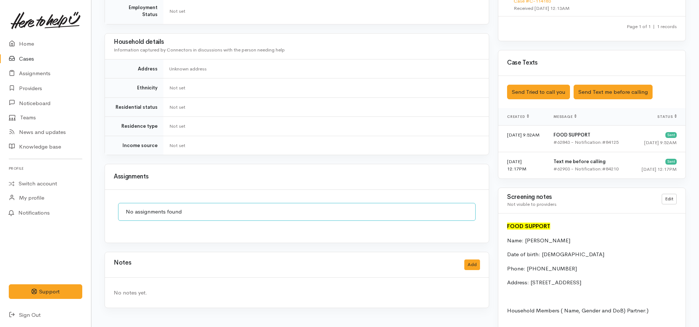
click at [531, 93] on div "Saved The text message has been queued. An error occurred Send Tried to call yo…" at bounding box center [591, 92] width 187 height 33
click at [527, 85] on button "Send Tried to call you" at bounding box center [538, 92] width 63 height 15
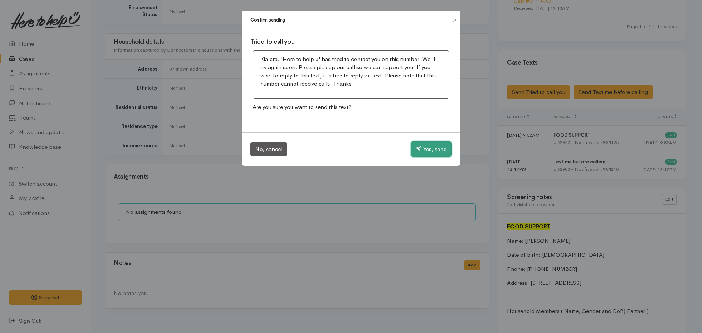
click at [433, 145] on button "Yes, send" at bounding box center [431, 148] width 41 height 15
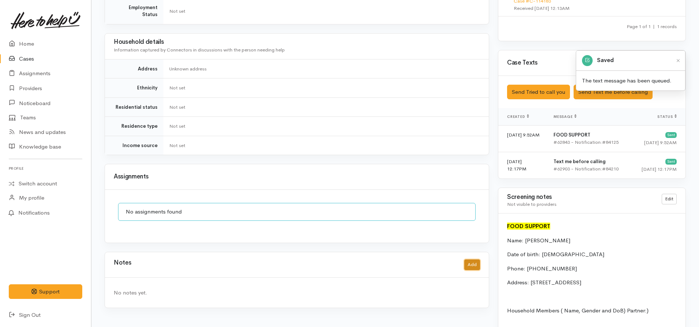
click at [477, 260] on button "Add" at bounding box center [472, 265] width 16 height 11
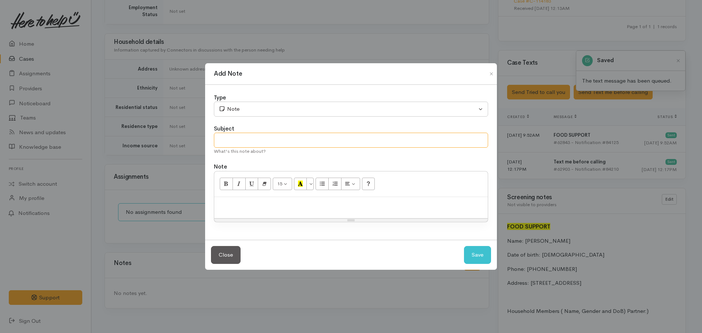
click at [262, 136] on input "text" at bounding box center [351, 140] width 274 height 15
type input "Attempt to contact #1"
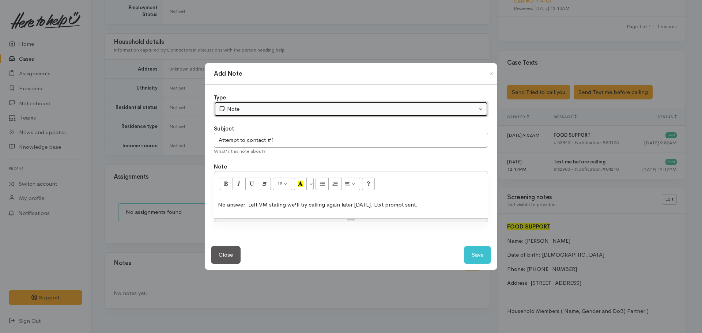
click at [286, 113] on div "Note" at bounding box center [348, 109] width 258 height 8
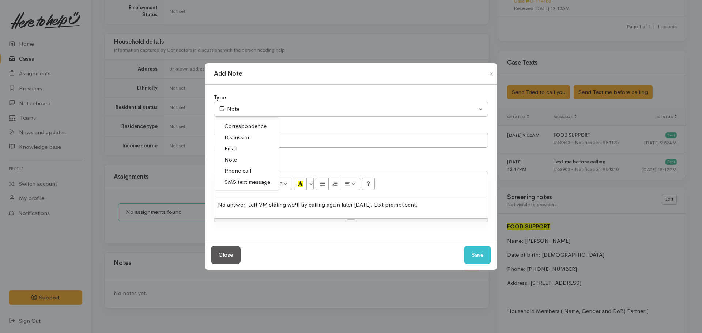
click at [236, 168] on span "Phone call" at bounding box center [237, 171] width 27 height 8
select select "3"
click at [479, 254] on button "Save" at bounding box center [477, 255] width 27 height 18
select select "1"
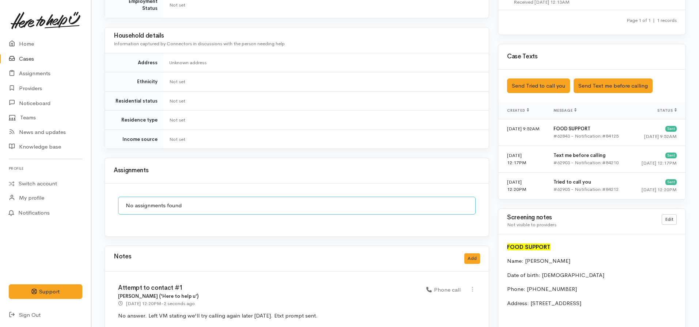
scroll to position [548, 0]
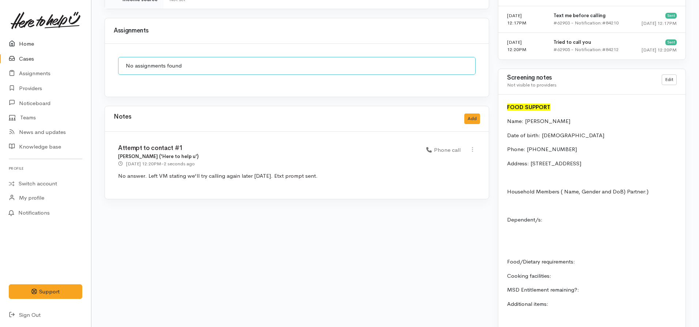
click at [28, 41] on link "Home" at bounding box center [45, 44] width 91 height 15
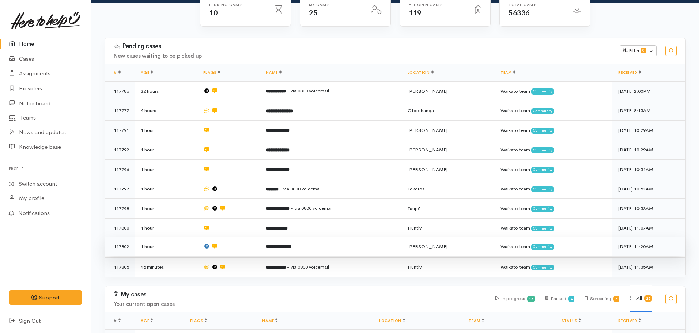
scroll to position [73, 0]
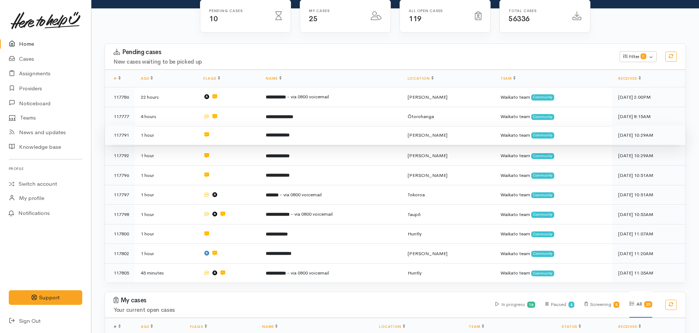
click at [274, 141] on td "**********" at bounding box center [330, 135] width 141 height 20
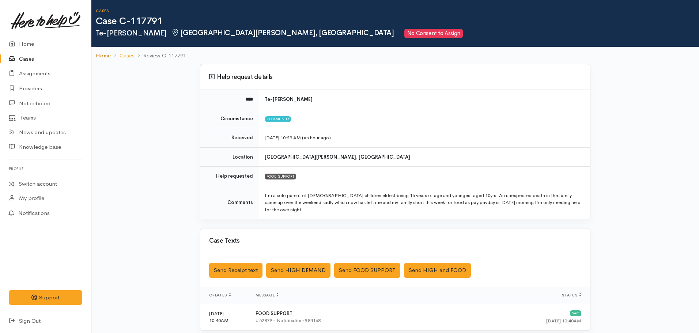
click at [103, 54] on link "Home" at bounding box center [103, 56] width 15 height 8
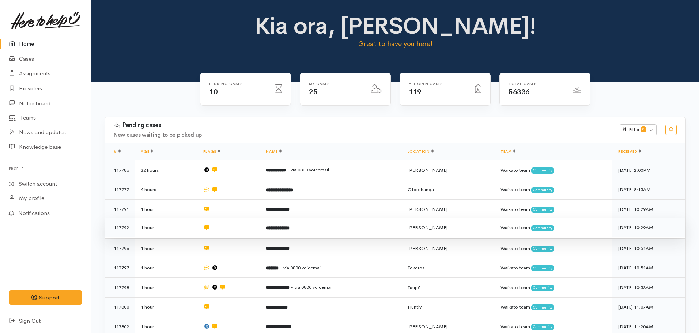
click at [267, 218] on td "**********" at bounding box center [330, 228] width 141 height 20
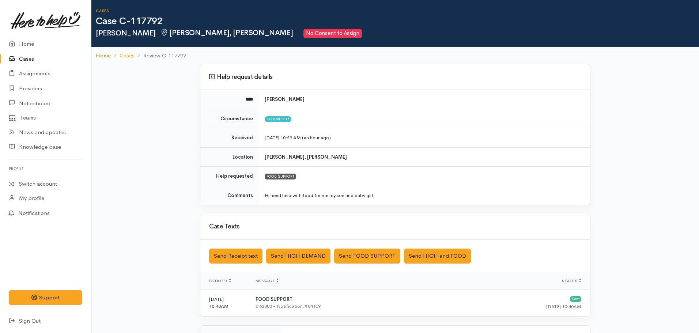
click at [100, 56] on link "Home" at bounding box center [103, 56] width 15 height 8
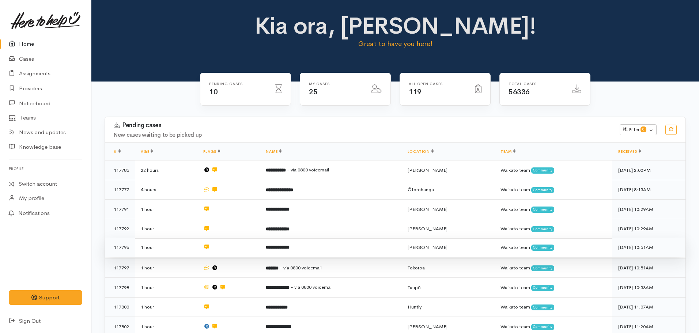
click at [284, 251] on td "**********" at bounding box center [330, 248] width 141 height 20
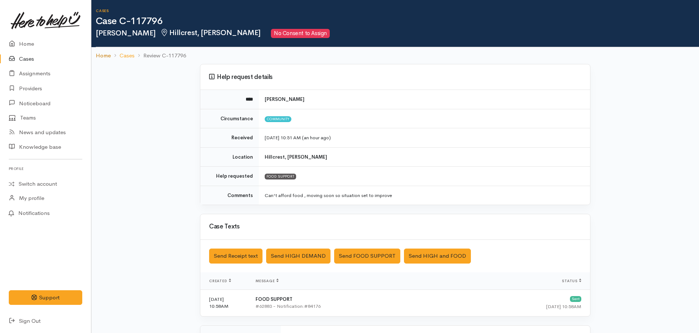
click at [104, 54] on link "Home" at bounding box center [103, 56] width 15 height 8
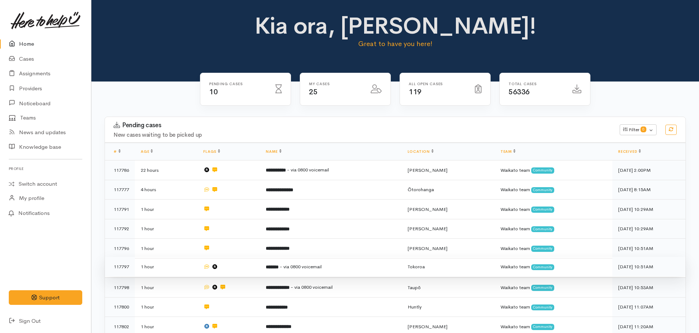
click at [278, 267] on b "*******" at bounding box center [272, 267] width 13 height 5
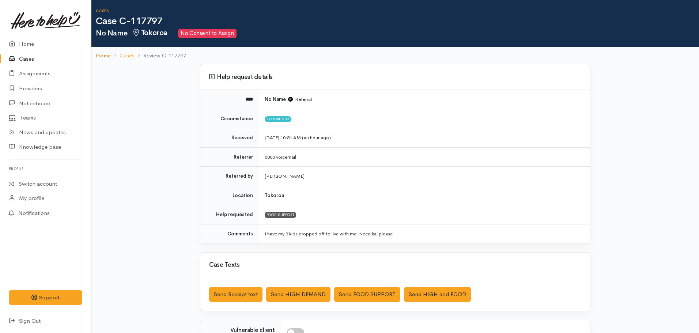
click at [106, 59] on link "Home" at bounding box center [103, 56] width 15 height 8
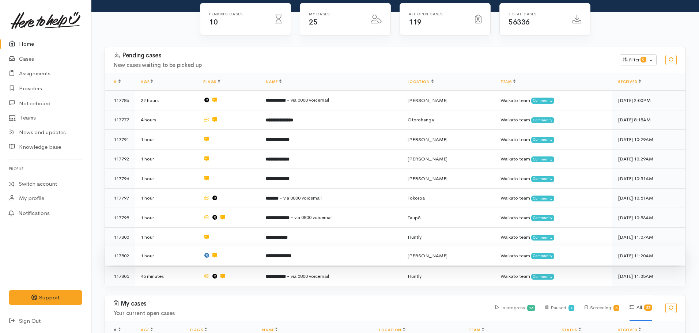
scroll to position [73, 0]
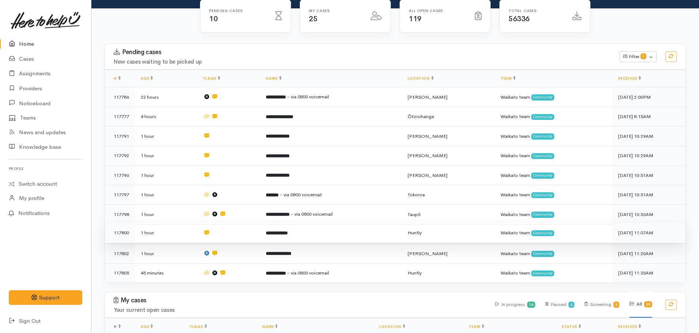
click at [303, 230] on td "**********" at bounding box center [330, 233] width 141 height 20
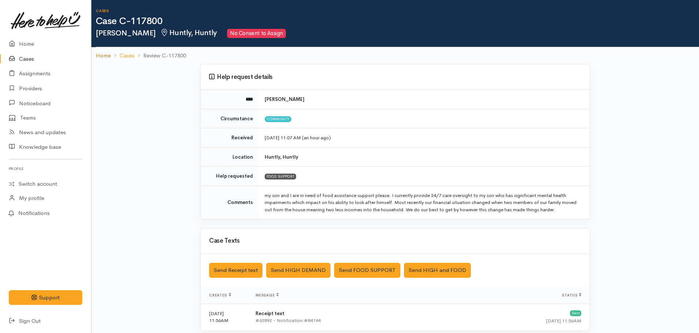
click at [101, 57] on link "Home" at bounding box center [103, 56] width 15 height 8
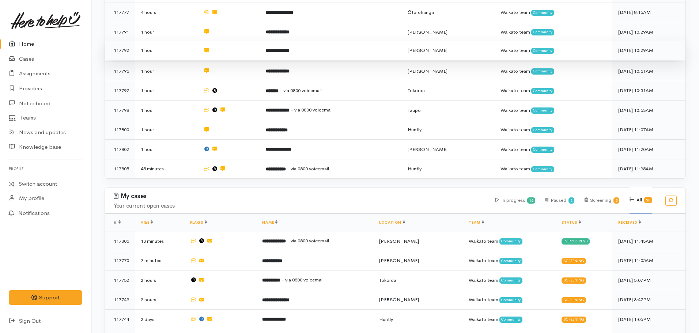
scroll to position [183, 0]
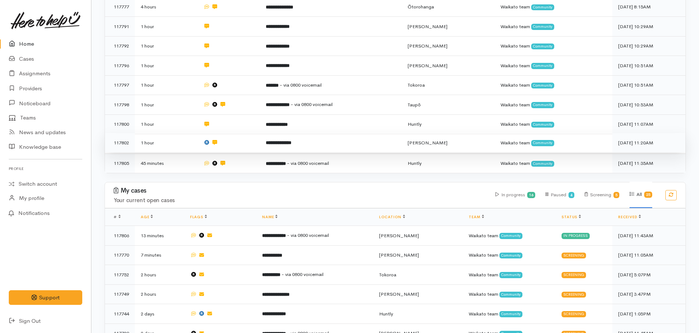
click at [273, 144] on td "**********" at bounding box center [330, 143] width 141 height 20
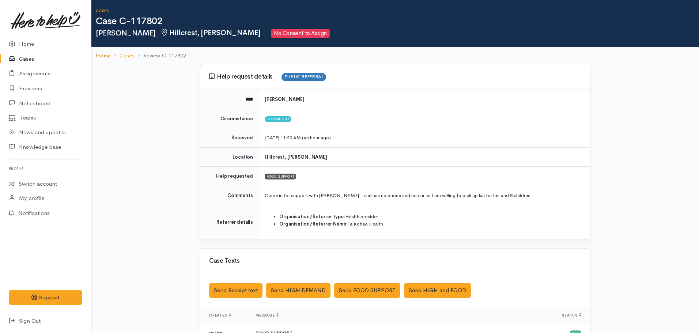
click at [108, 54] on link "Home" at bounding box center [103, 56] width 15 height 8
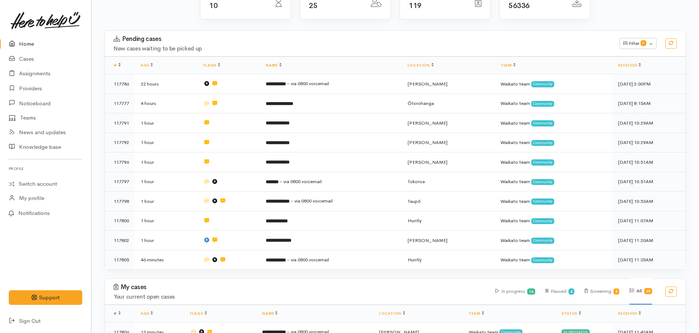
scroll to position [110, 0]
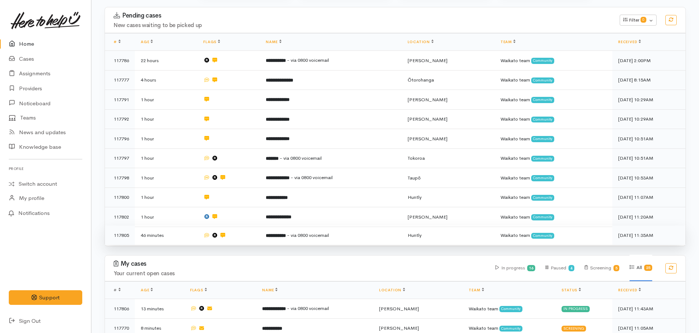
click at [327, 232] on span "- via 0800 voicemail" at bounding box center [308, 235] width 42 height 6
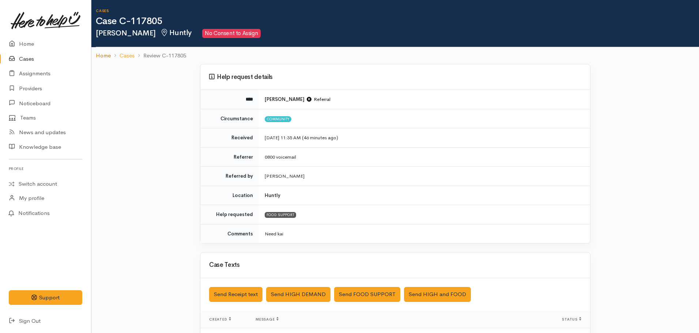
click at [100, 52] on link "Home" at bounding box center [103, 56] width 15 height 8
